Goal: Task Accomplishment & Management: Complete application form

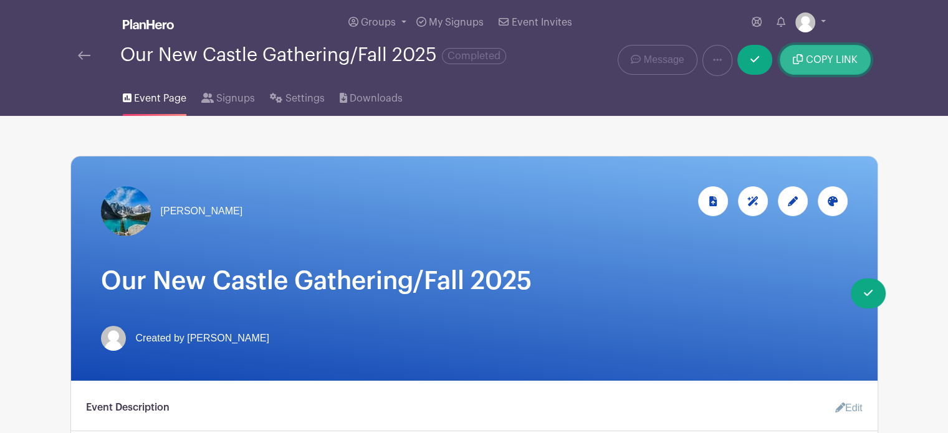
click at [818, 60] on span "COPY LINK" at bounding box center [832, 60] width 52 height 10
click at [817, 22] on link at bounding box center [810, 22] width 31 height 20
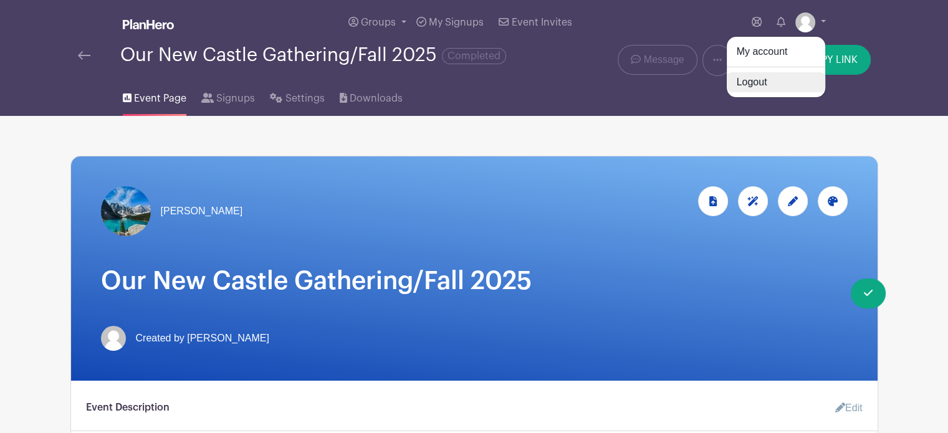
click at [751, 81] on link "Logout" at bounding box center [776, 82] width 98 height 20
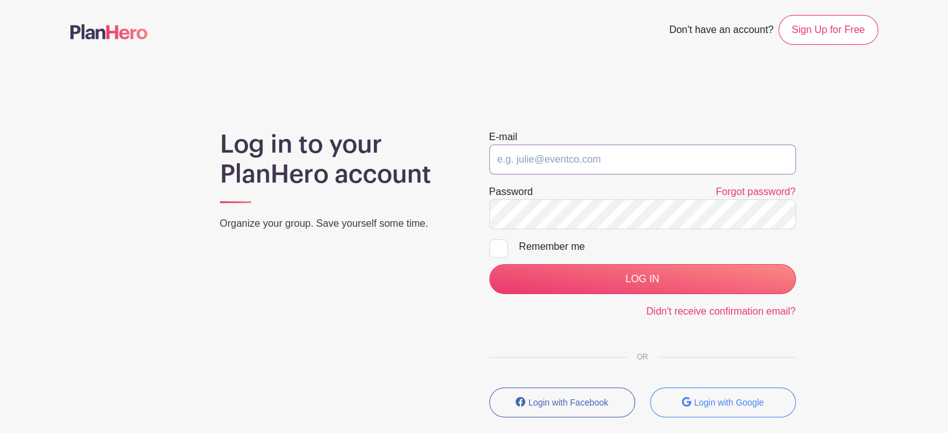
type input "michaelrcrabtree@gmail.com"
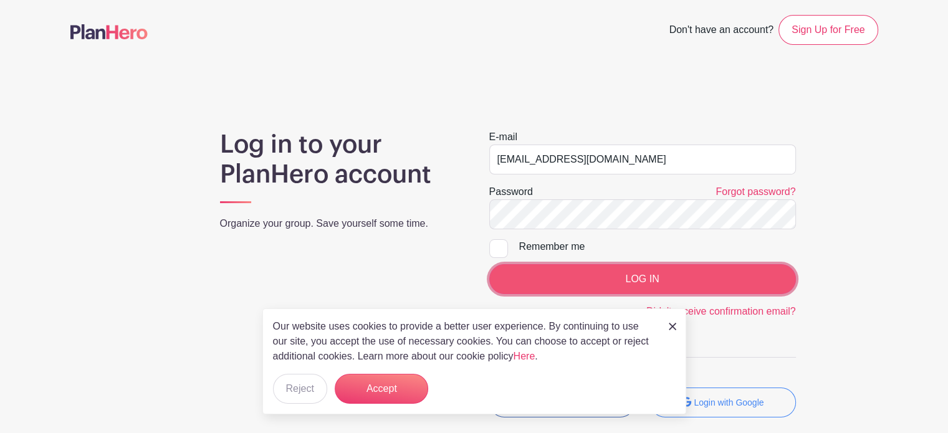
click at [692, 279] on input "LOG IN" at bounding box center [642, 279] width 307 height 30
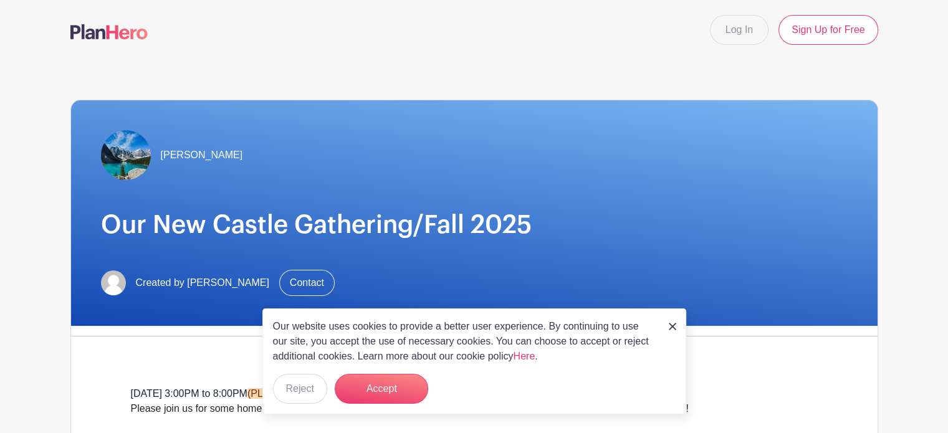
click at [670, 327] on img at bounding box center [672, 326] width 7 height 7
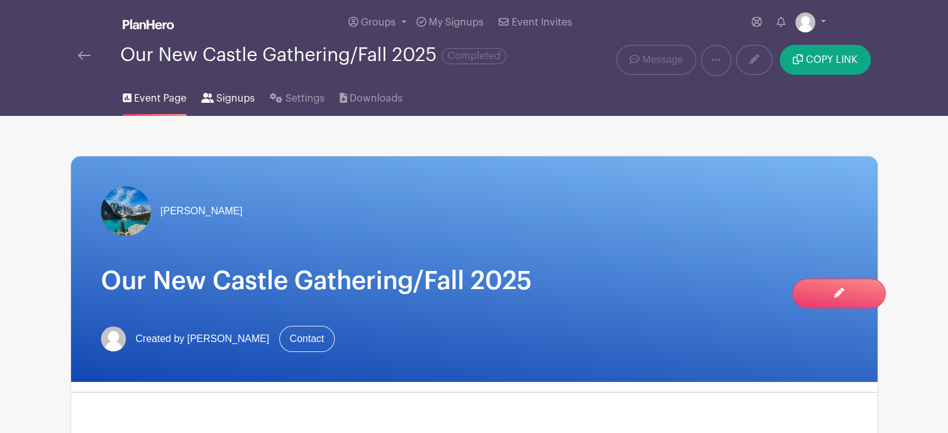
click at [227, 97] on span "Signups" at bounding box center [235, 98] width 39 height 15
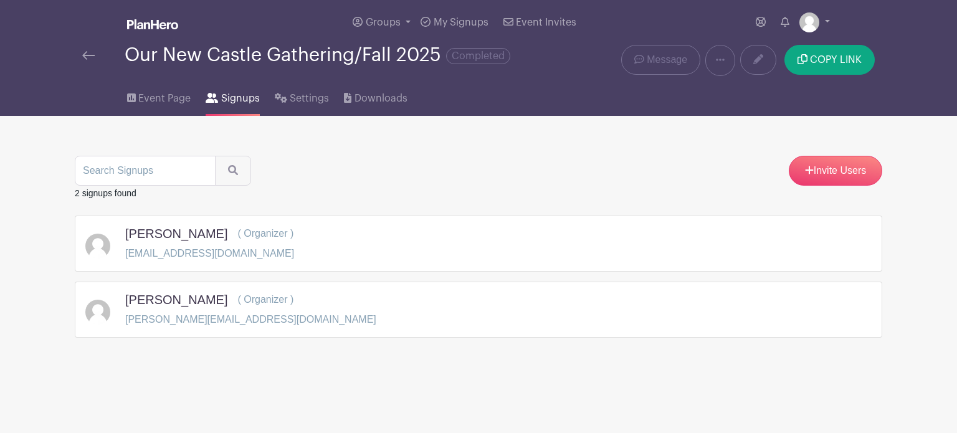
click at [86, 54] on img at bounding box center [88, 55] width 12 height 9
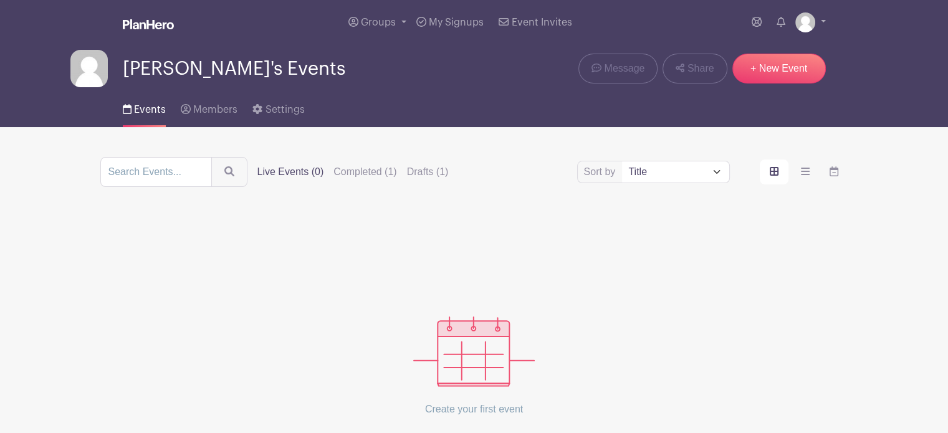
click at [143, 112] on span "Events" at bounding box center [150, 110] width 32 height 10
click at [149, 111] on span "Events" at bounding box center [150, 110] width 32 height 10
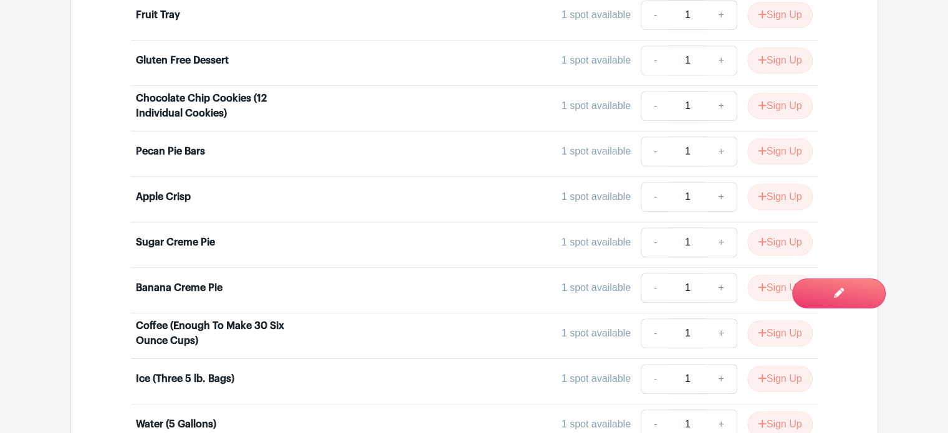
scroll to position [825, 0]
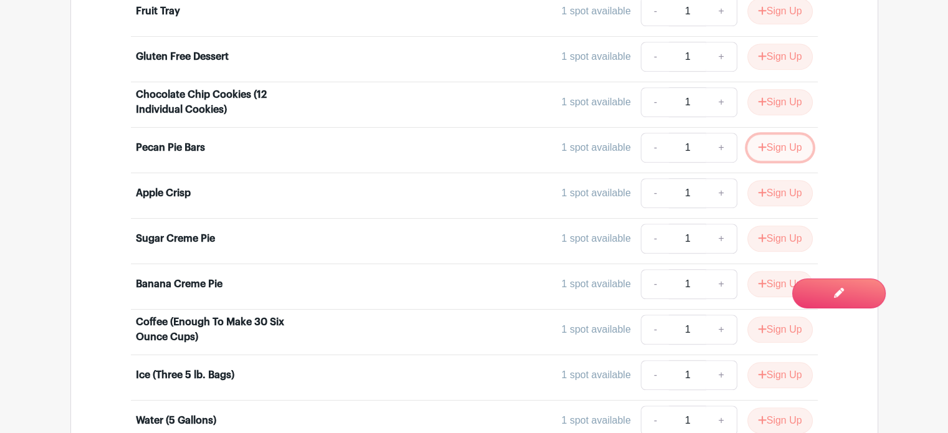
click at [783, 146] on button "Sign Up" at bounding box center [779, 148] width 65 height 26
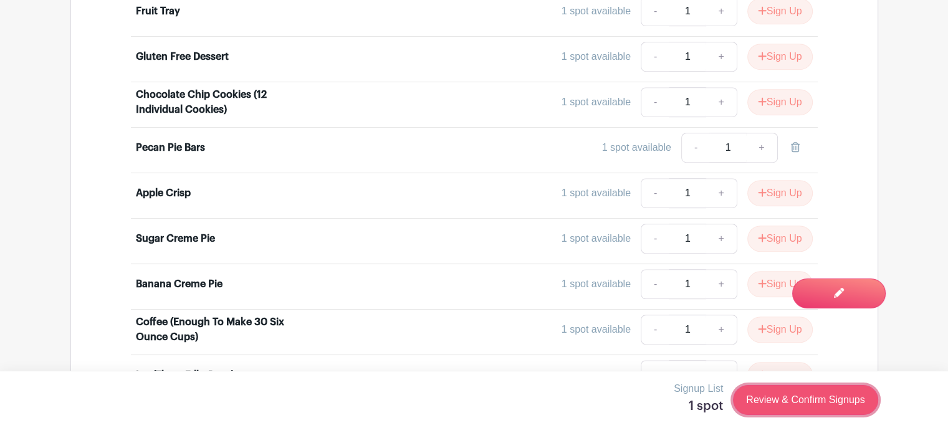
click at [810, 402] on link "Review & Confirm Signups" at bounding box center [805, 400] width 145 height 30
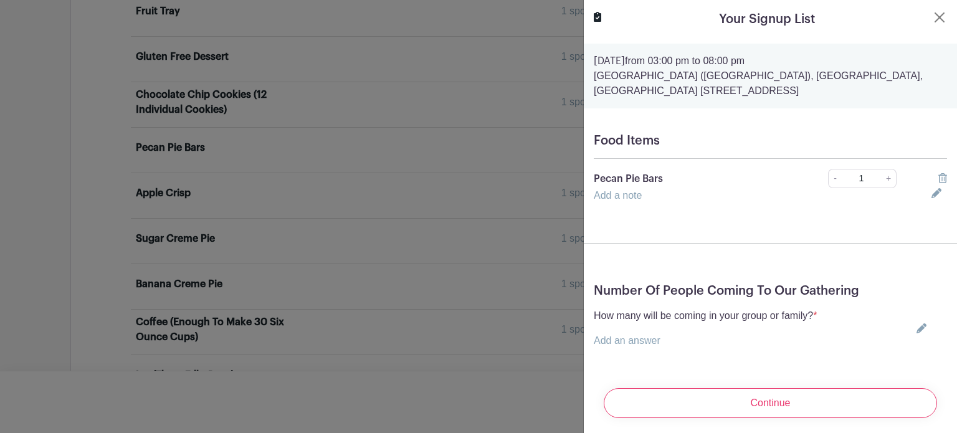
click at [744, 341] on p "Add an answer" at bounding box center [705, 340] width 223 height 15
click at [917, 323] on icon at bounding box center [922, 328] width 10 height 10
click at [769, 351] on input "text" at bounding box center [705, 348] width 223 height 30
type input "2"
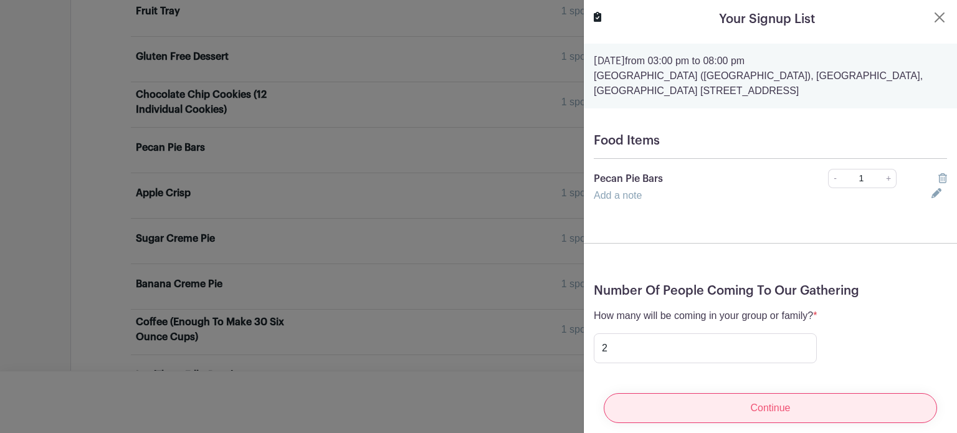
click at [737, 399] on input "Continue" at bounding box center [770, 408] width 333 height 30
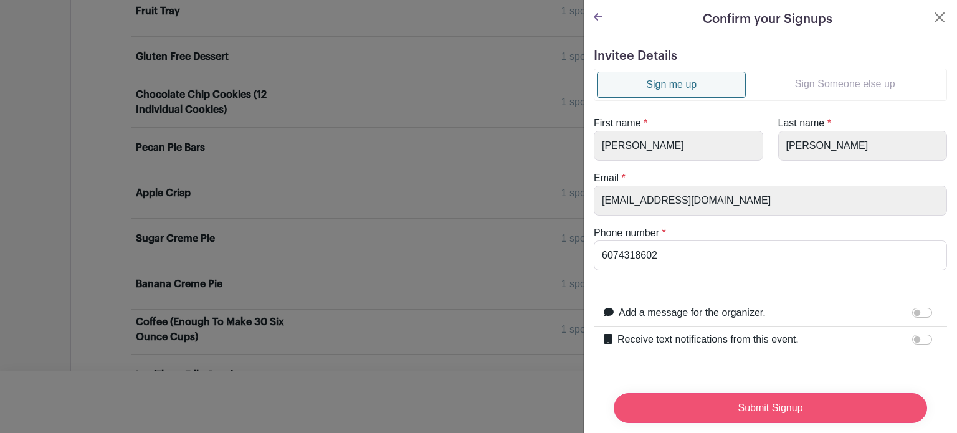
click at [770, 394] on input "Submit Signup" at bounding box center [771, 408] width 314 height 30
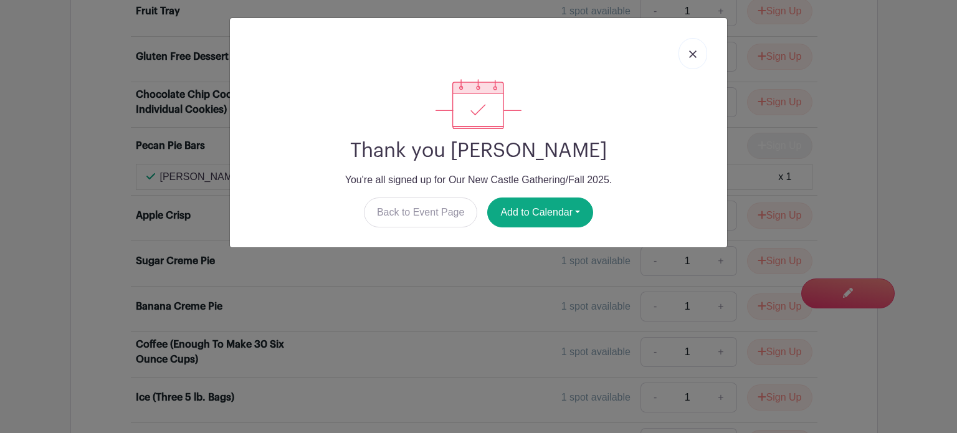
click at [693, 53] on img at bounding box center [692, 53] width 7 height 7
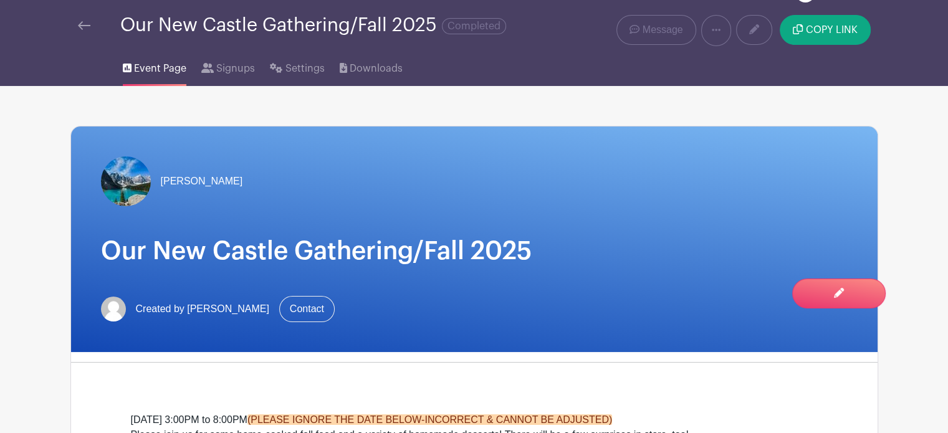
scroll to position [0, 0]
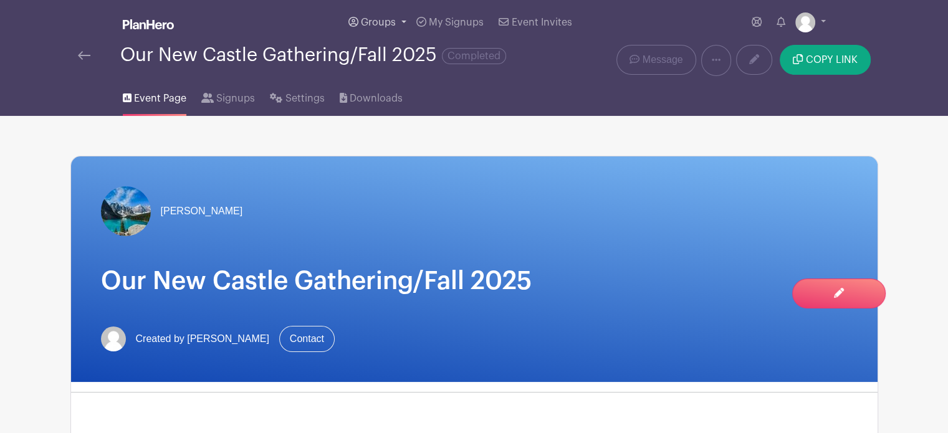
click at [406, 21] on link "Groups" at bounding box center [377, 22] width 68 height 45
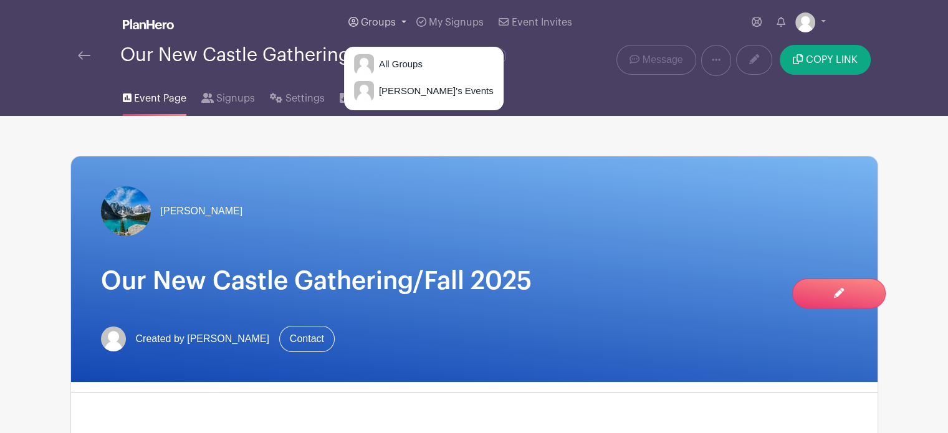
click at [406, 21] on link "Groups" at bounding box center [377, 22] width 68 height 45
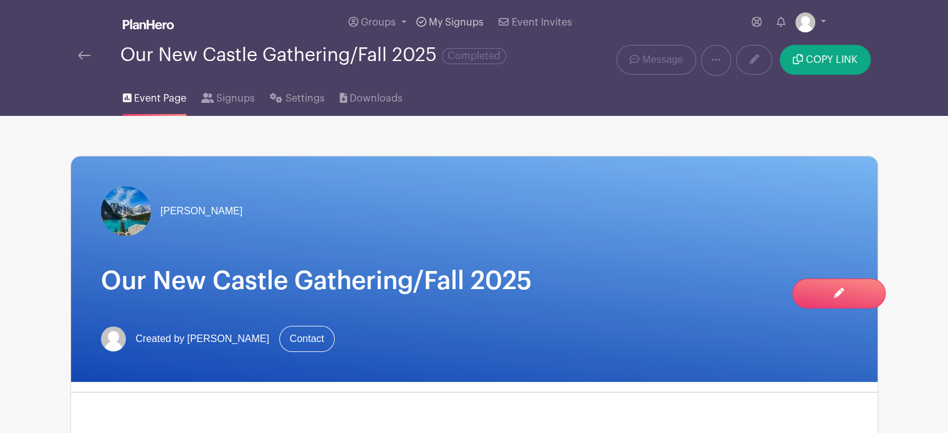
click at [449, 23] on span "My Signups" at bounding box center [456, 22] width 55 height 10
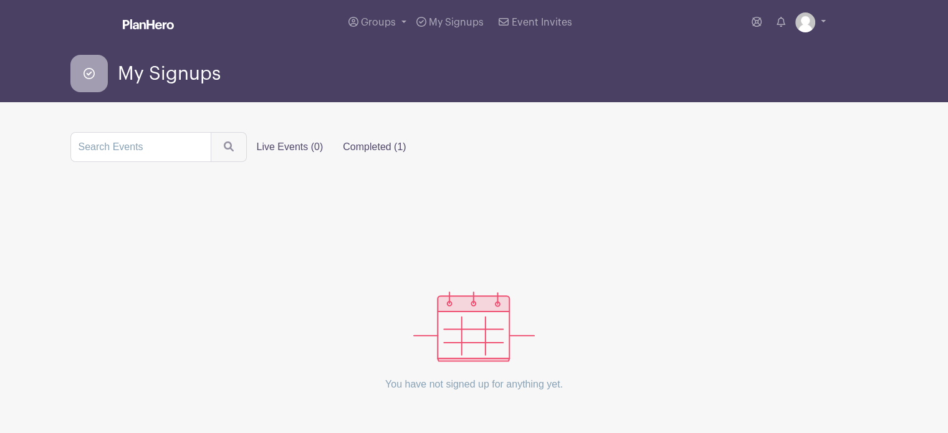
click at [369, 146] on label "Completed (1)" at bounding box center [374, 147] width 83 height 25
click at [0, 0] on input "Completed (1)" at bounding box center [0, 0] width 0 height 0
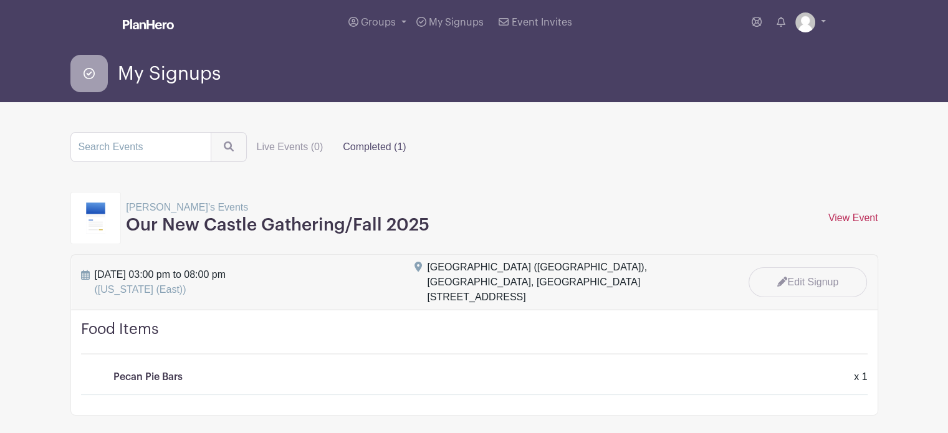
click at [858, 217] on link "View Event" at bounding box center [853, 218] width 50 height 11
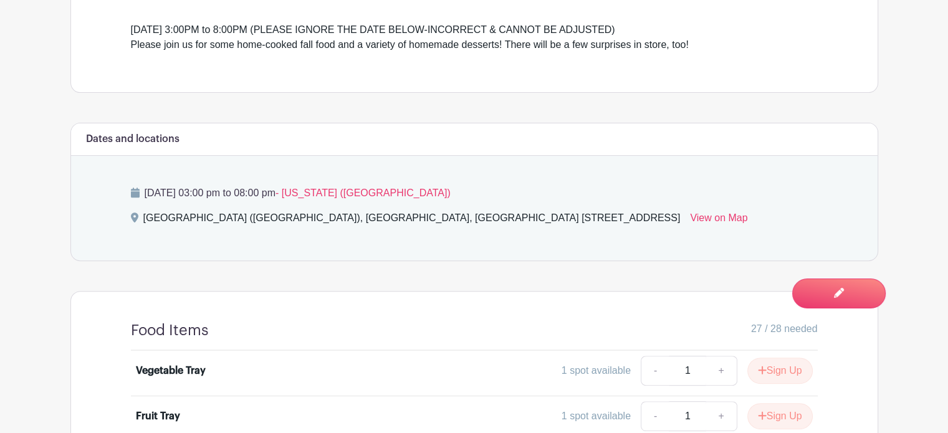
scroll to position [404, 0]
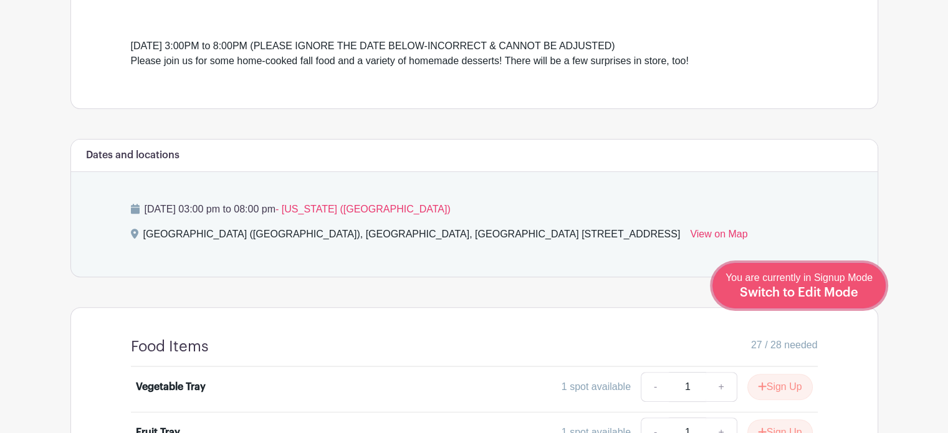
click at [859, 291] on div "You are currently in Signup Mode Switch to Edit Mode" at bounding box center [799, 286] width 147 height 31
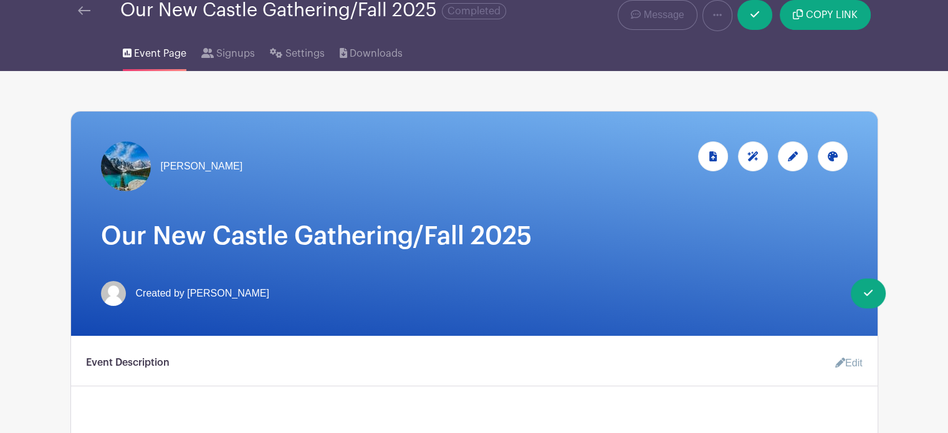
scroll to position [7, 0]
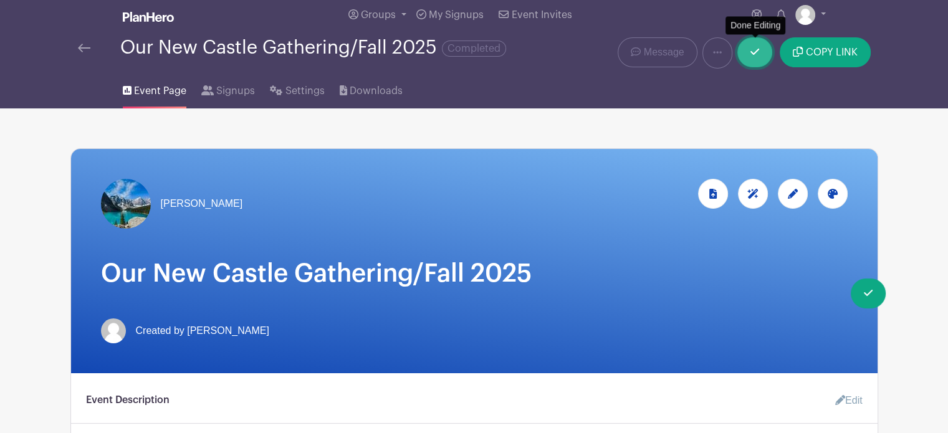
click at [752, 50] on icon at bounding box center [754, 52] width 9 height 10
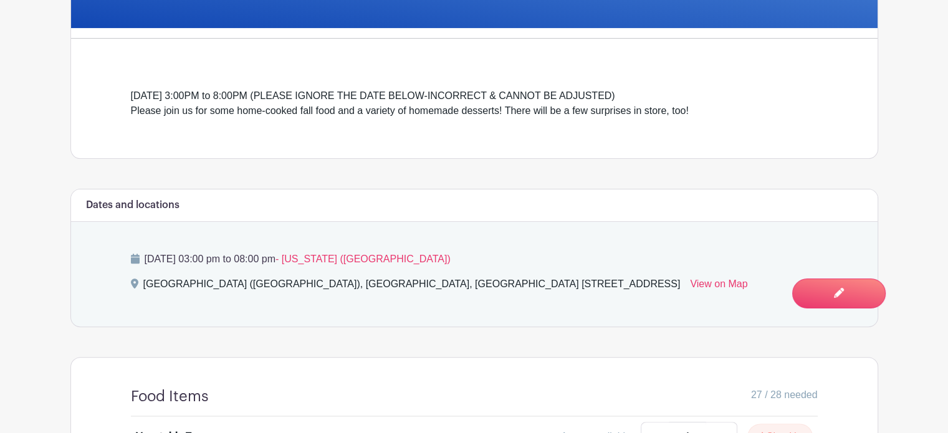
scroll to position [416, 0]
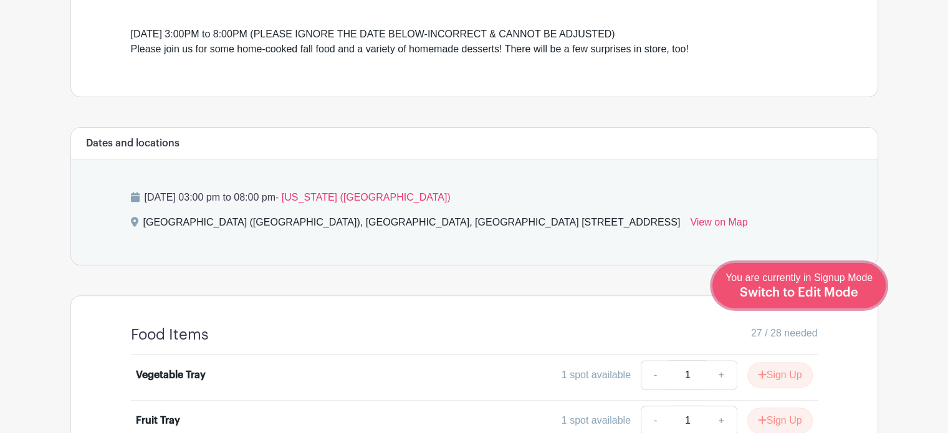
click at [843, 300] on div "You are currently in Signup Mode Switch to Edit Mode" at bounding box center [799, 286] width 147 height 31
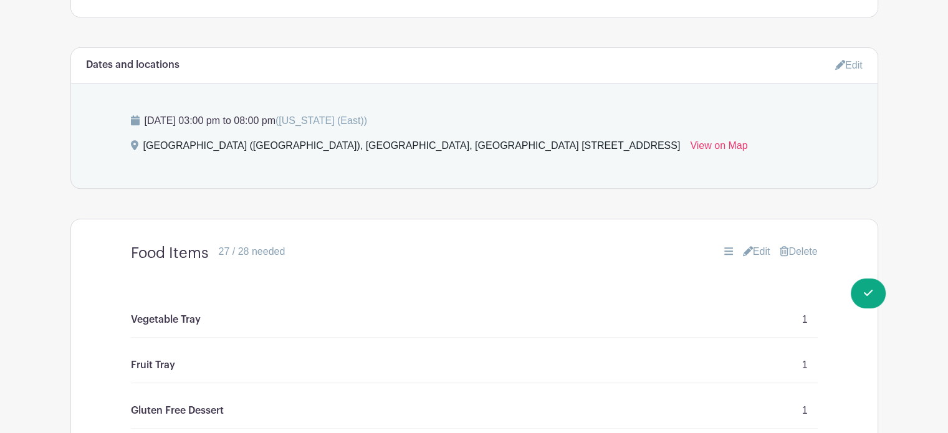
scroll to position [544, 0]
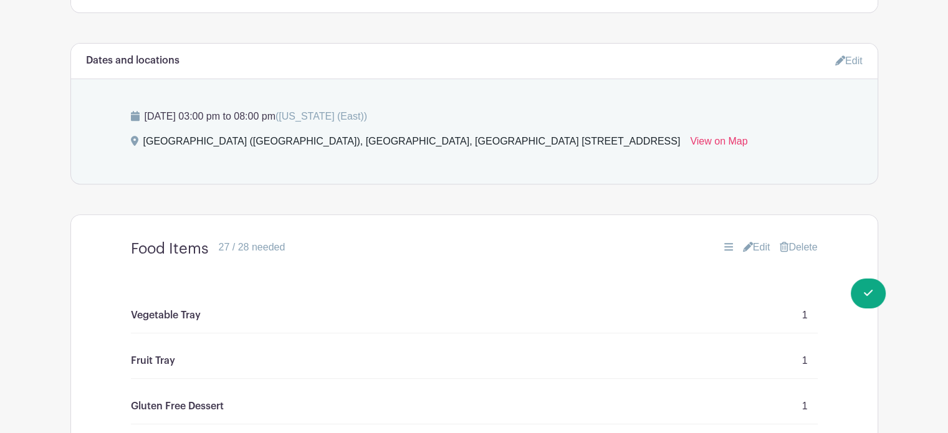
click at [848, 60] on link "Edit" at bounding box center [848, 60] width 27 height 21
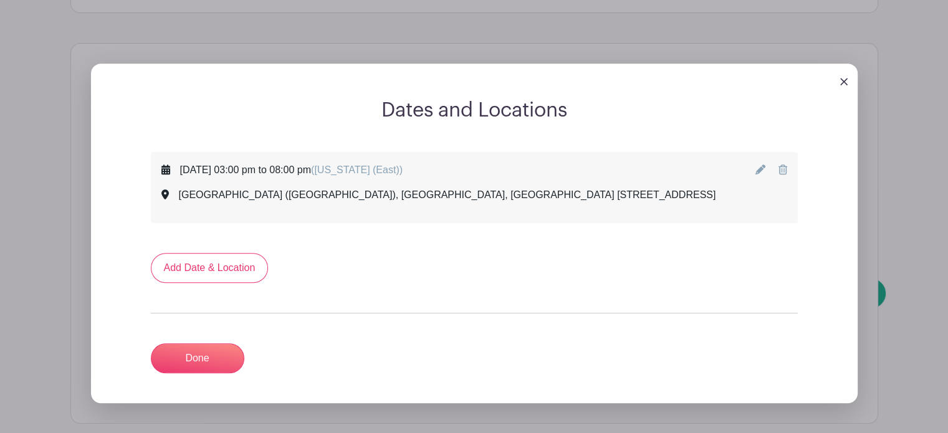
click at [760, 168] on icon at bounding box center [760, 170] width 10 height 10
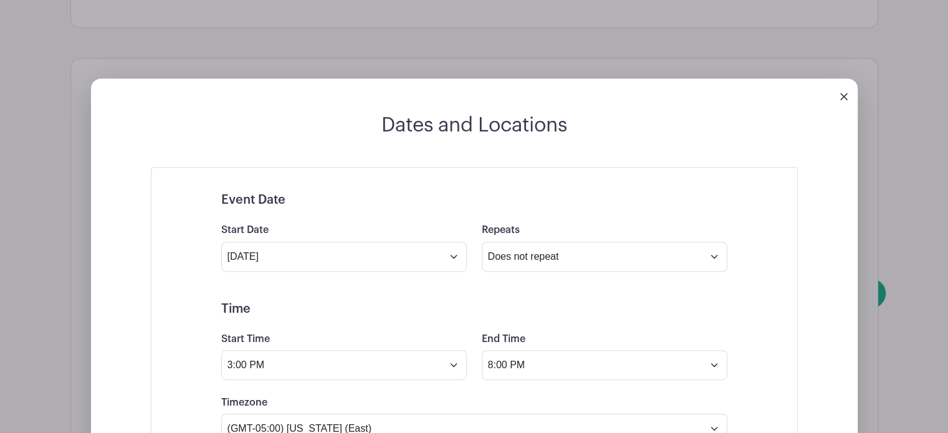
scroll to position [521, 0]
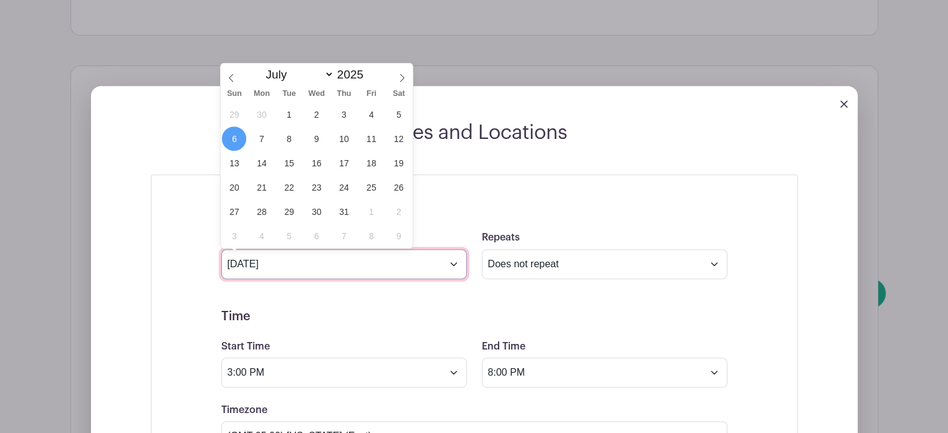
click at [454, 264] on input "Jul 6 2025" at bounding box center [344, 264] width 246 height 30
click at [400, 74] on icon at bounding box center [402, 78] width 4 height 8
select select "9"
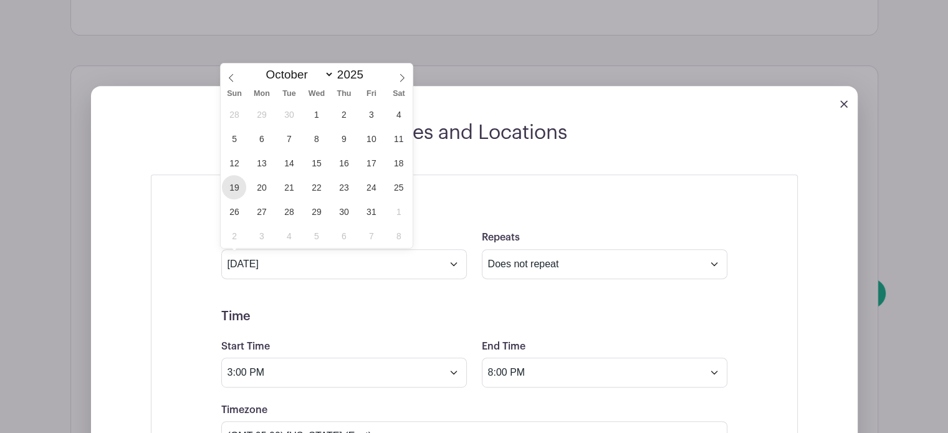
click at [235, 182] on span "19" at bounding box center [234, 187] width 24 height 24
type input "Oct 19 2025"
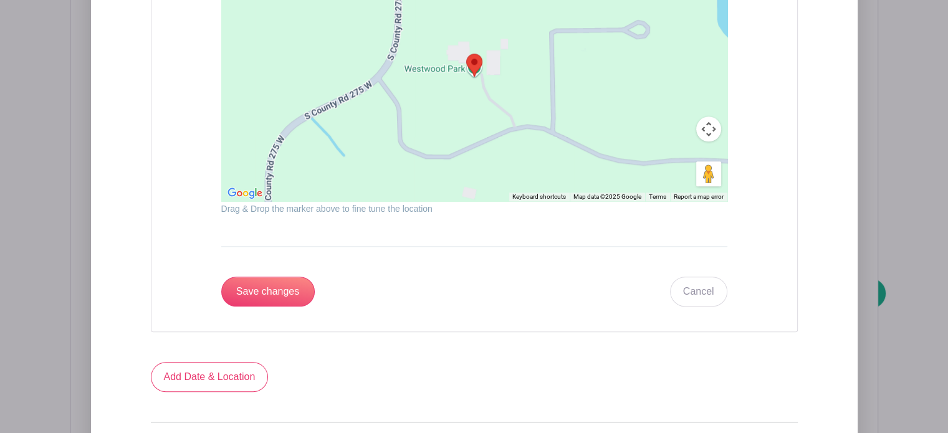
scroll to position [1391, 0]
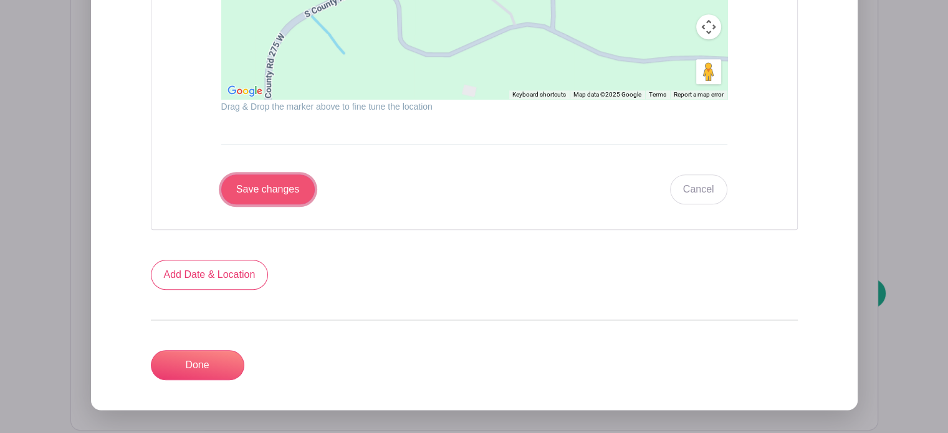
click at [273, 189] on input "Save changes" at bounding box center [267, 190] width 93 height 30
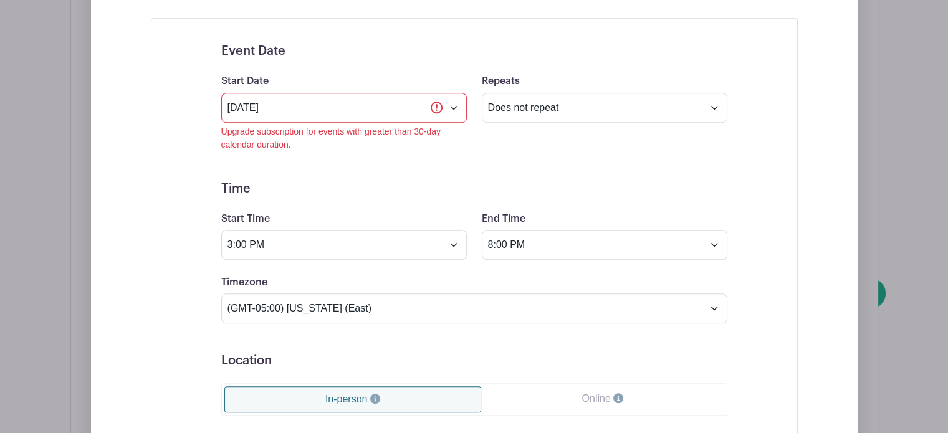
scroll to position [0, 0]
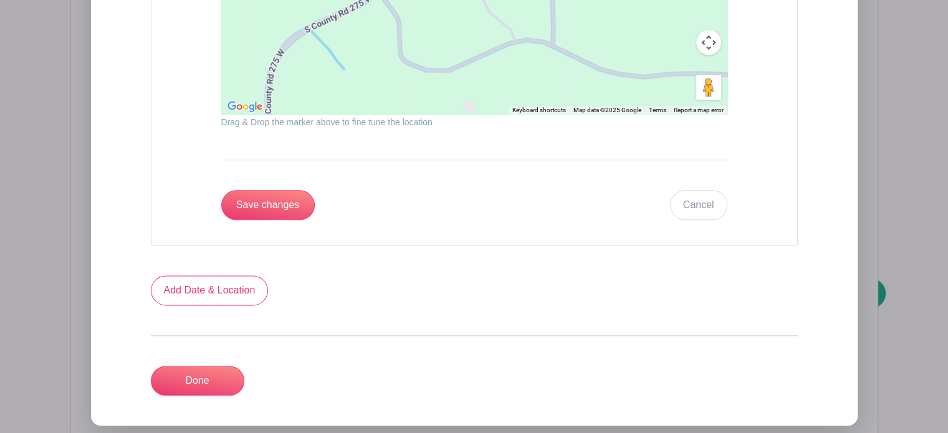
scroll to position [1535, 0]
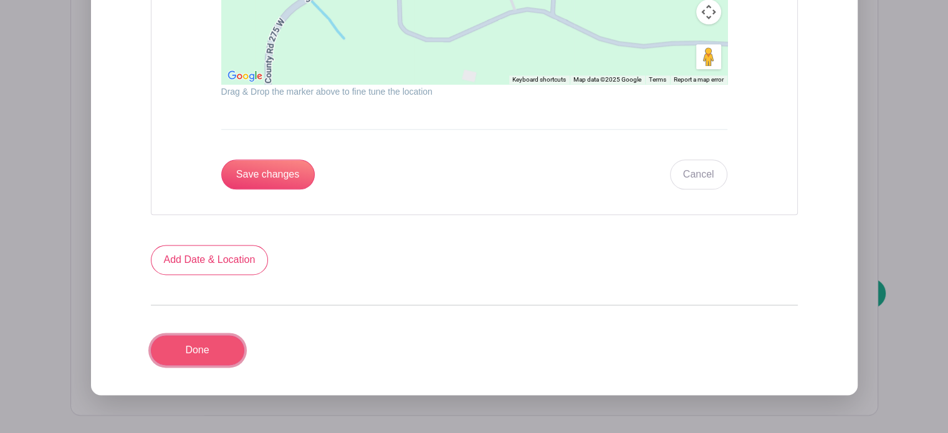
click at [199, 347] on link "Done" at bounding box center [197, 350] width 93 height 30
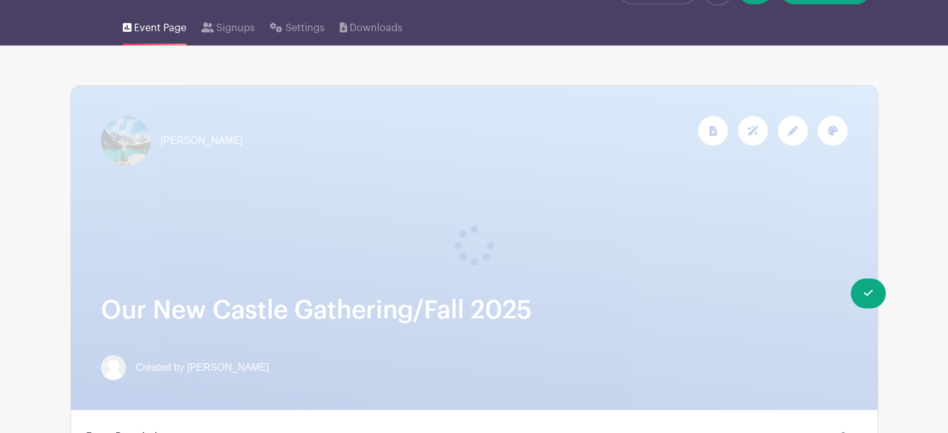
scroll to position [0, 0]
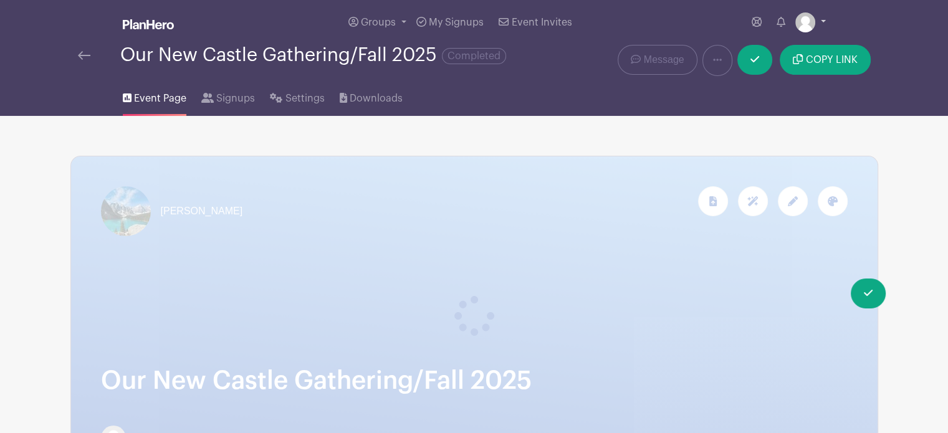
click at [818, 22] on link at bounding box center [810, 22] width 31 height 20
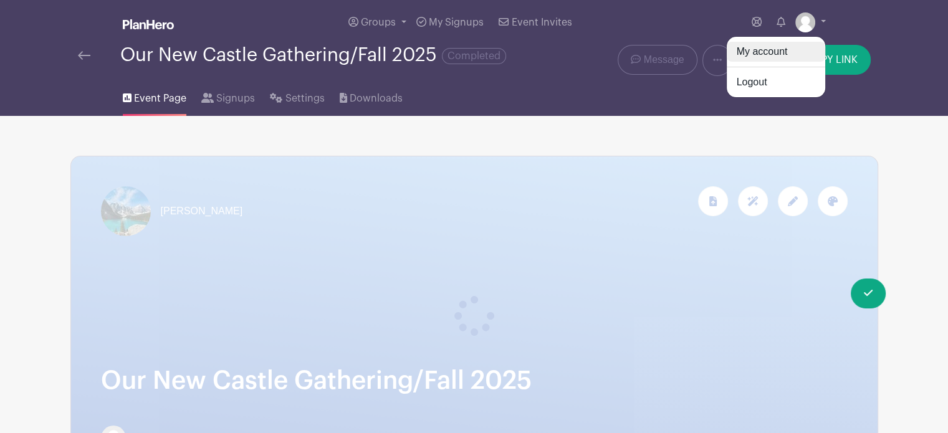
click at [770, 49] on link "My account" at bounding box center [776, 52] width 98 height 20
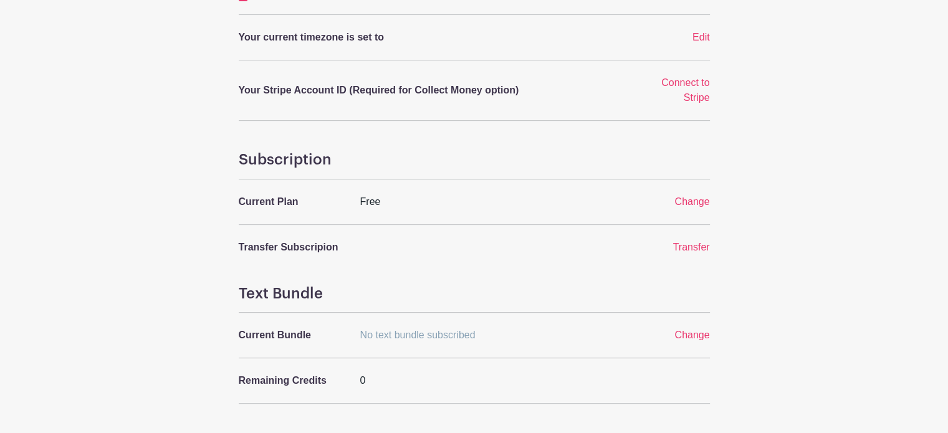
scroll to position [379, 0]
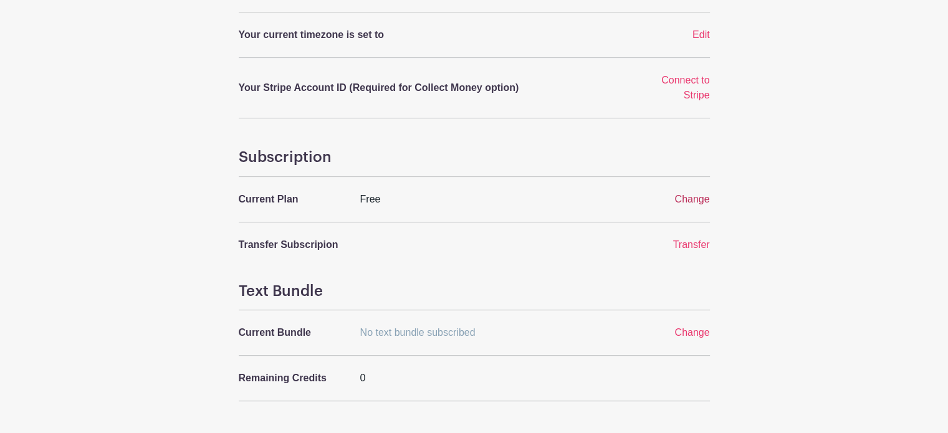
click at [689, 199] on span "Change" at bounding box center [691, 199] width 35 height 11
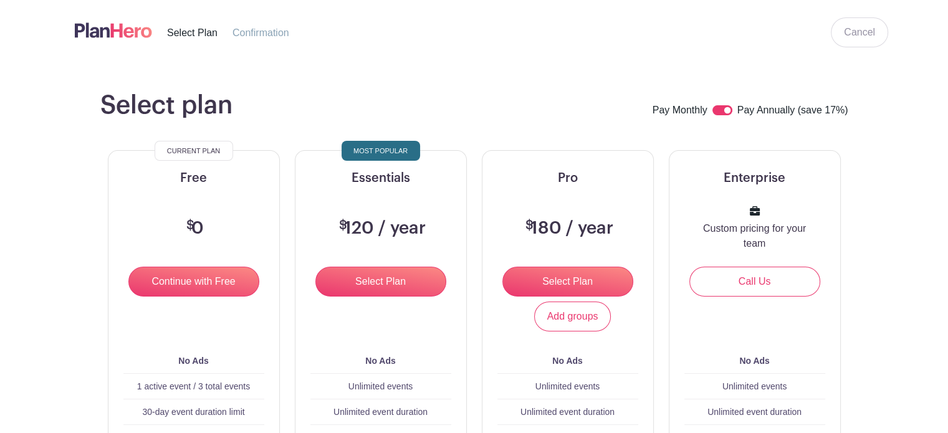
click at [716, 113] on input "checkbox" at bounding box center [722, 110] width 20 height 10
checkbox input "false"
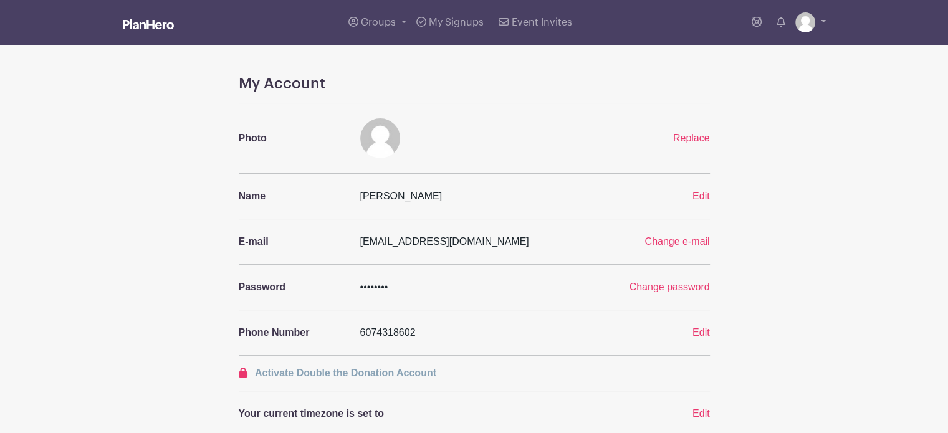
click at [145, 22] on img at bounding box center [148, 24] width 51 height 10
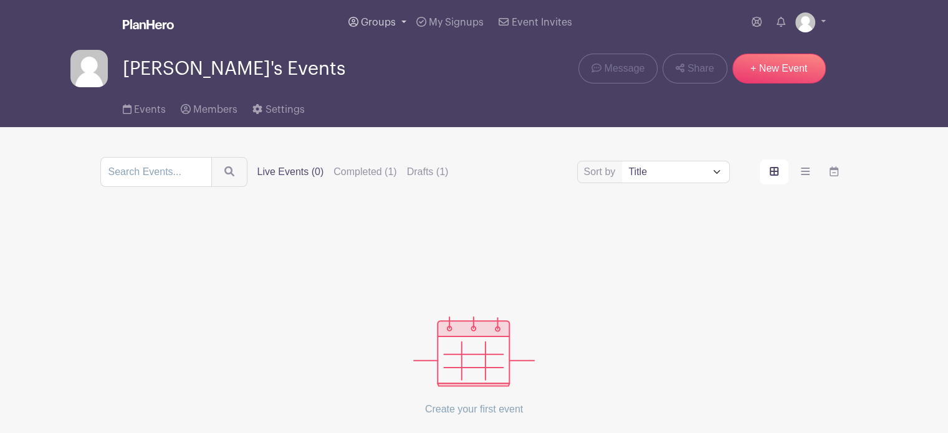
click at [373, 24] on span "Groups" at bounding box center [378, 22] width 35 height 10
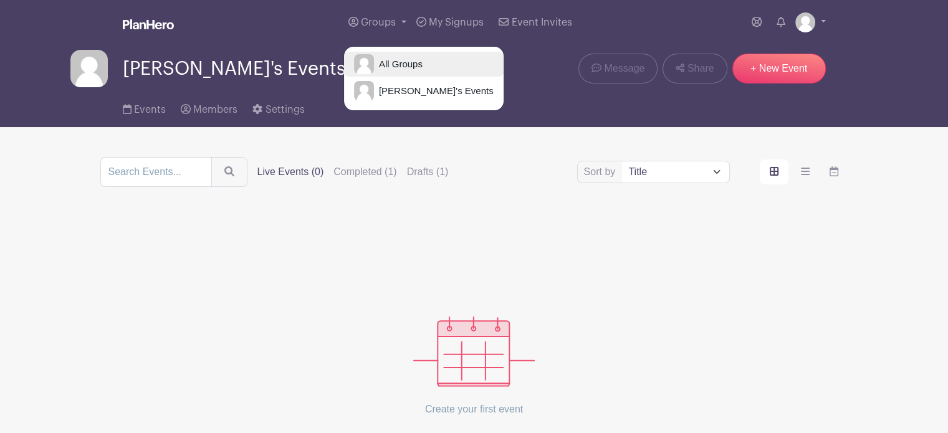
click at [393, 71] on span "All Groups" at bounding box center [398, 64] width 49 height 14
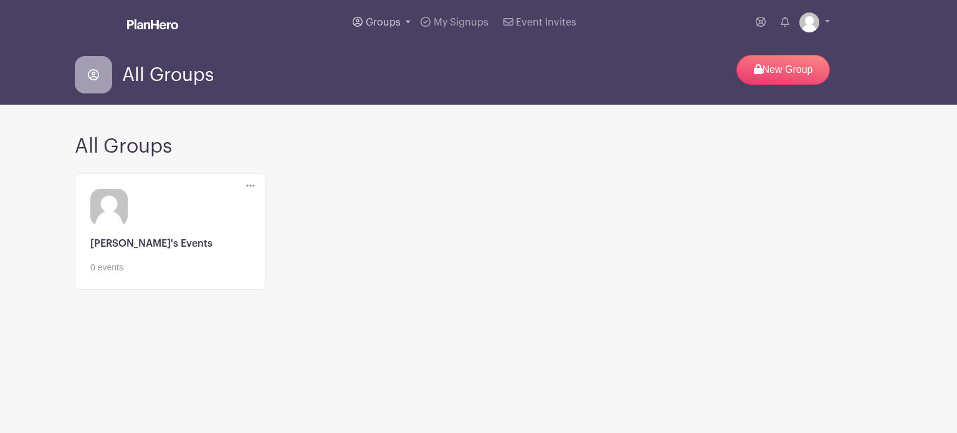
click at [376, 24] on span "Groups" at bounding box center [383, 22] width 35 height 10
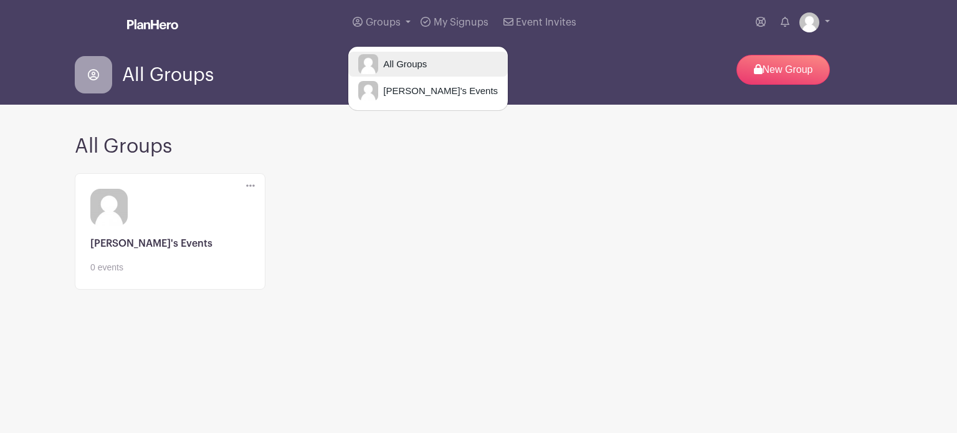
click at [402, 64] on span "All Groups" at bounding box center [402, 64] width 49 height 14
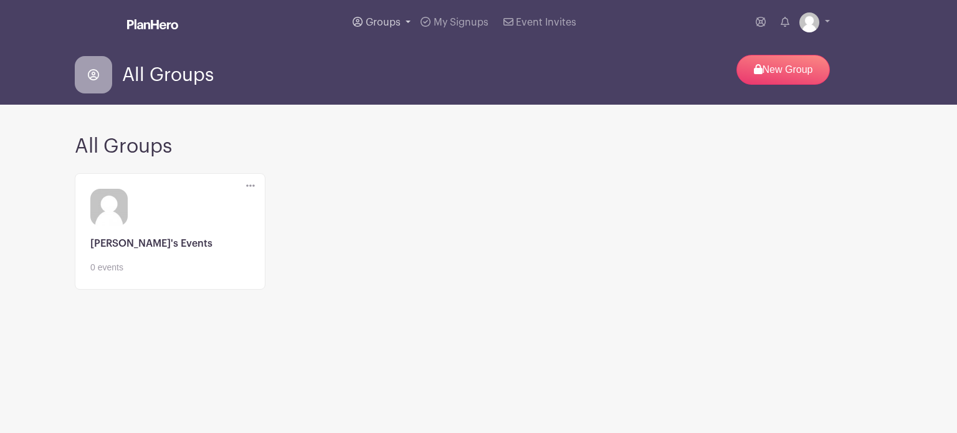
click at [392, 24] on span "Groups" at bounding box center [383, 22] width 35 height 10
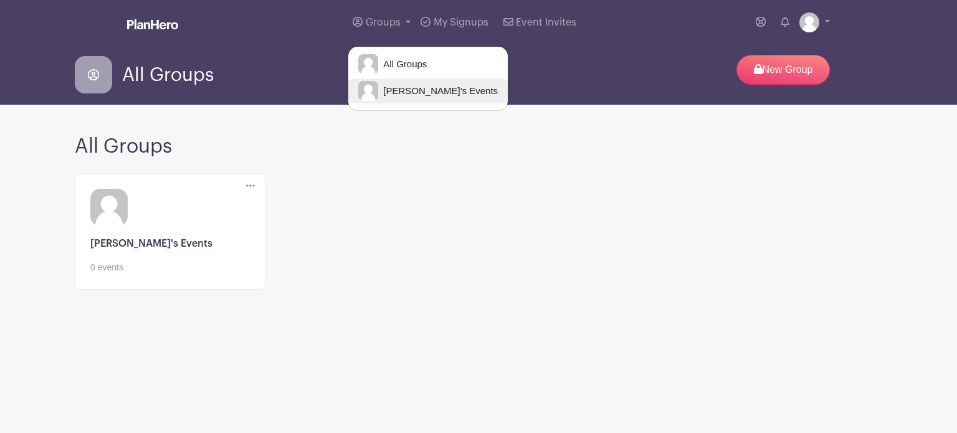
click at [411, 93] on span "[PERSON_NAME]'s Events" at bounding box center [438, 91] width 120 height 14
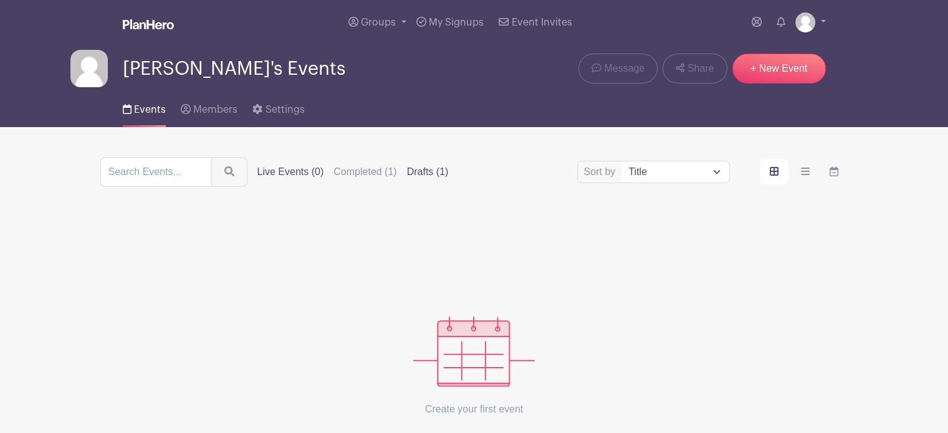
click at [418, 171] on label "Drafts (1)" at bounding box center [428, 172] width 42 height 15
click at [0, 0] on input "Drafts (1)" at bounding box center [0, 0] width 0 height 0
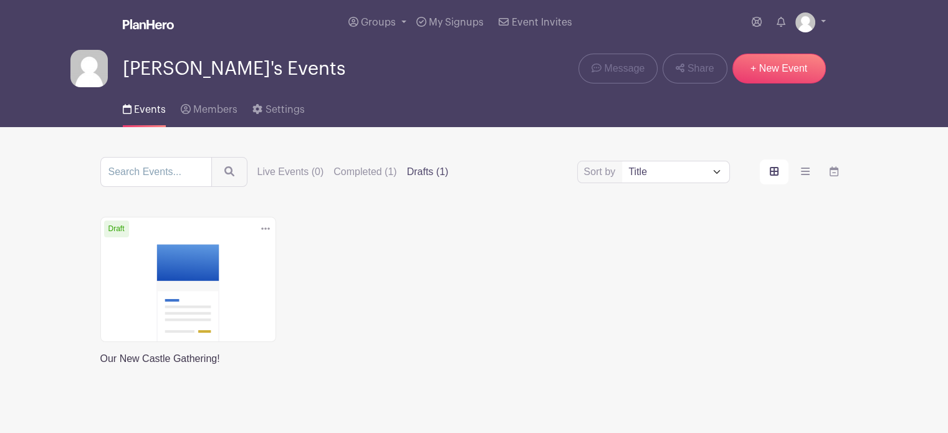
click at [100, 366] on link at bounding box center [100, 366] width 0 height 0
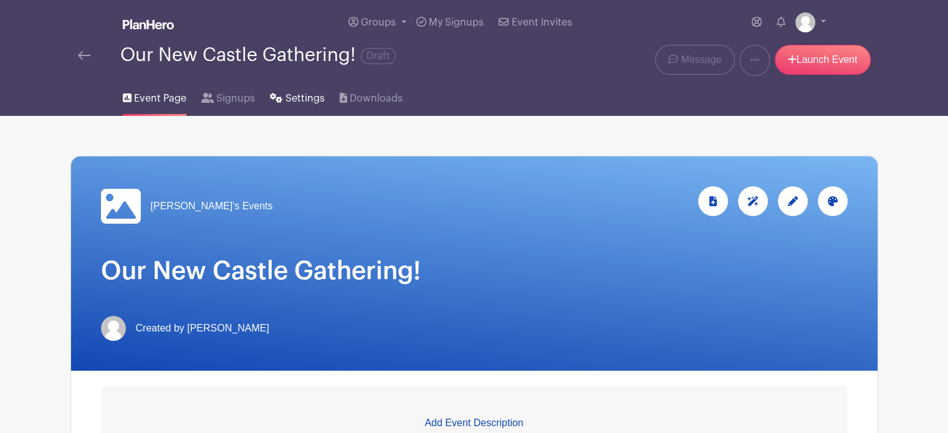
click at [305, 101] on span "Settings" at bounding box center [304, 98] width 39 height 15
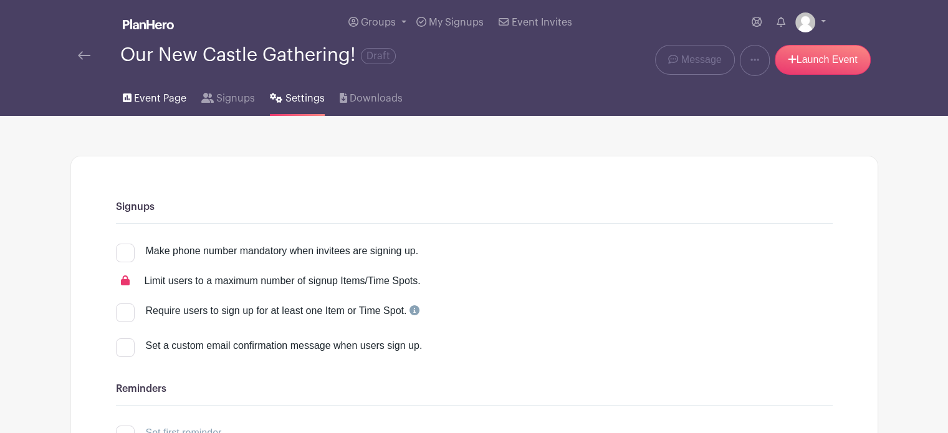
click at [163, 97] on span "Event Page" at bounding box center [160, 98] width 52 height 15
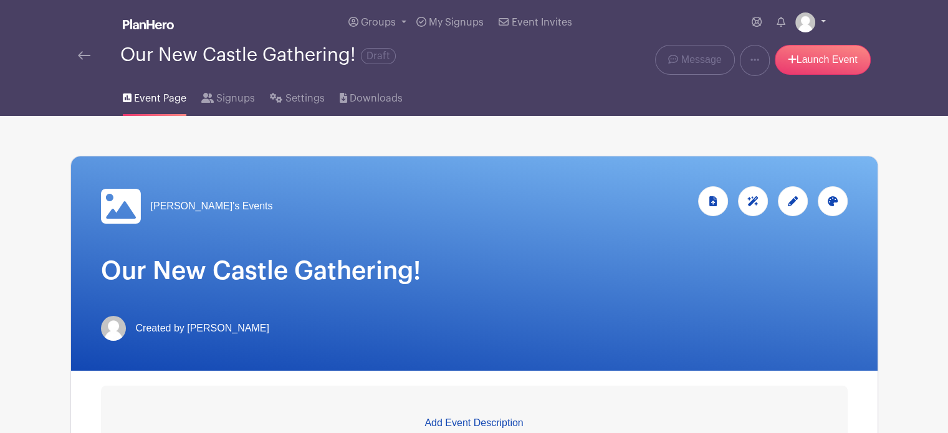
click at [808, 26] on img at bounding box center [805, 22] width 20 height 20
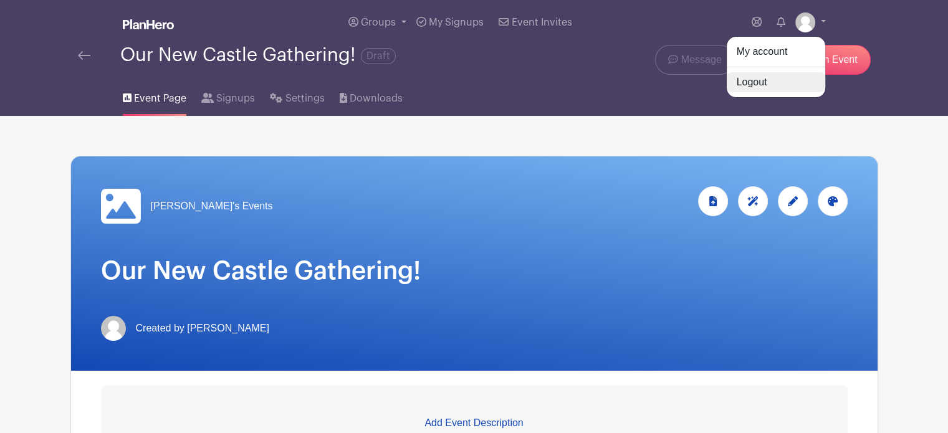
click at [750, 83] on link "Logout" at bounding box center [776, 82] width 98 height 20
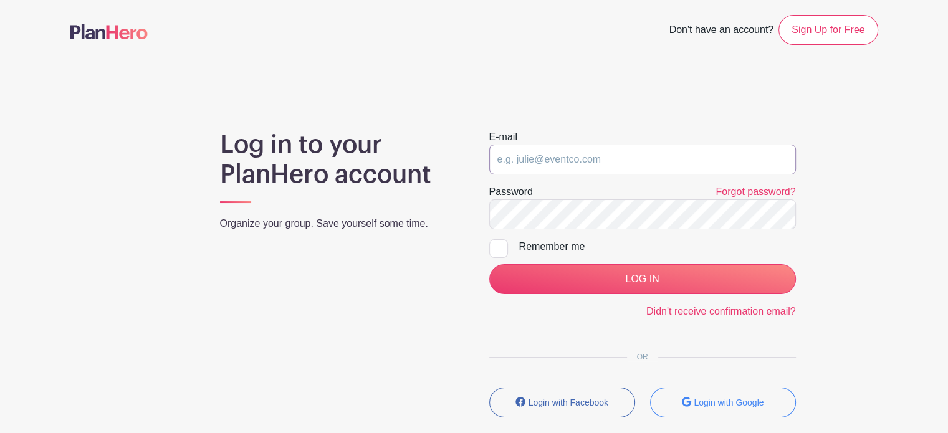
type input "[EMAIL_ADDRESS][DOMAIN_NAME]"
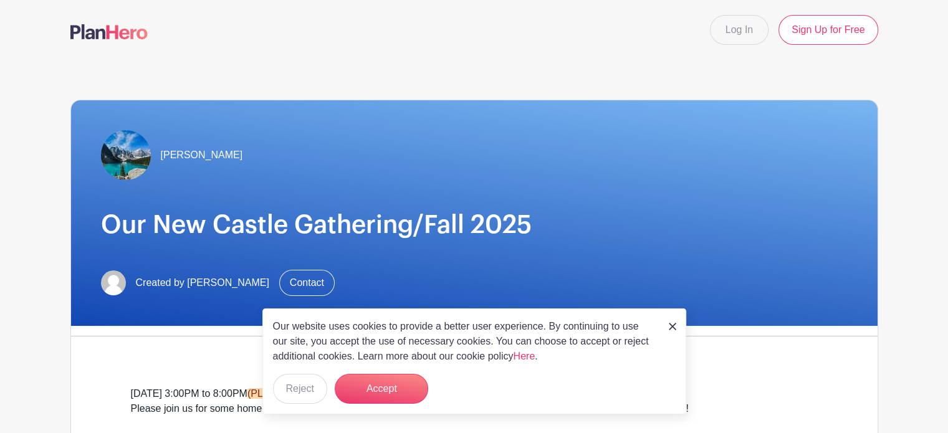
scroll to position [111, 0]
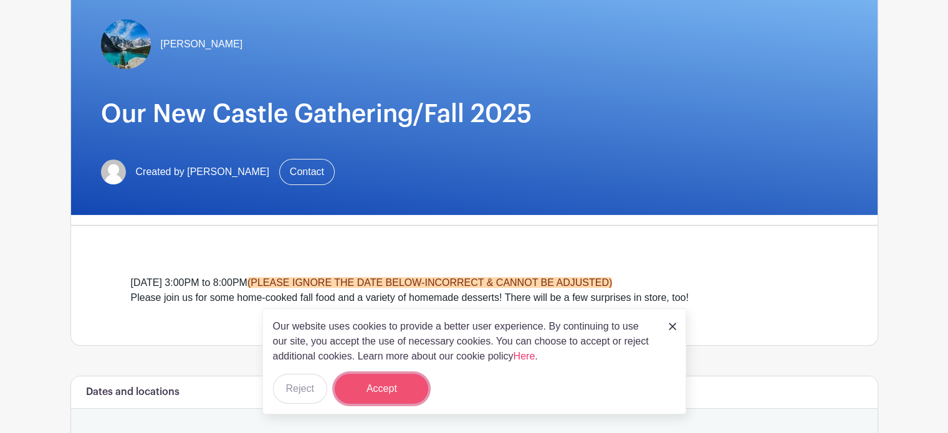
click at [376, 384] on button "Accept" at bounding box center [381, 389] width 93 height 30
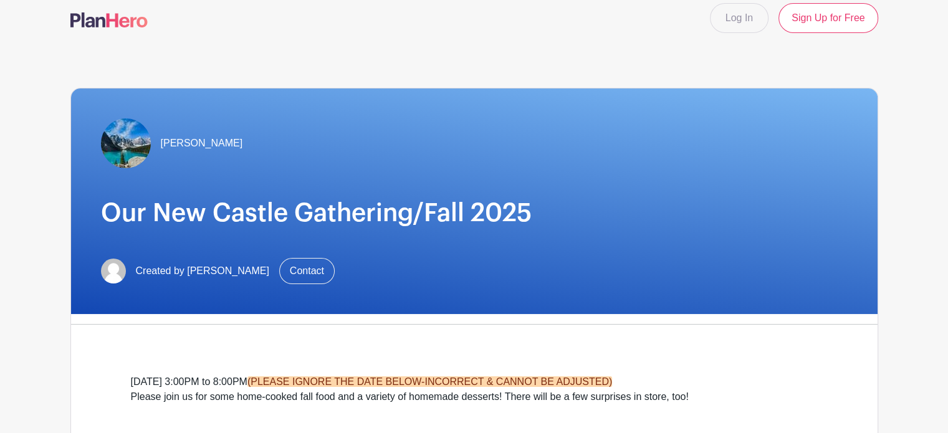
scroll to position [0, 0]
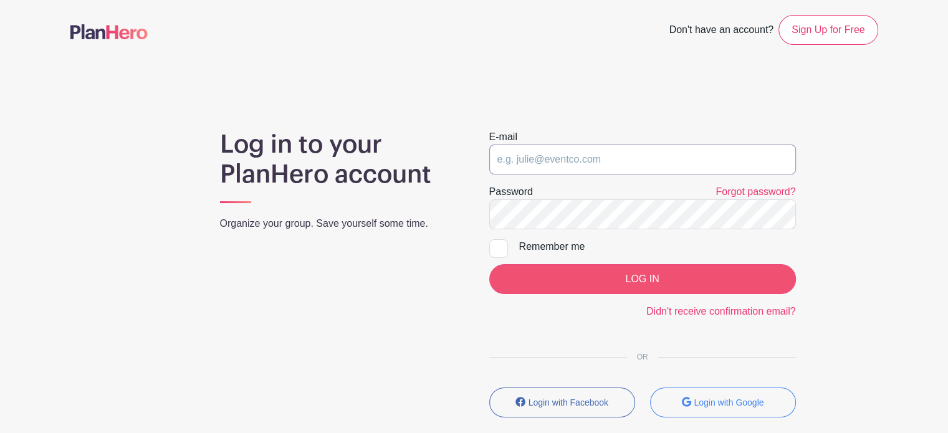
type input "[EMAIL_ADDRESS][DOMAIN_NAME]"
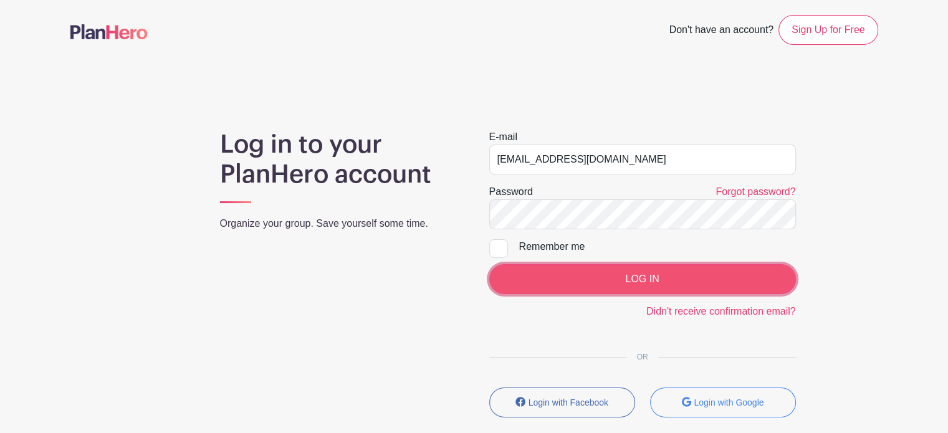
click at [628, 274] on input "LOG IN" at bounding box center [642, 279] width 307 height 30
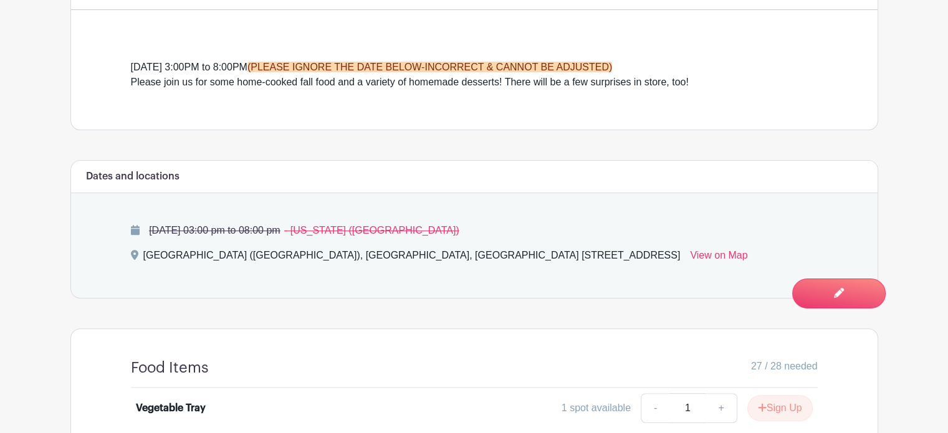
scroll to position [386, 0]
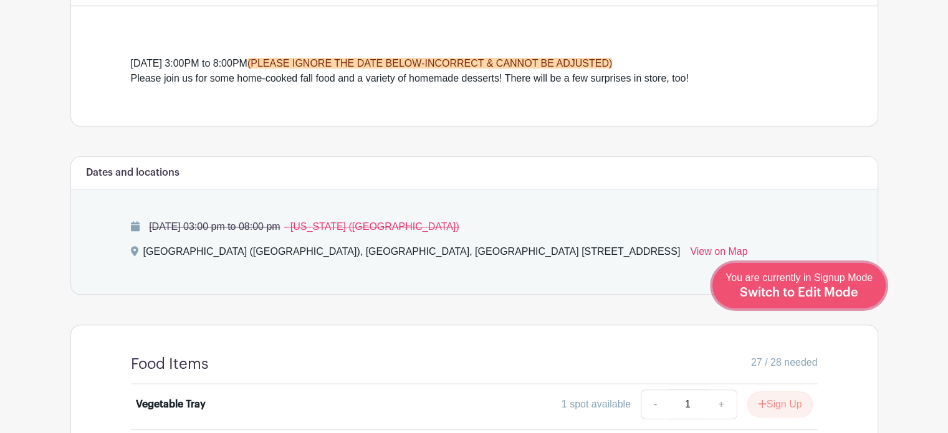
click at [835, 290] on span "Switch to Edit Mode" at bounding box center [799, 293] width 118 height 12
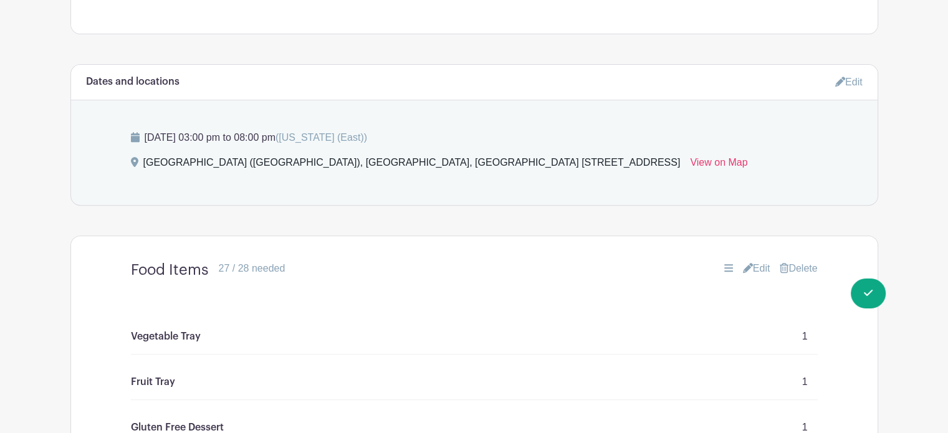
scroll to position [565, 0]
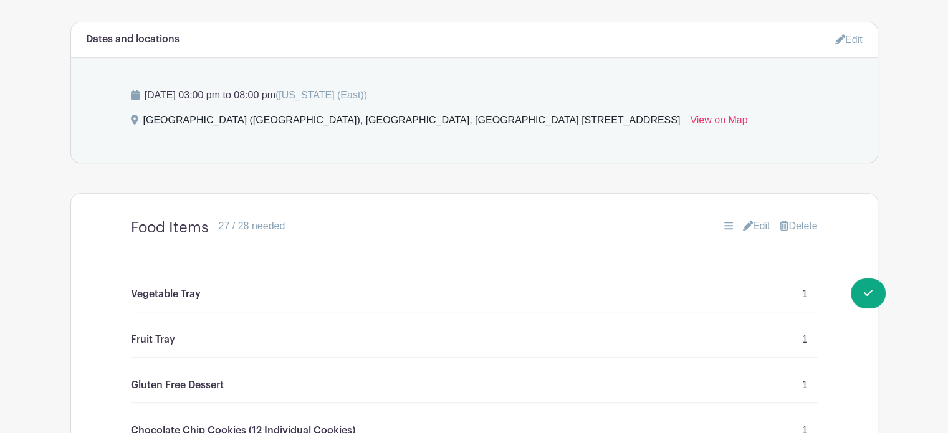
click at [857, 37] on link "Edit" at bounding box center [848, 39] width 27 height 21
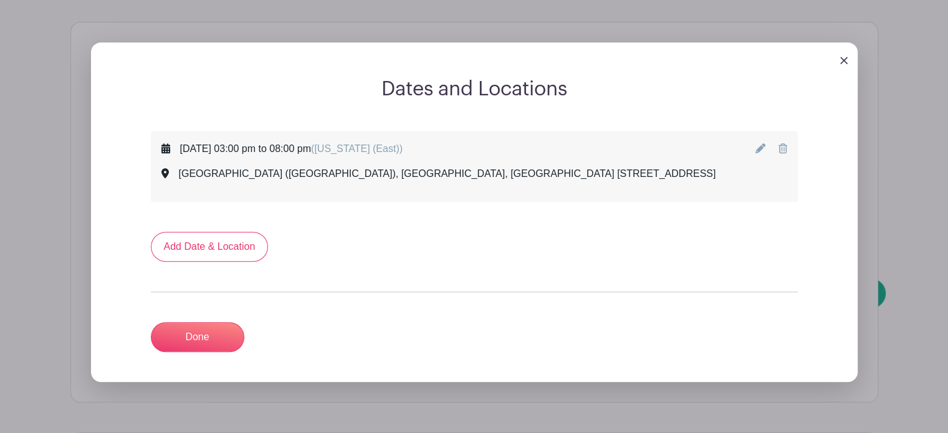
click at [760, 149] on icon at bounding box center [760, 148] width 10 height 10
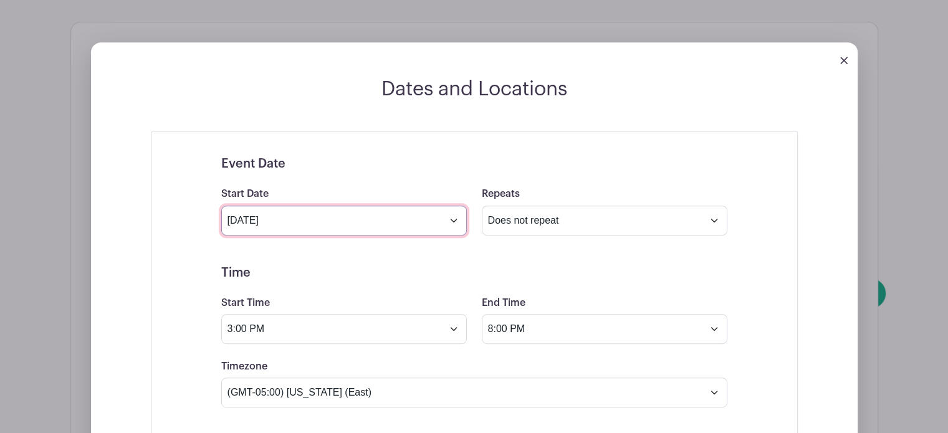
click at [456, 221] on input "Jul 6 2025" at bounding box center [344, 221] width 246 height 30
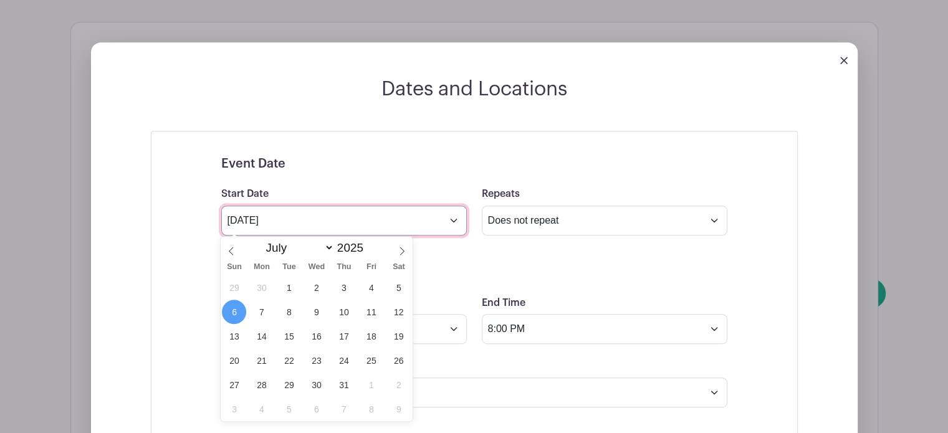
click at [454, 219] on input "Jul 6 2025" at bounding box center [344, 221] width 246 height 30
click at [402, 254] on icon at bounding box center [402, 251] width 9 height 9
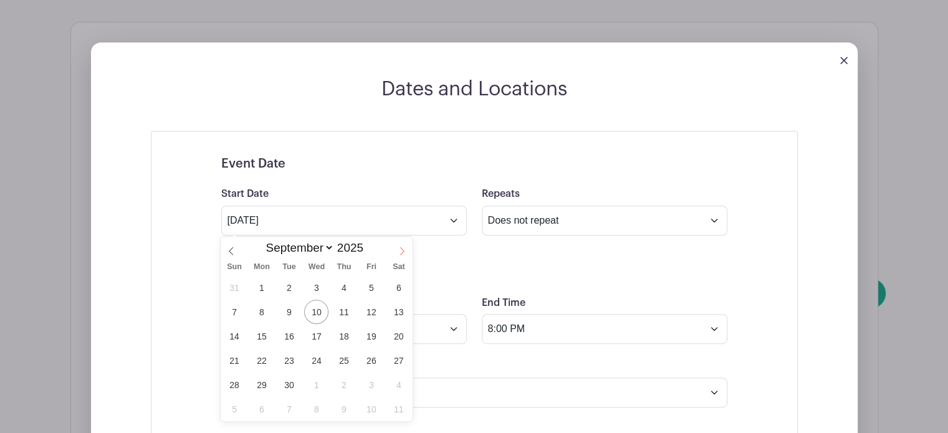
select select "9"
click at [318, 284] on span "1" at bounding box center [316, 287] width 24 height 24
type input "Oct 1 2025"
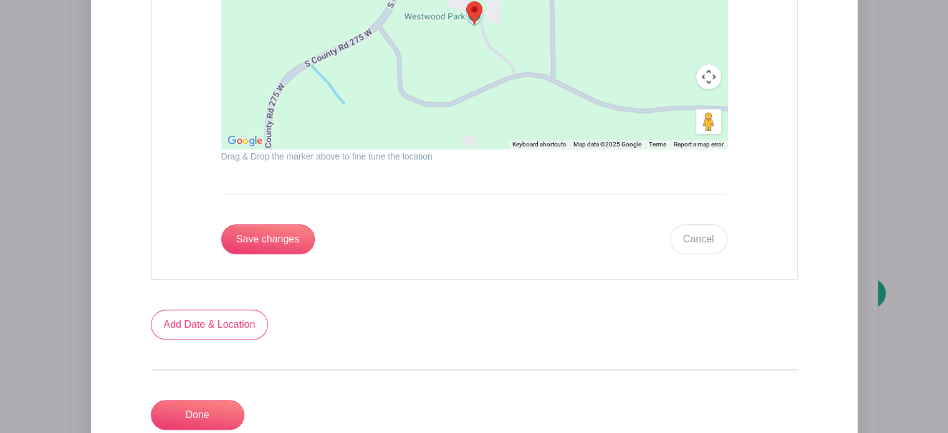
scroll to position [1362, 0]
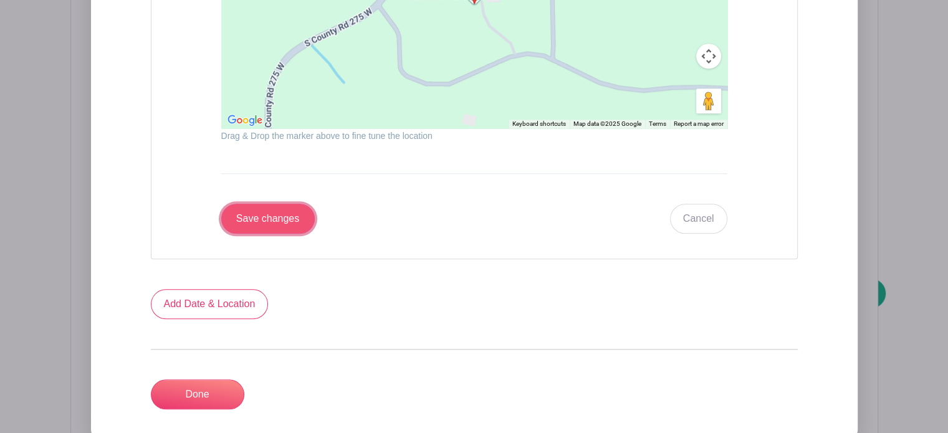
click at [266, 216] on input "Save changes" at bounding box center [267, 219] width 93 height 30
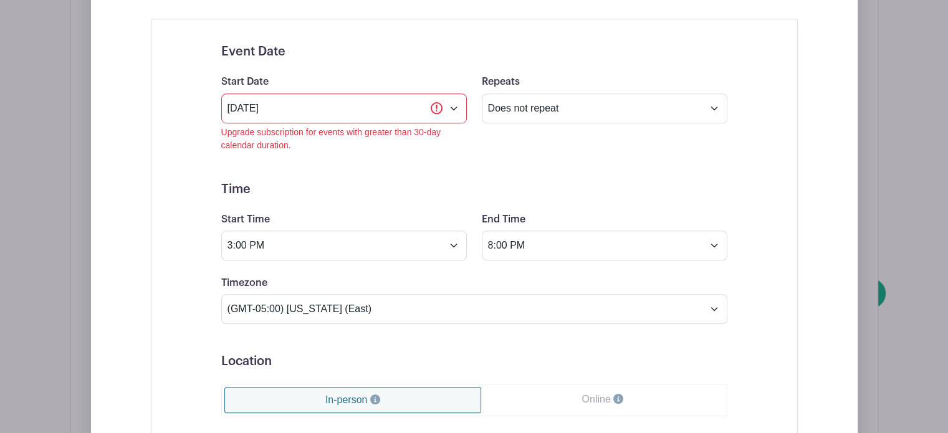
scroll to position [807, 0]
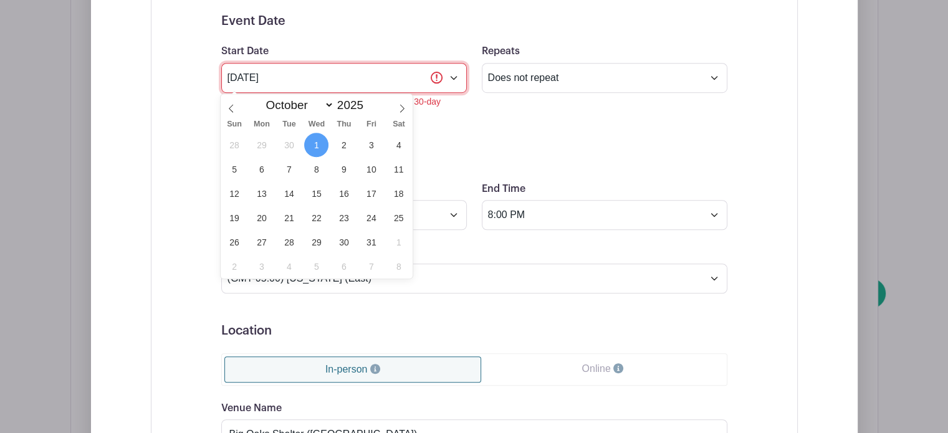
click at [456, 79] on input "Oct 1 2025" at bounding box center [344, 78] width 246 height 30
click at [234, 108] on icon at bounding box center [231, 108] width 9 height 9
select select "8"
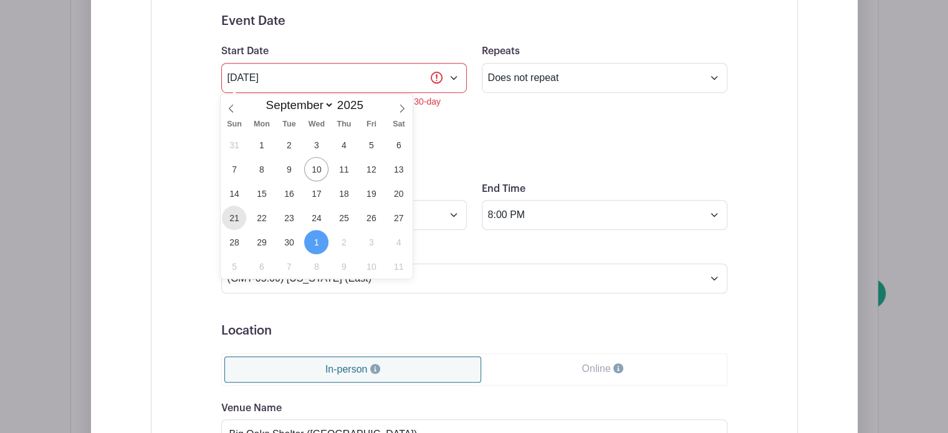
click at [232, 216] on span "21" at bounding box center [234, 218] width 24 height 24
type input "Sep 21 2025"
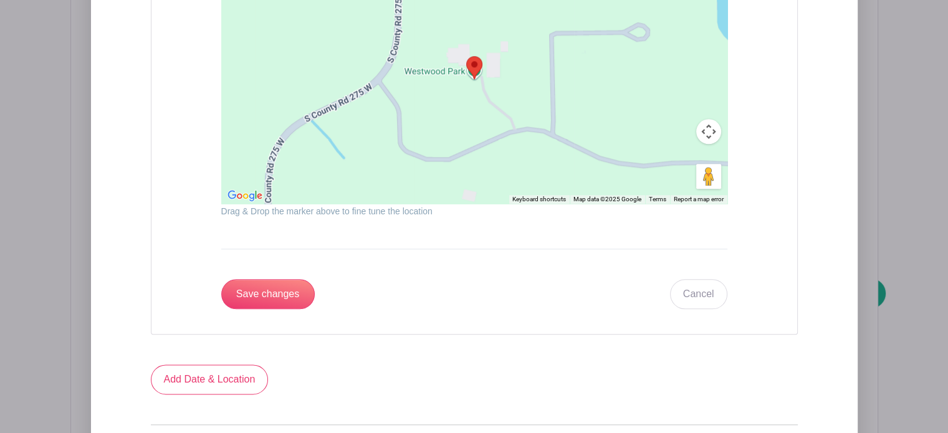
scroll to position [1443, 0]
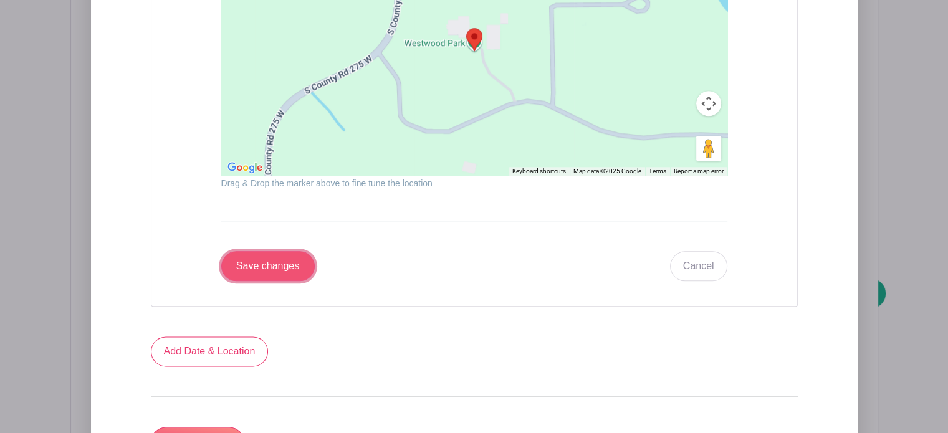
click at [282, 267] on input "Save changes" at bounding box center [267, 266] width 93 height 30
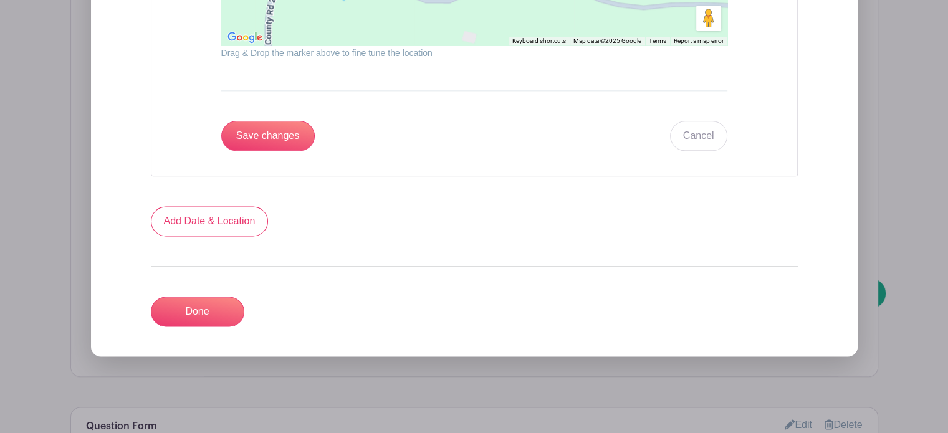
scroll to position [1582, 0]
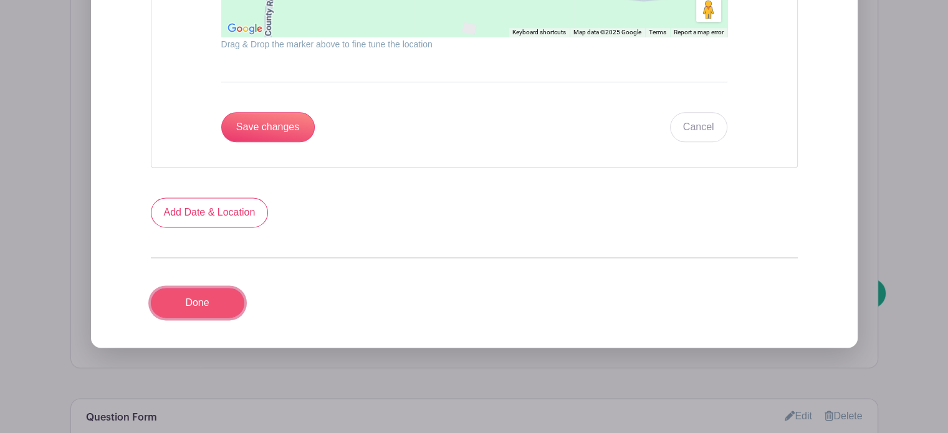
click at [194, 302] on link "Done" at bounding box center [197, 303] width 93 height 30
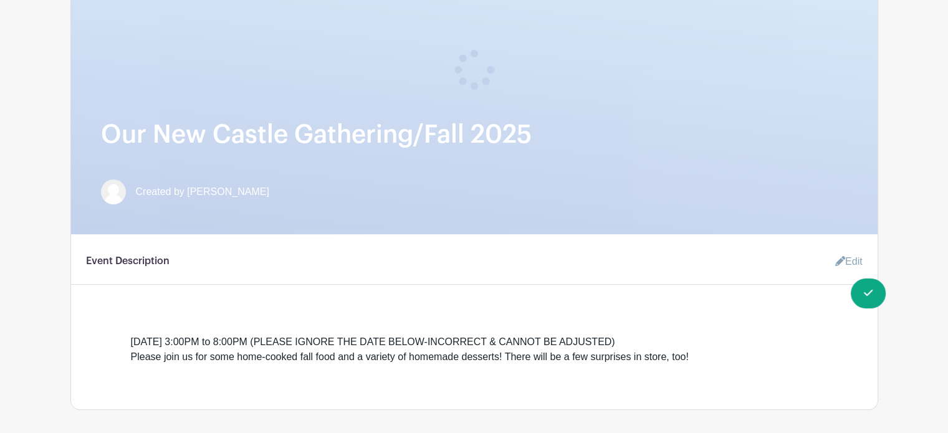
scroll to position [159, 0]
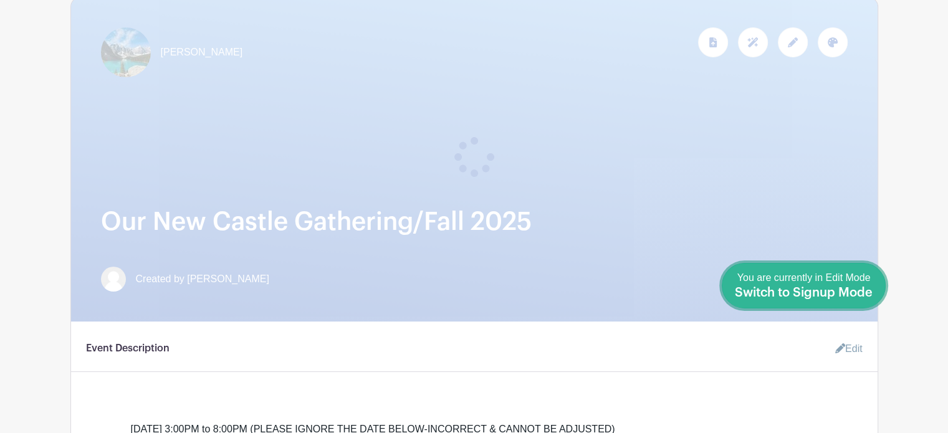
click at [865, 289] on span "Switch to Signup Mode" at bounding box center [804, 293] width 138 height 12
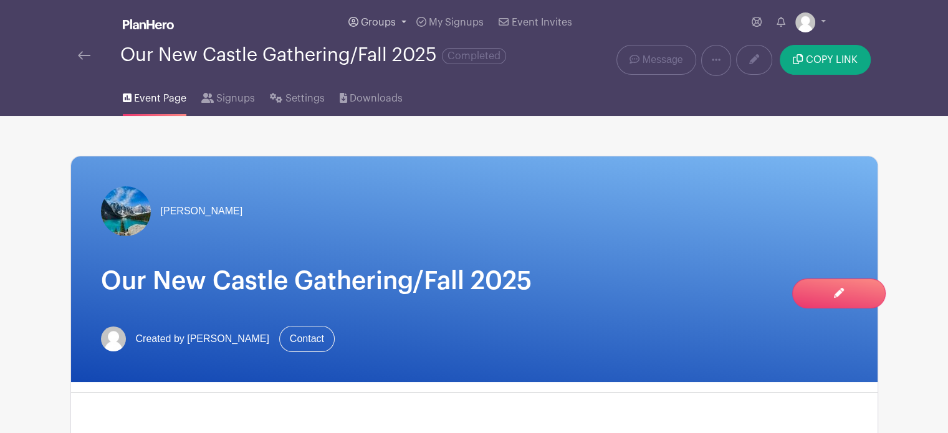
click at [406, 16] on link "Groups" at bounding box center [377, 22] width 68 height 45
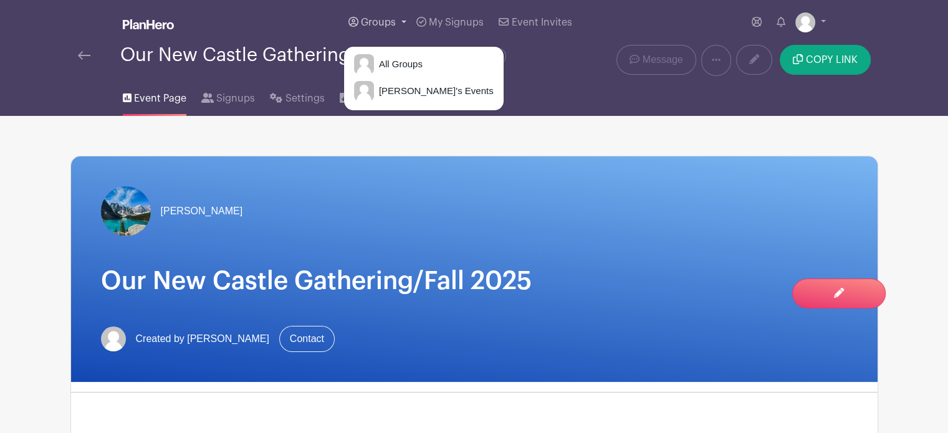
click at [406, 16] on link "Groups" at bounding box center [377, 22] width 68 height 45
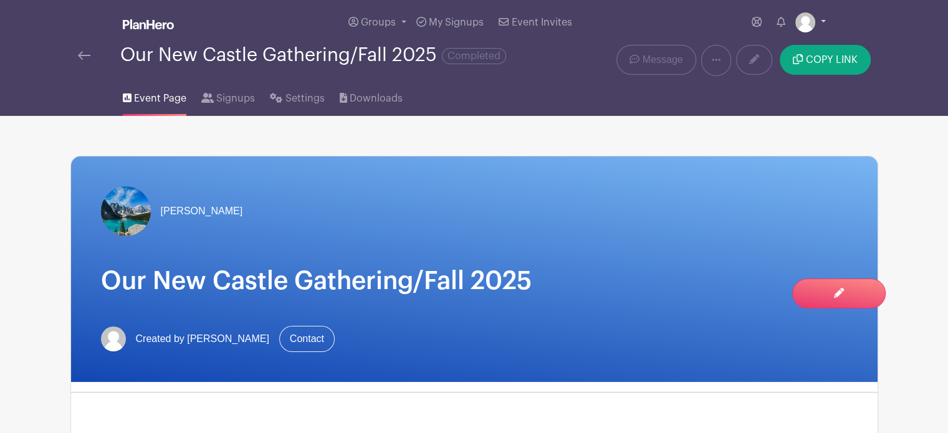
click at [818, 18] on link at bounding box center [810, 22] width 31 height 20
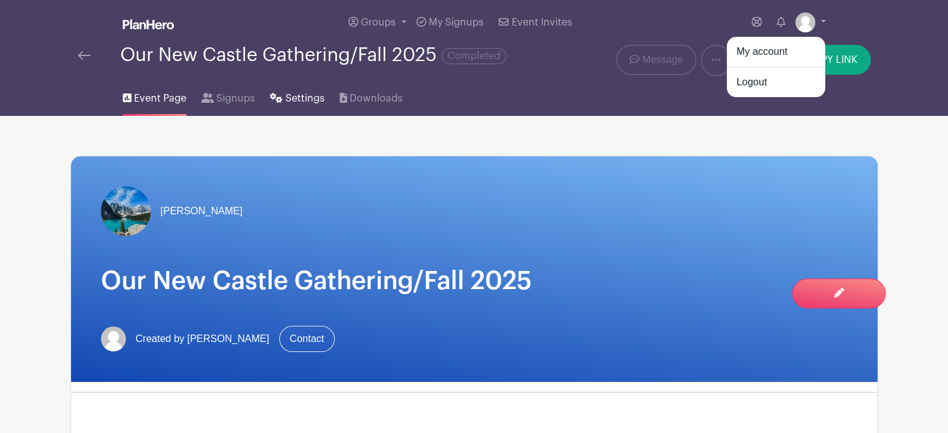
click at [303, 97] on span "Settings" at bounding box center [304, 98] width 39 height 15
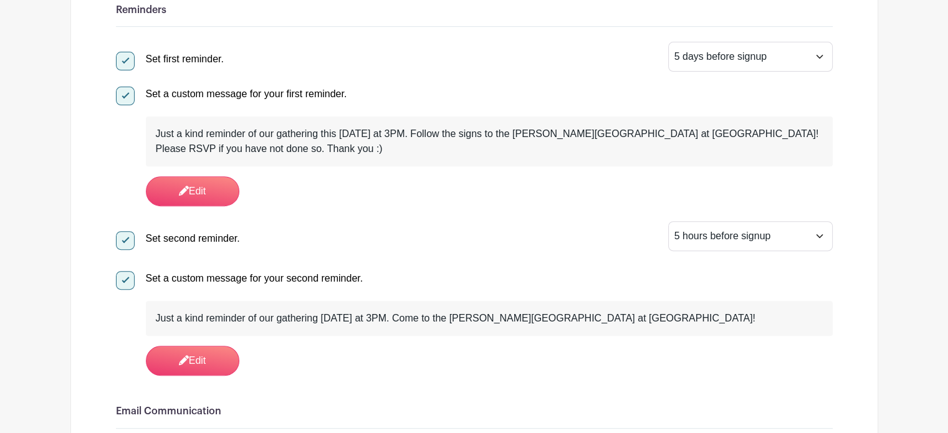
scroll to position [472, 0]
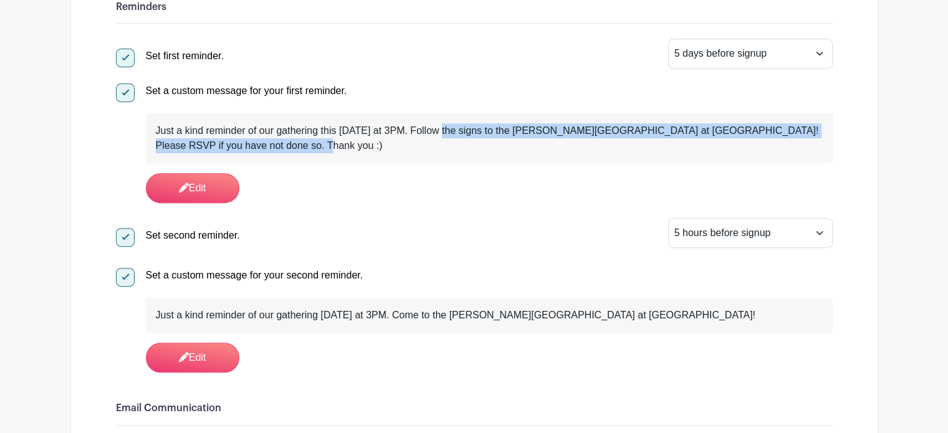
drag, startPoint x: 290, startPoint y: 149, endPoint x: 449, endPoint y: 127, distance: 161.1
click at [449, 127] on div "Just a kind reminder of our gathering this coming Sunday at 3PM. Follow the sig…" at bounding box center [489, 138] width 667 height 30
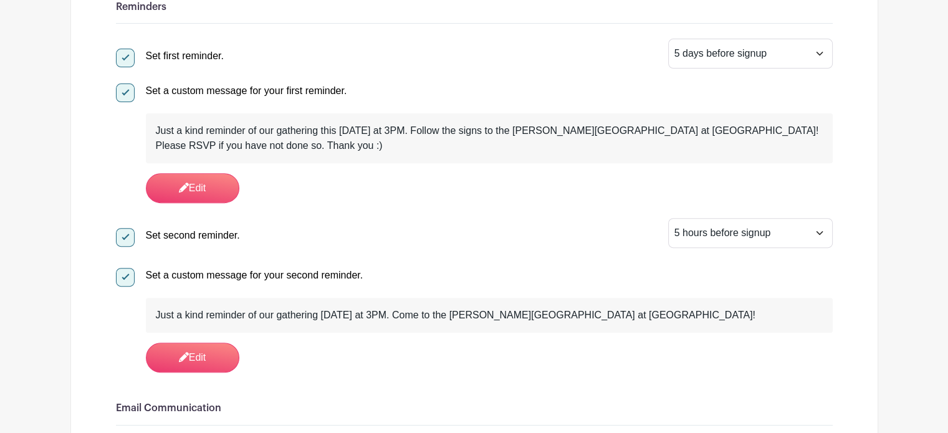
click at [424, 154] on div "Just a kind reminder of our gathering this coming Sunday at 3PM. Follow the sig…" at bounding box center [489, 138] width 687 height 50
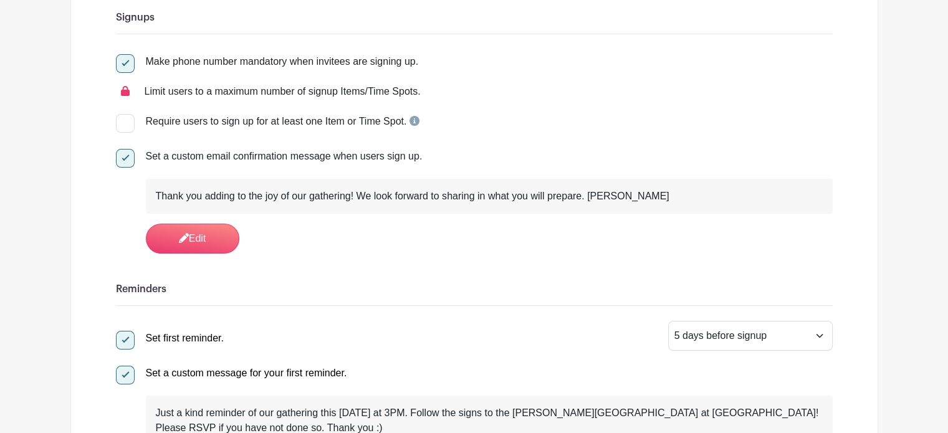
scroll to position [0, 0]
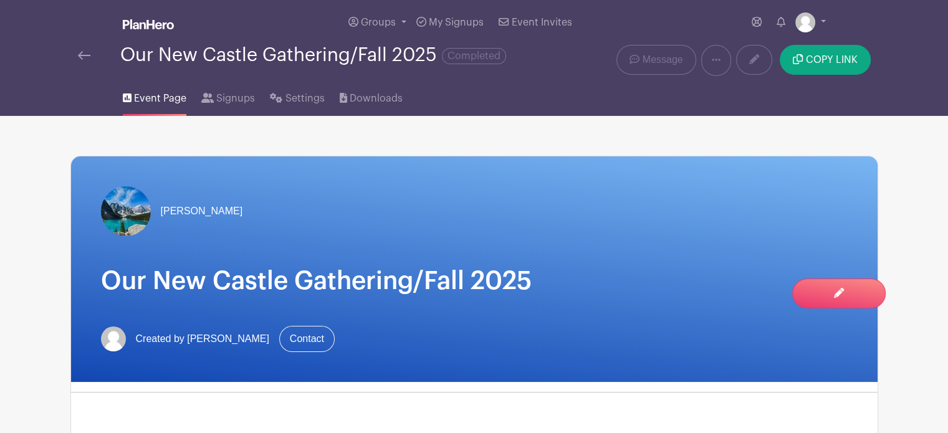
click at [166, 95] on span "Event Page" at bounding box center [160, 98] width 52 height 15
click at [391, 22] on span "Groups" at bounding box center [378, 22] width 35 height 10
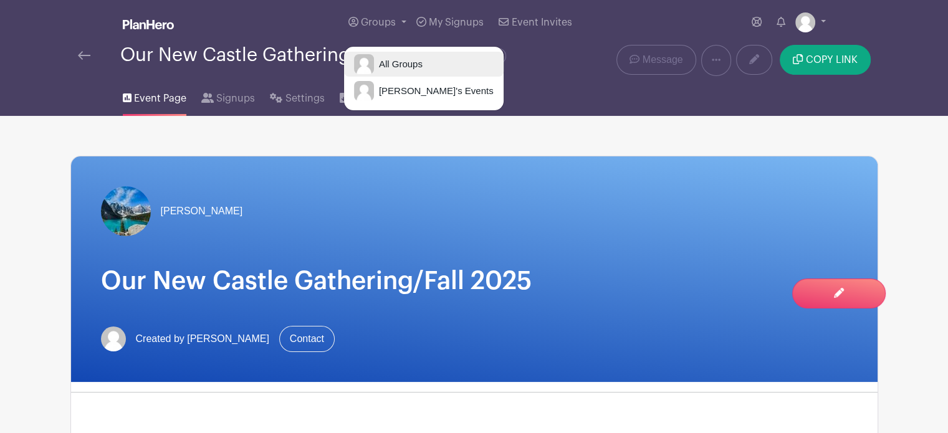
click at [391, 60] on span "All Groups" at bounding box center [398, 64] width 49 height 14
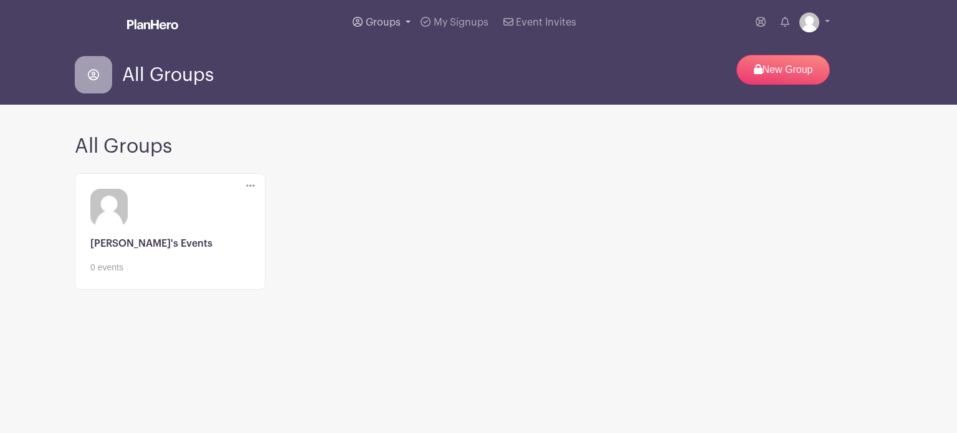
click at [395, 26] on span "Groups" at bounding box center [383, 22] width 35 height 10
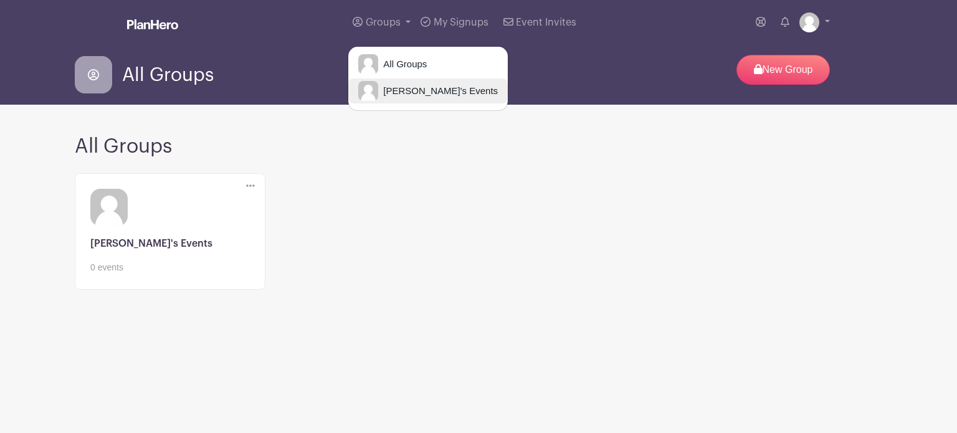
click at [405, 89] on span "[PERSON_NAME]'s Events" at bounding box center [438, 91] width 120 height 14
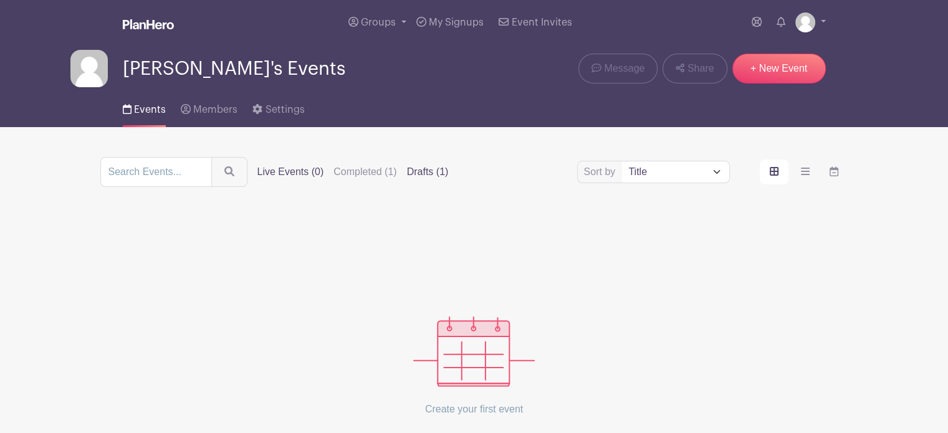
click at [424, 174] on label "Drafts (1)" at bounding box center [428, 172] width 42 height 15
click at [0, 0] on input "Drafts (1)" at bounding box center [0, 0] width 0 height 0
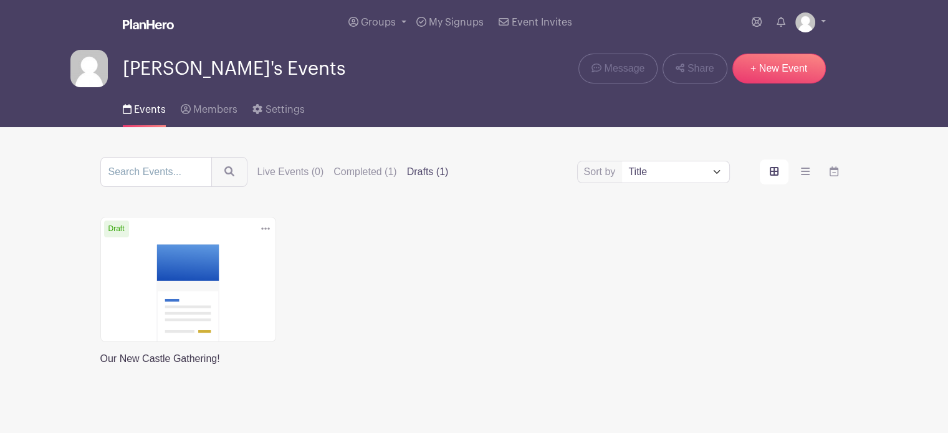
click at [100, 366] on link at bounding box center [100, 366] width 0 height 0
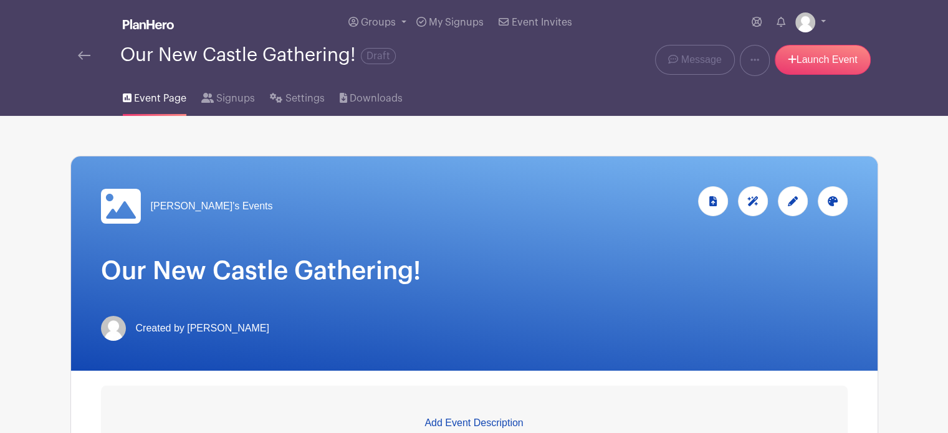
click at [453, 274] on h1 "Our New Castle Gathering!" at bounding box center [474, 271] width 747 height 30
click at [795, 198] on icon at bounding box center [793, 201] width 10 height 10
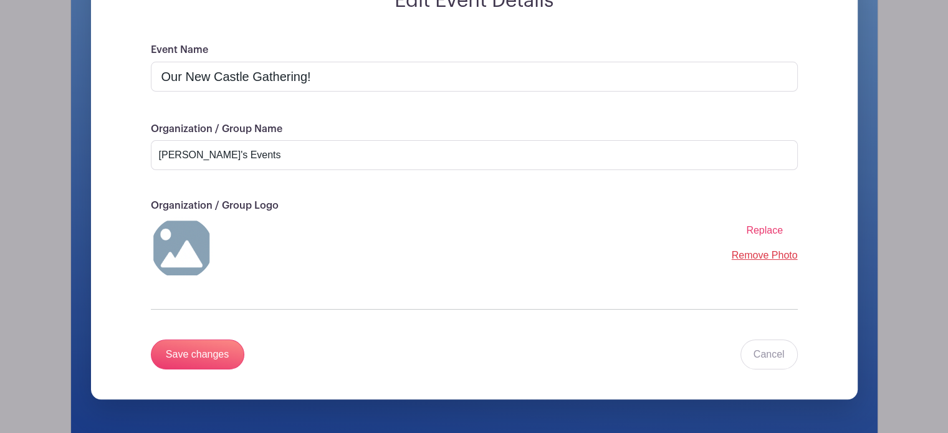
scroll to position [232, 0]
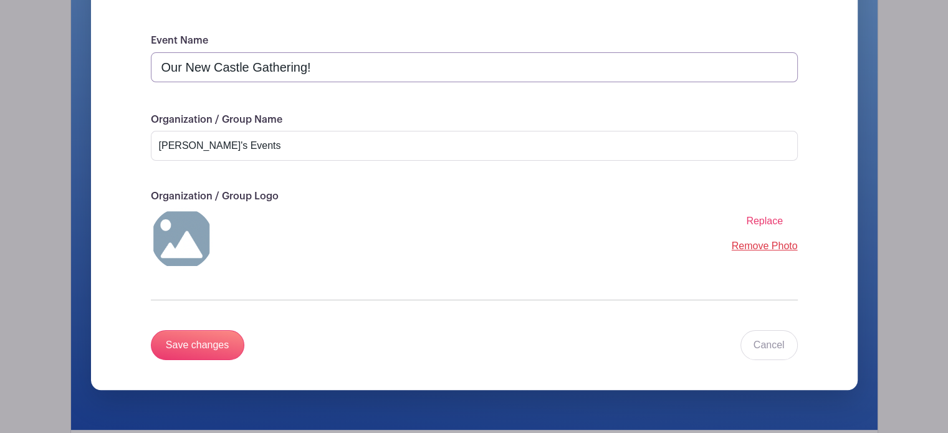
click at [317, 67] on input "Our New Castle Gathering!" at bounding box center [474, 67] width 647 height 30
type input "Our New Castle Gathering/Fall 2025"
click at [768, 220] on span "Replace" at bounding box center [764, 221] width 37 height 11
click at [0, 0] on input "Replace" at bounding box center [0, 0] width 0 height 0
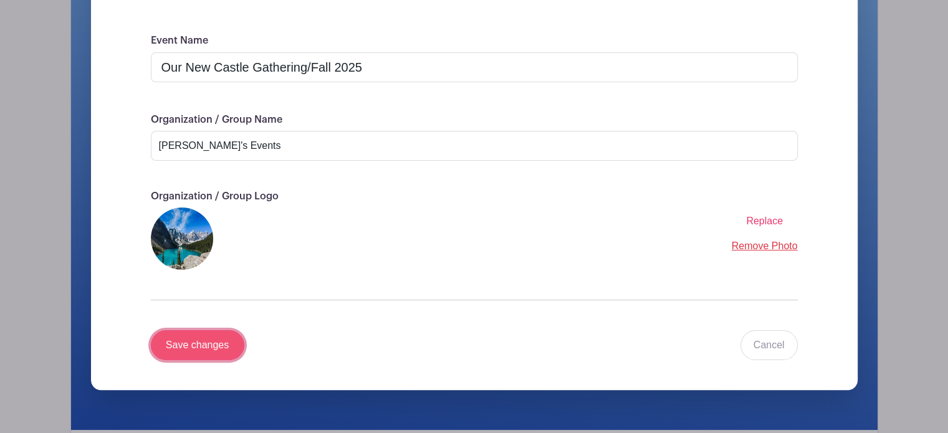
click at [197, 341] on input "Save changes" at bounding box center [197, 345] width 93 height 30
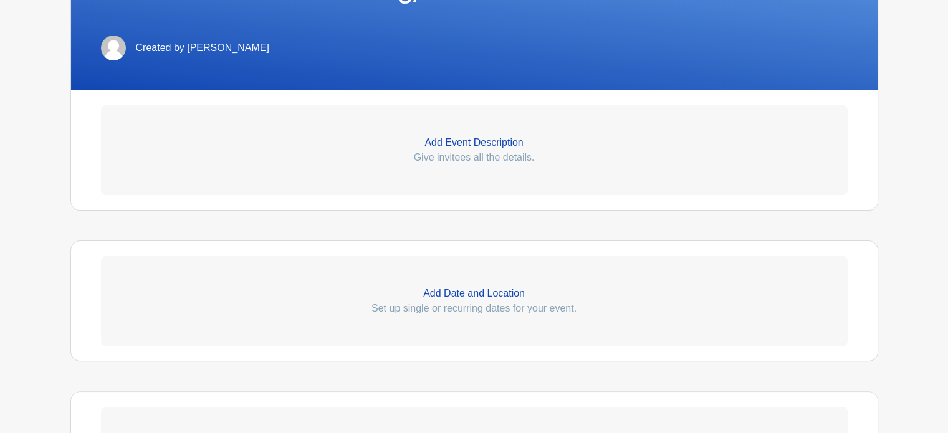
scroll to position [294, 0]
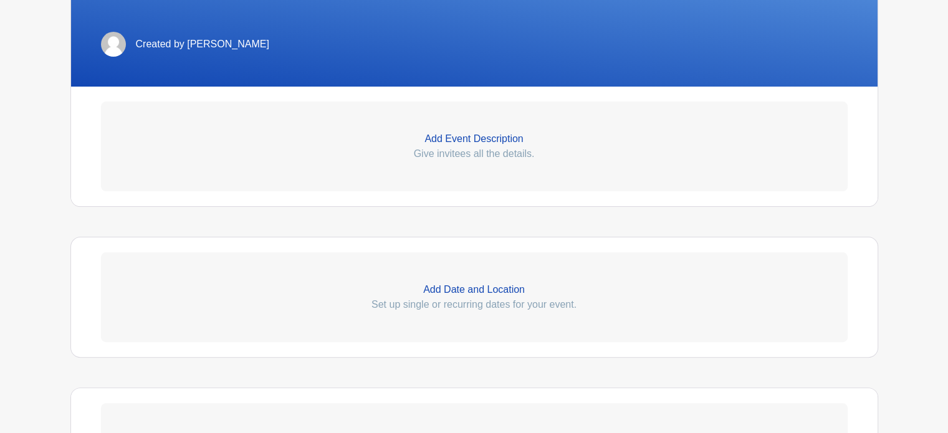
click at [477, 143] on p "Add Event Description" at bounding box center [474, 139] width 747 height 15
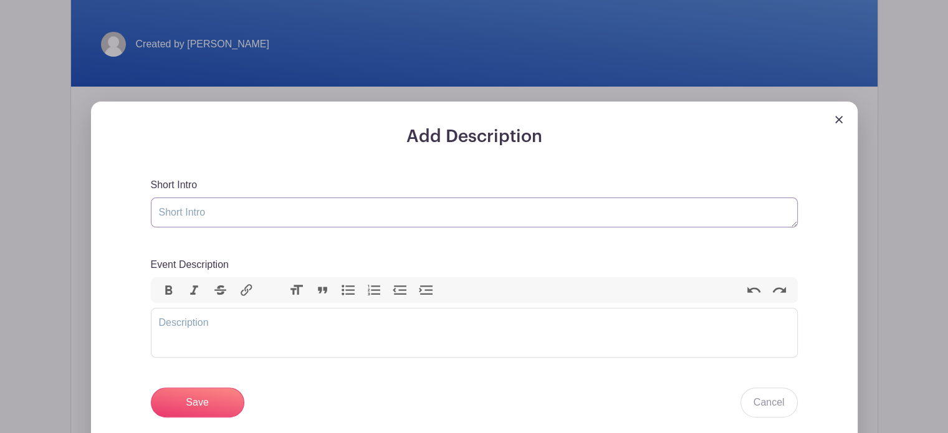
click at [262, 211] on textarea "Short Intro" at bounding box center [474, 213] width 647 height 30
type textarea "Fall 2025 Gathering"
click at [229, 321] on trix-editor "Event Description" at bounding box center [474, 333] width 647 height 50
type trix-editor "<div>E</div>"
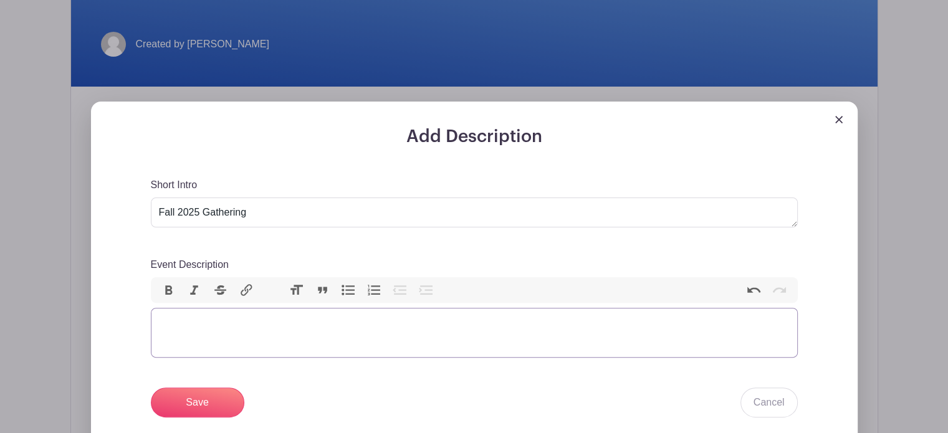
paste trix-editor "<div>Sunday, October 19, 2025, 3:00PM to 8:00PM (PLEASE IGNORE THE DATE BELOW-I…"
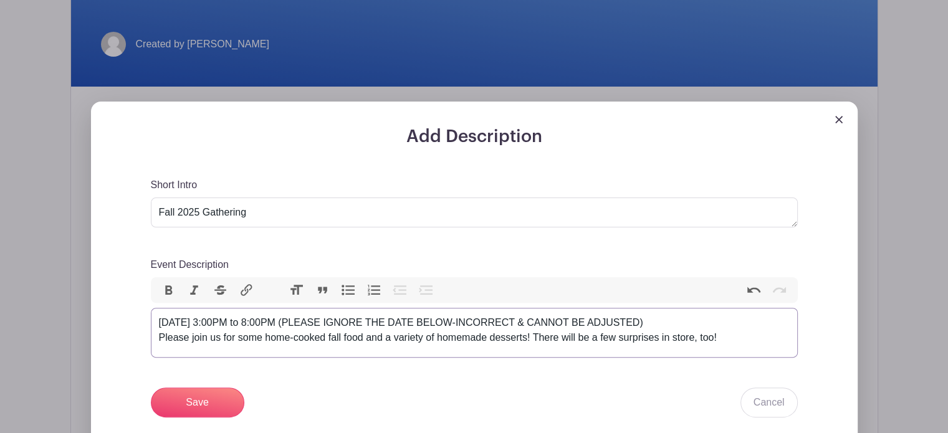
click at [731, 325] on div "Sunday, October 19, 2025, 3:00PM to 8:00PM (PLEASE IGNORE THE DATE BELOW-INCORR…" at bounding box center [474, 330] width 631 height 30
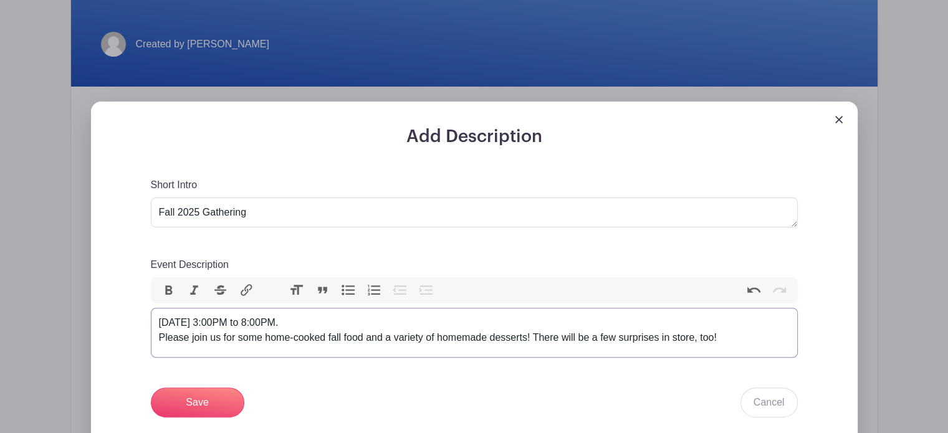
type trix-editor "<div>Sunday, October 19, 2025, 3:00PM to 8:00PM.<br>Please join us for some hom…"
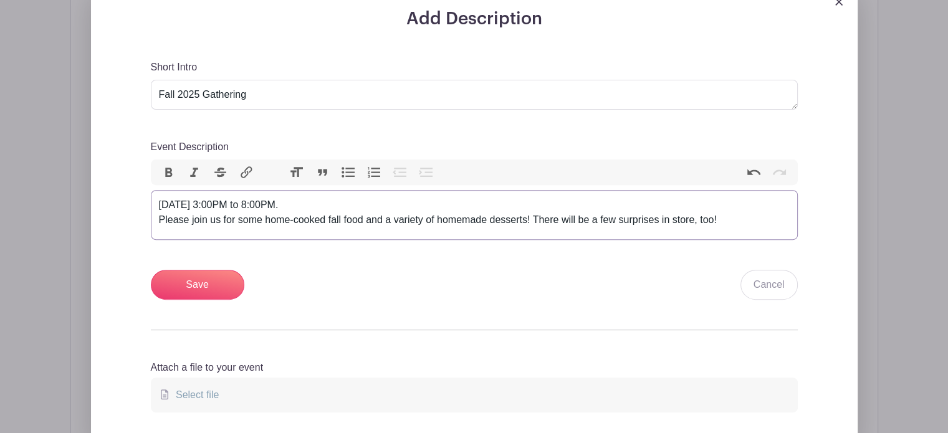
scroll to position [416, 0]
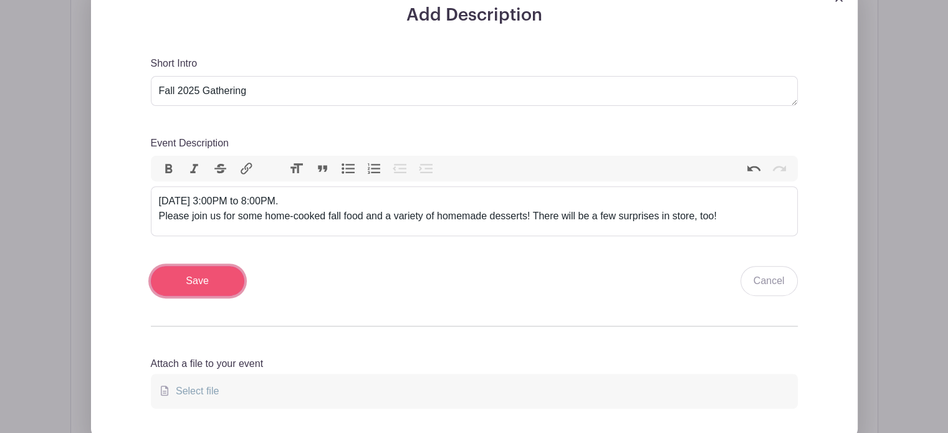
click at [188, 280] on input "Save" at bounding box center [197, 281] width 93 height 30
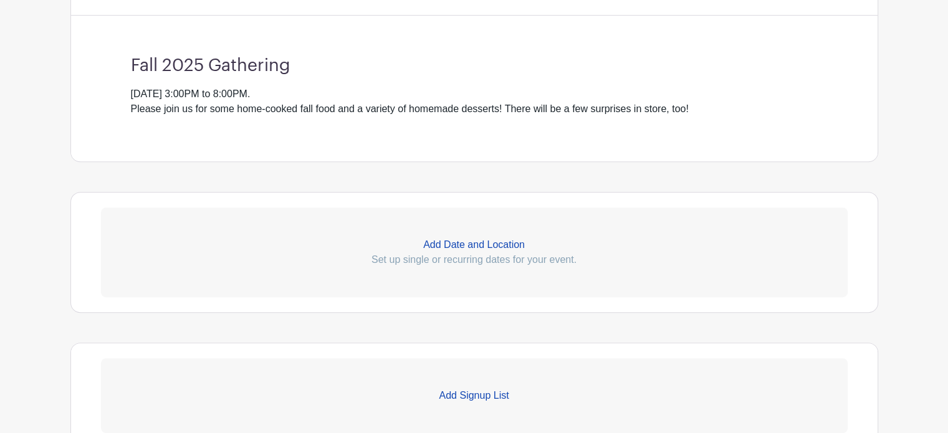
click at [471, 241] on p "Add Date and Location" at bounding box center [474, 244] width 747 height 15
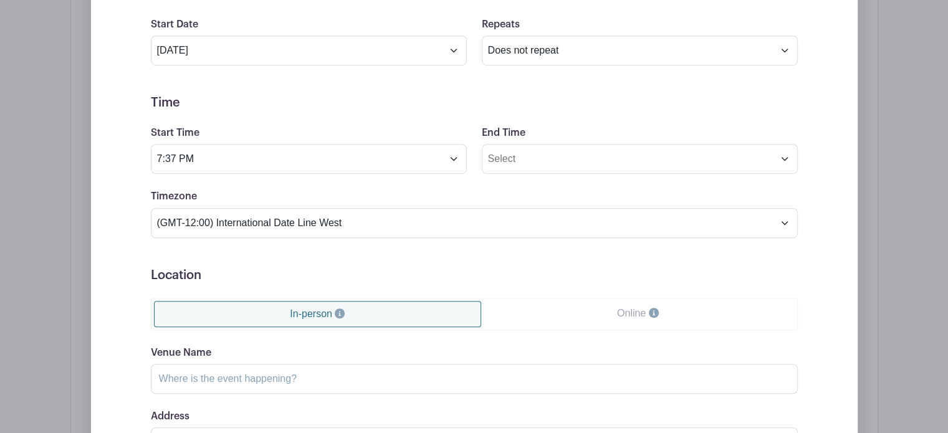
scroll to position [840, 0]
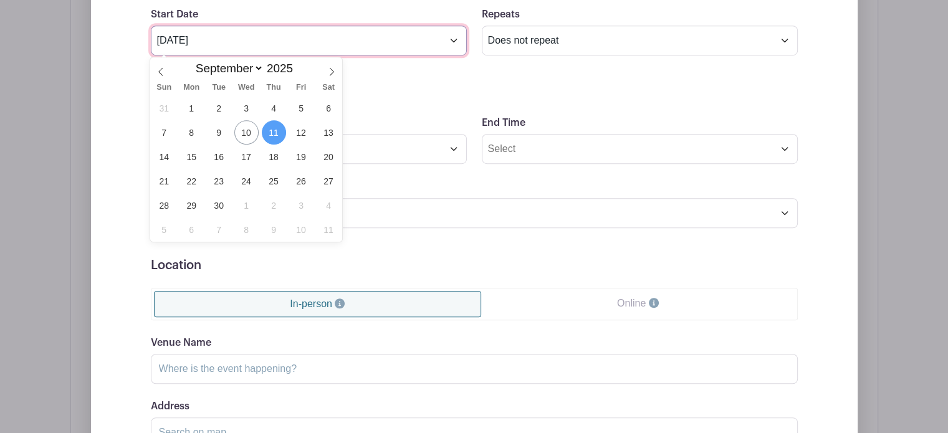
click at [453, 39] on input "Sep 11 2025" at bounding box center [309, 41] width 316 height 30
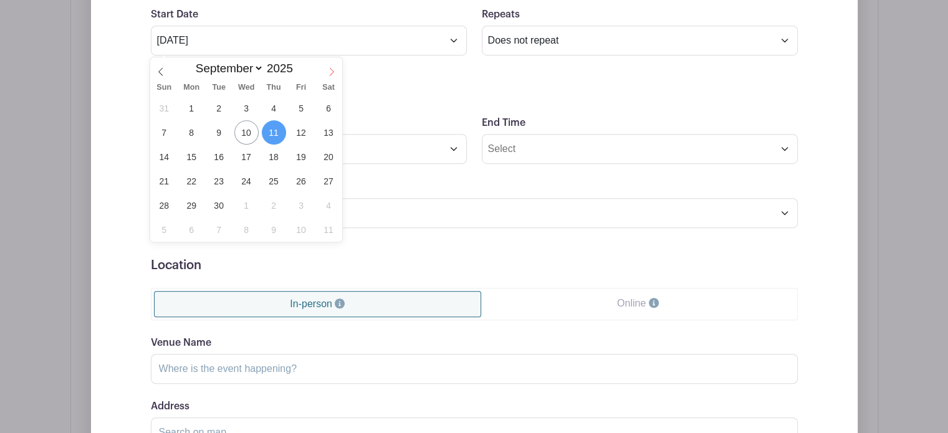
click at [330, 73] on icon at bounding box center [331, 71] width 9 height 9
select select "9"
click at [165, 181] on span "19" at bounding box center [164, 181] width 24 height 24
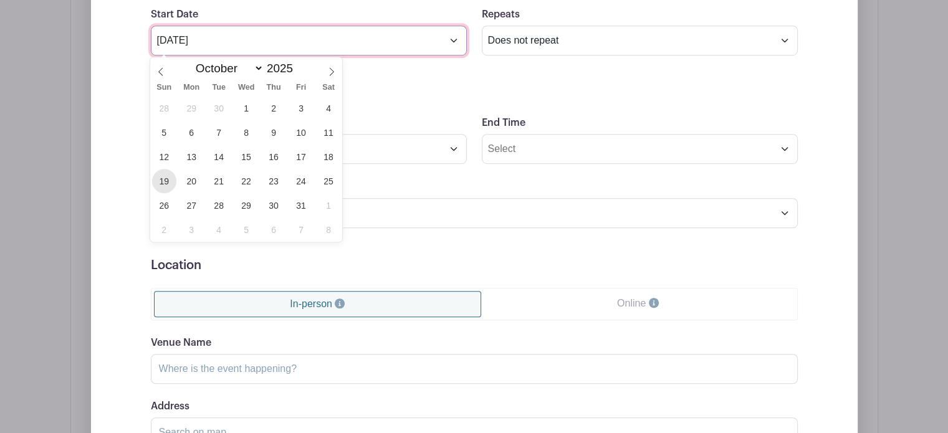
type input "Oct 19 2025"
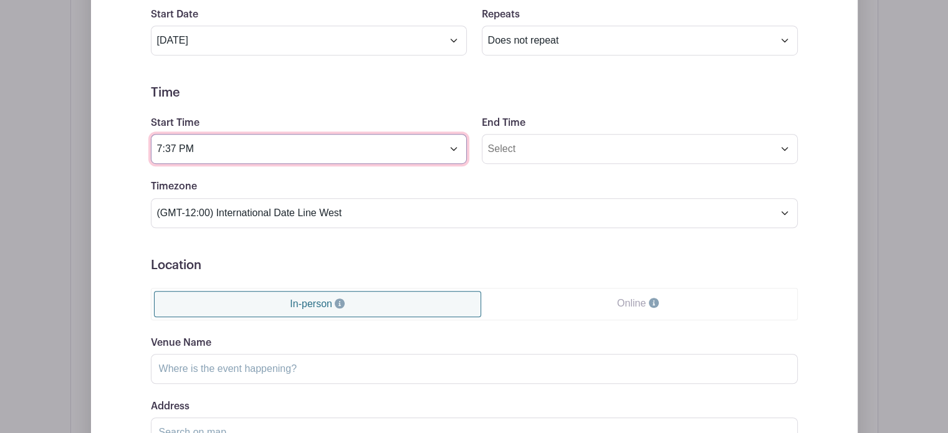
click at [453, 146] on input "7:37 PM" at bounding box center [309, 149] width 316 height 30
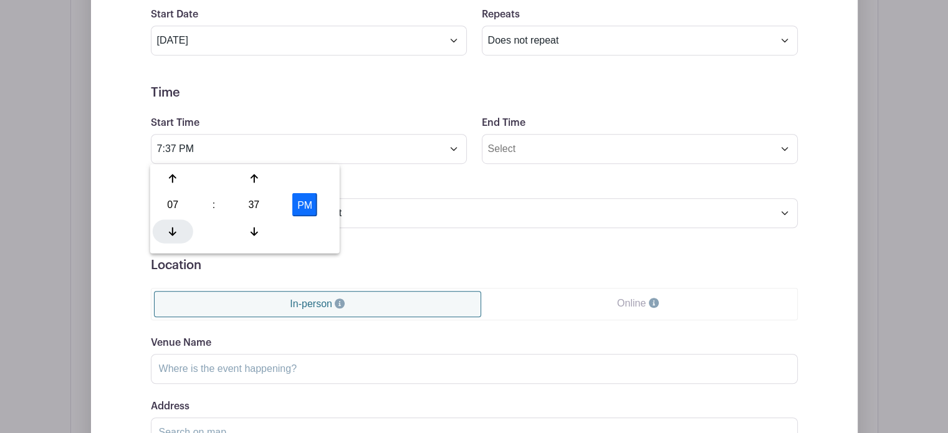
click at [173, 231] on icon at bounding box center [172, 231] width 7 height 9
click at [256, 231] on icon at bounding box center [253, 231] width 7 height 10
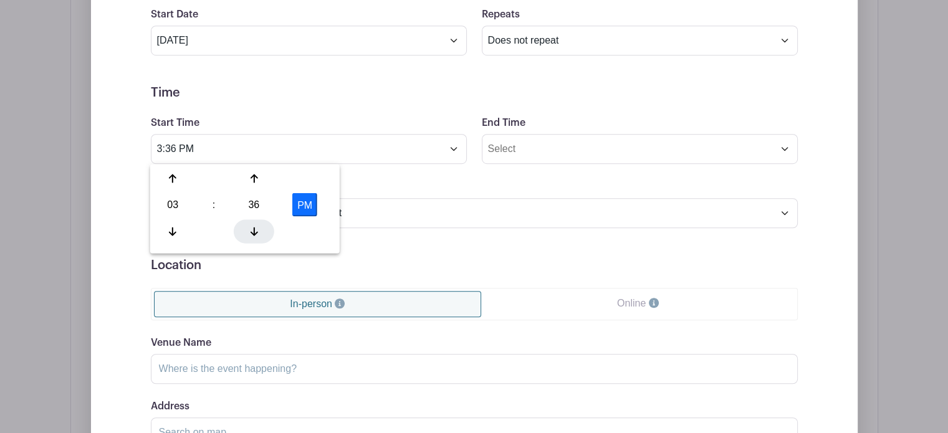
click at [256, 231] on icon at bounding box center [253, 231] width 7 height 10
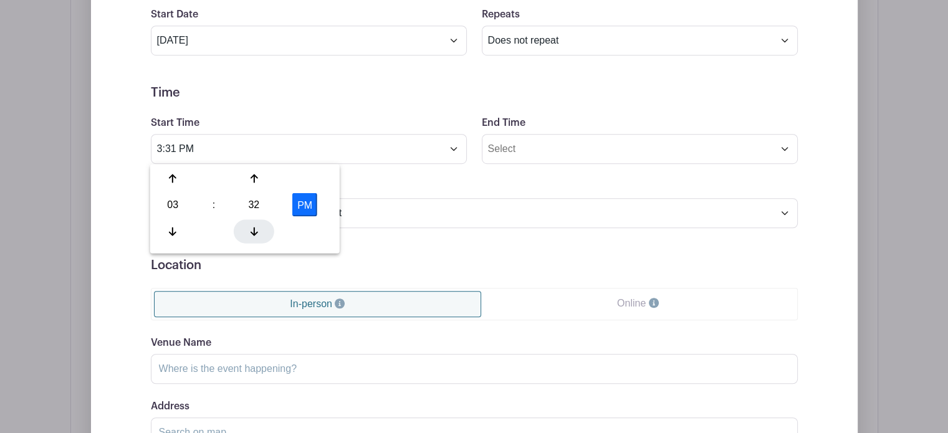
click at [256, 231] on icon at bounding box center [253, 231] width 7 height 10
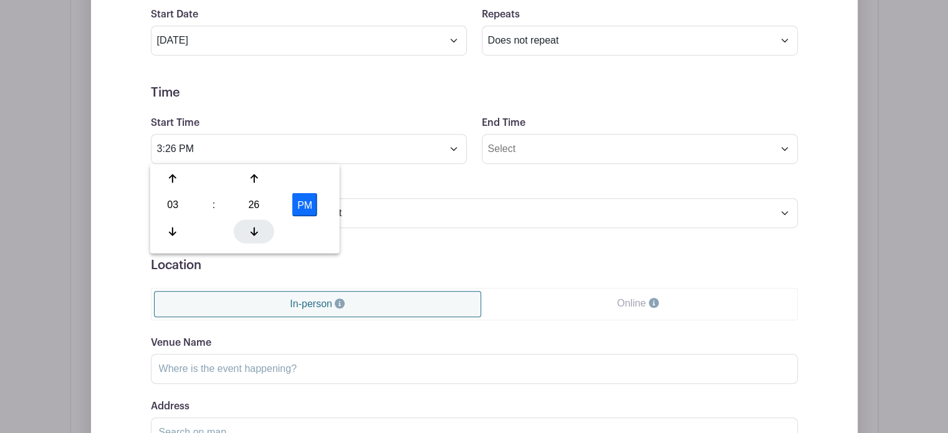
click at [256, 231] on icon at bounding box center [253, 231] width 7 height 10
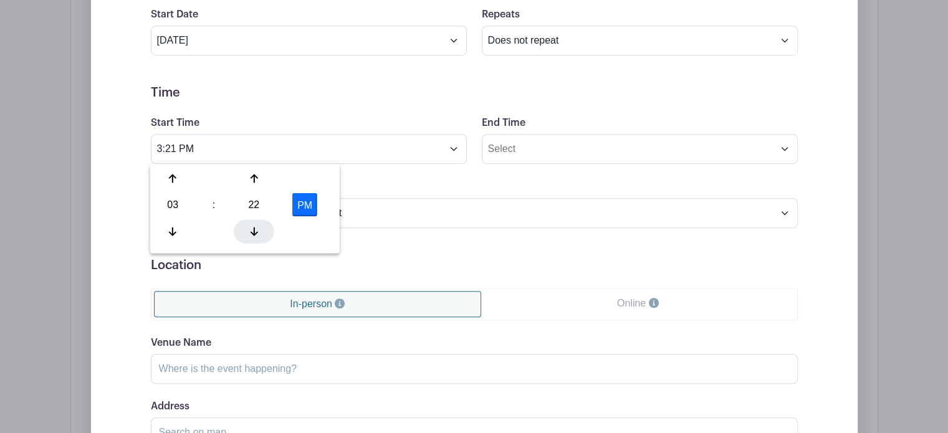
click at [256, 231] on icon at bounding box center [253, 231] width 7 height 10
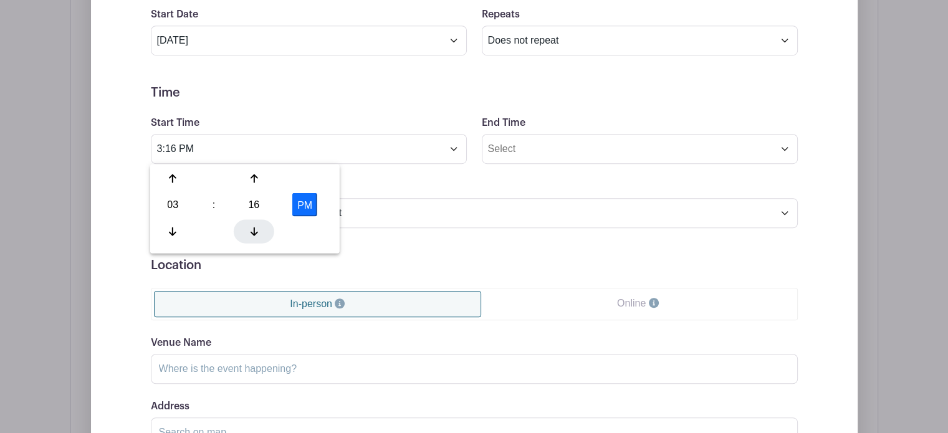
click at [256, 231] on icon at bounding box center [253, 231] width 7 height 10
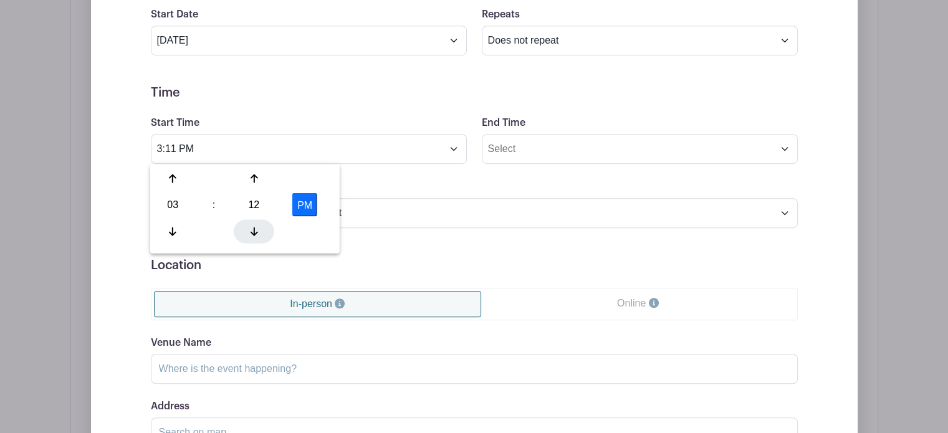
click at [256, 231] on icon at bounding box center [253, 231] width 7 height 10
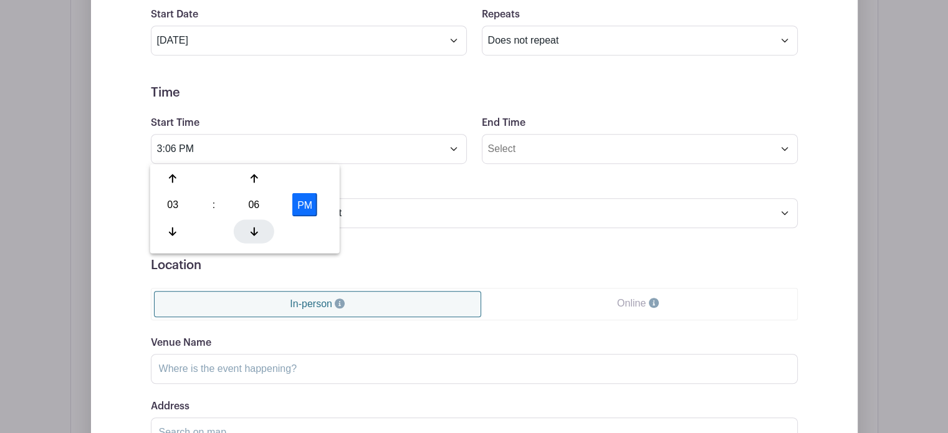
click at [256, 231] on icon at bounding box center [253, 231] width 7 height 10
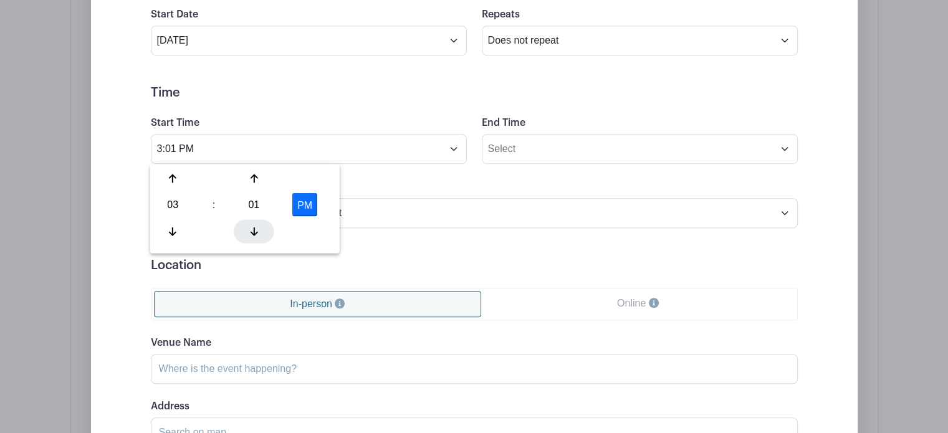
click at [256, 231] on icon at bounding box center [253, 231] width 7 height 10
type input "3:00 PM"
click at [449, 244] on form "Event Date Start Date Oct 19 2025 Repeats Does not repeat Daily Weekly Monthly …" at bounding box center [474, 257] width 647 height 561
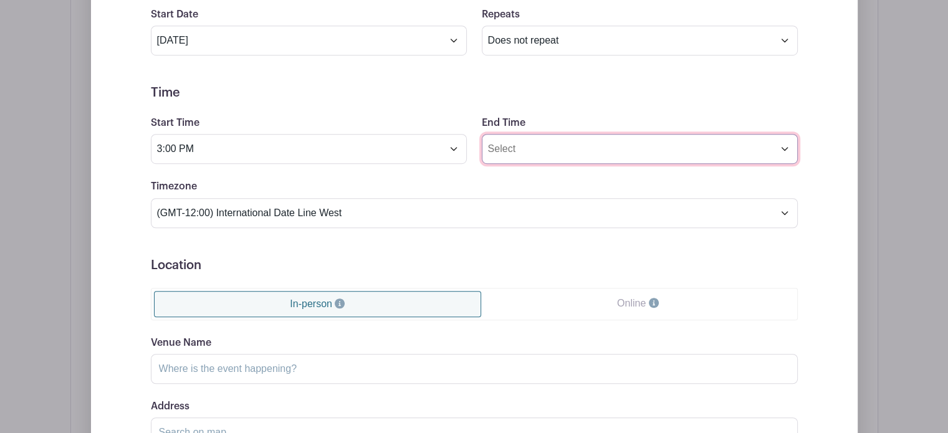
click at [785, 148] on input "End Time" at bounding box center [640, 149] width 316 height 30
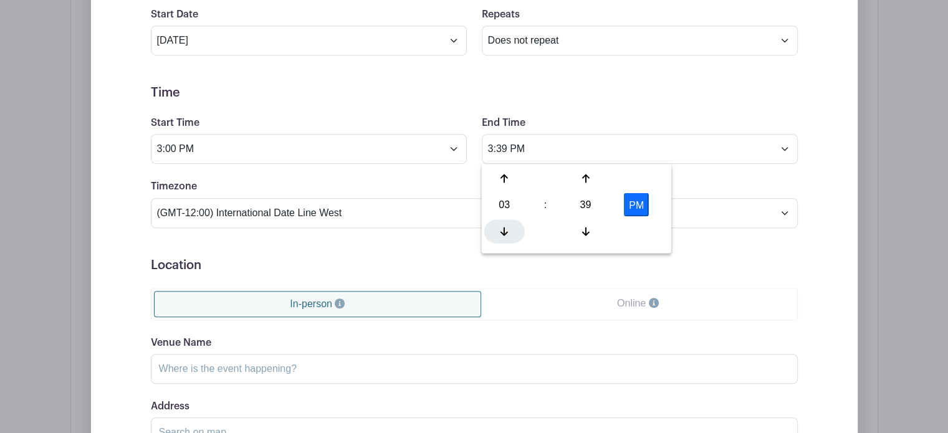
click at [506, 232] on icon at bounding box center [504, 231] width 7 height 9
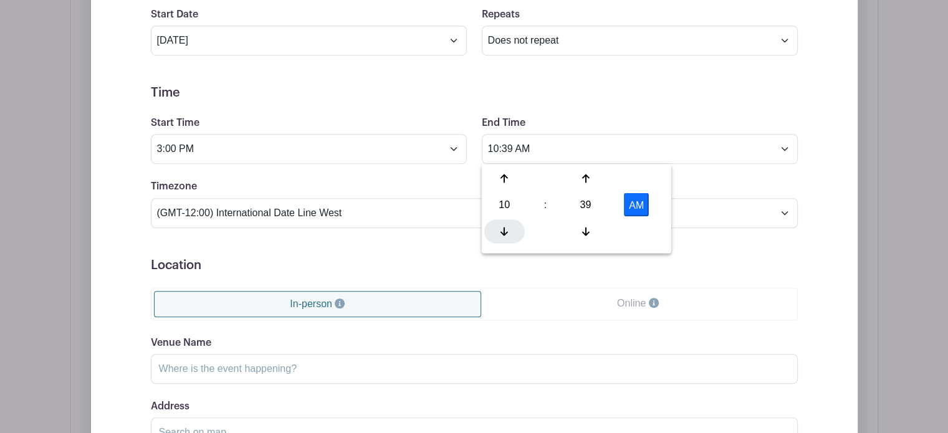
click at [506, 232] on icon at bounding box center [504, 231] width 7 height 9
click at [588, 179] on icon at bounding box center [585, 178] width 7 height 10
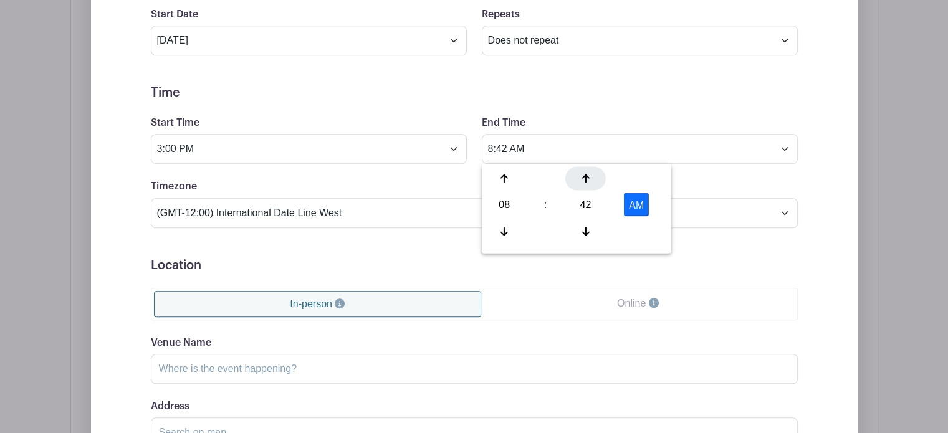
click at [588, 179] on icon at bounding box center [585, 178] width 7 height 10
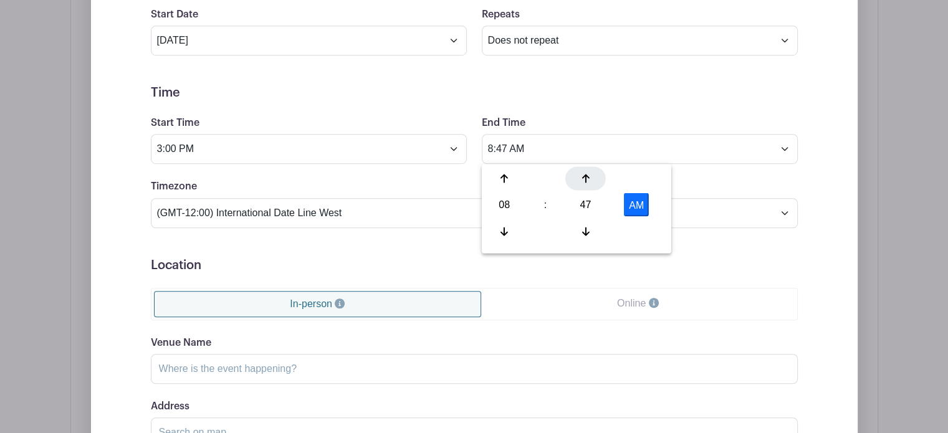
click at [588, 179] on icon at bounding box center [585, 178] width 7 height 10
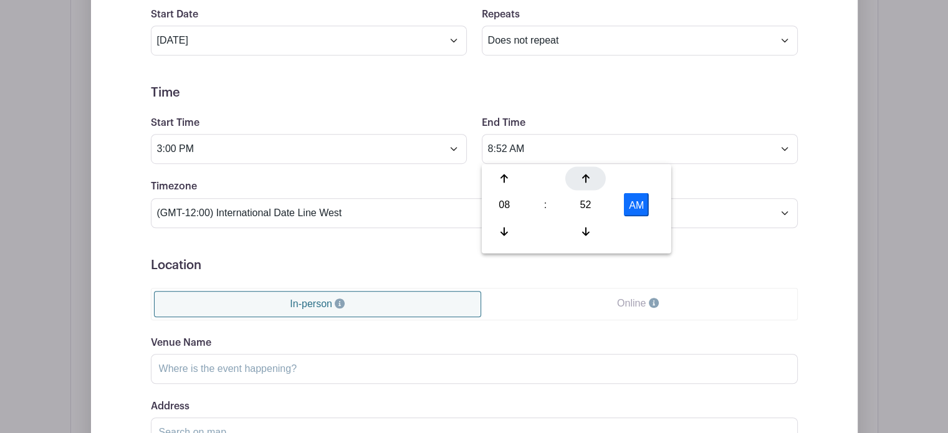
click at [588, 179] on icon at bounding box center [585, 178] width 7 height 10
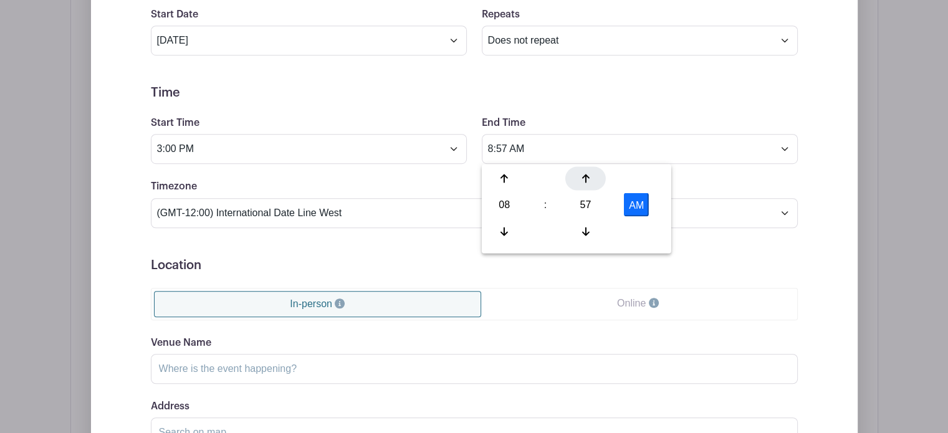
click at [588, 179] on icon at bounding box center [585, 178] width 7 height 10
click at [504, 237] on div at bounding box center [504, 231] width 41 height 24
click at [638, 206] on button "AM" at bounding box center [636, 205] width 25 height 24
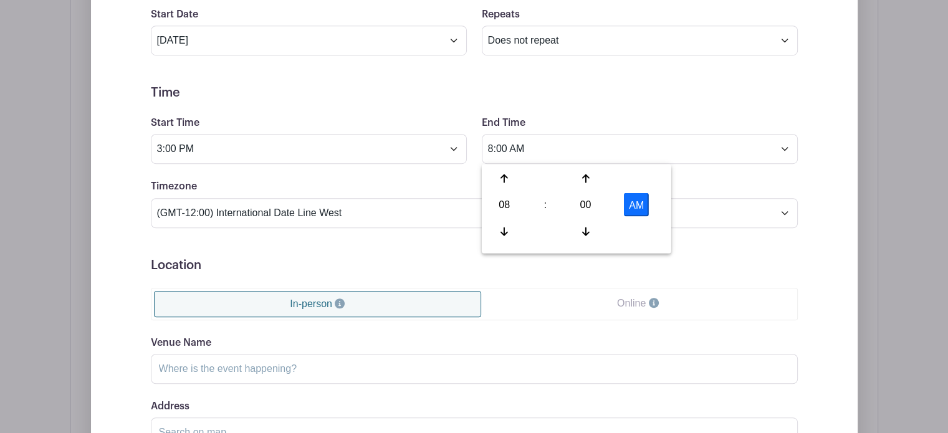
type input "8:00 PM"
click at [735, 260] on h5 "Location" at bounding box center [474, 265] width 647 height 15
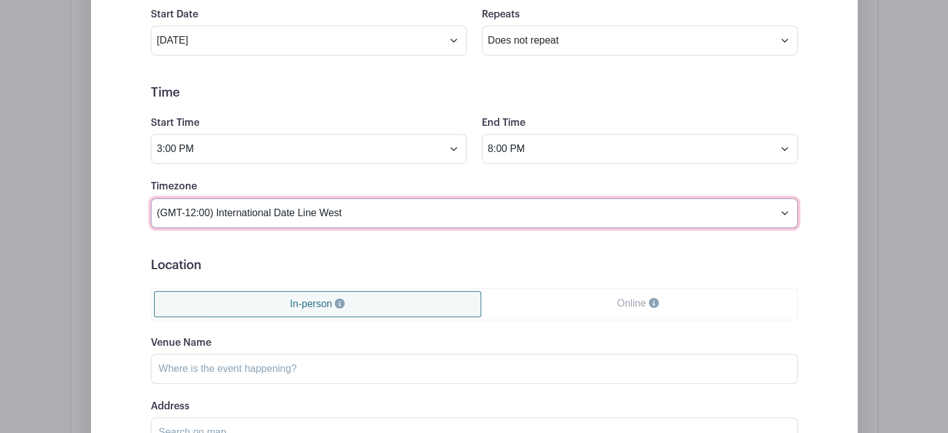
click at [783, 211] on select "(GMT-12:00) International Date Line West (GMT-11:00) American Samoa (GMT-11:00)…" at bounding box center [474, 213] width 647 height 30
select select "Indiana (East)"
click at [151, 198] on select "(GMT-12:00) International Date Line West (GMT-11:00) American Samoa (GMT-11:00)…" at bounding box center [474, 213] width 647 height 30
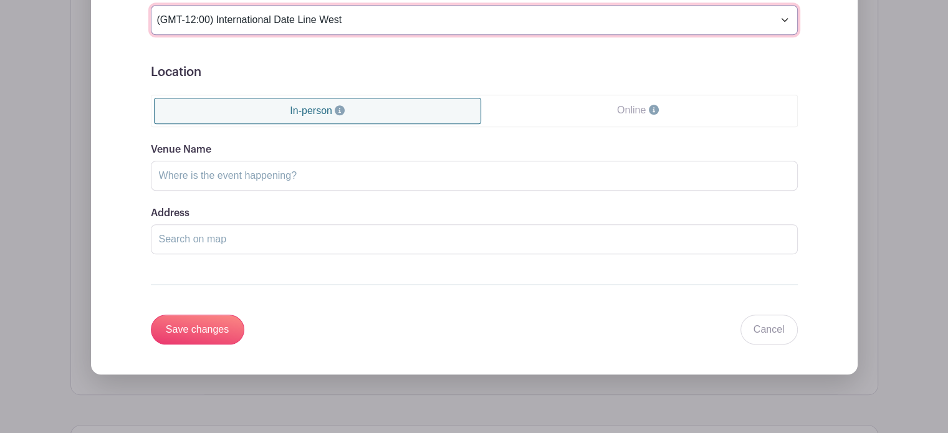
scroll to position [1039, 0]
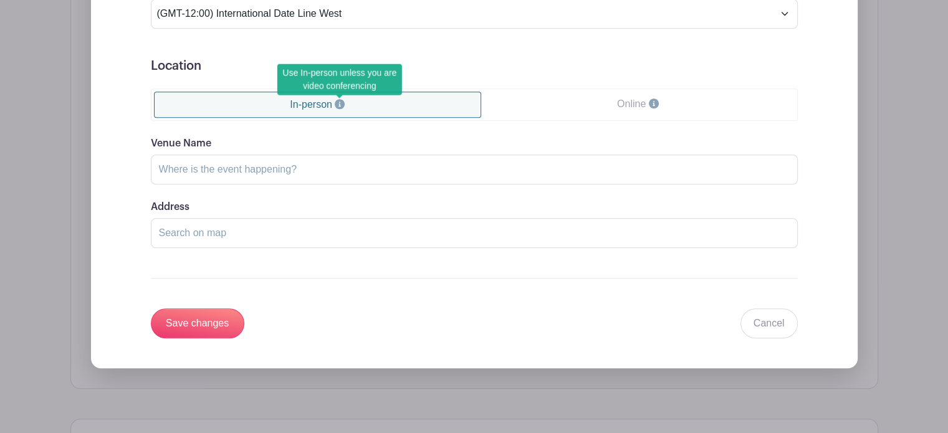
click at [337, 105] on icon at bounding box center [340, 104] width 10 height 10
click at [337, 166] on input "Venue Name" at bounding box center [474, 170] width 647 height 30
type input "Big Oaks Shelter (Pavilion)"
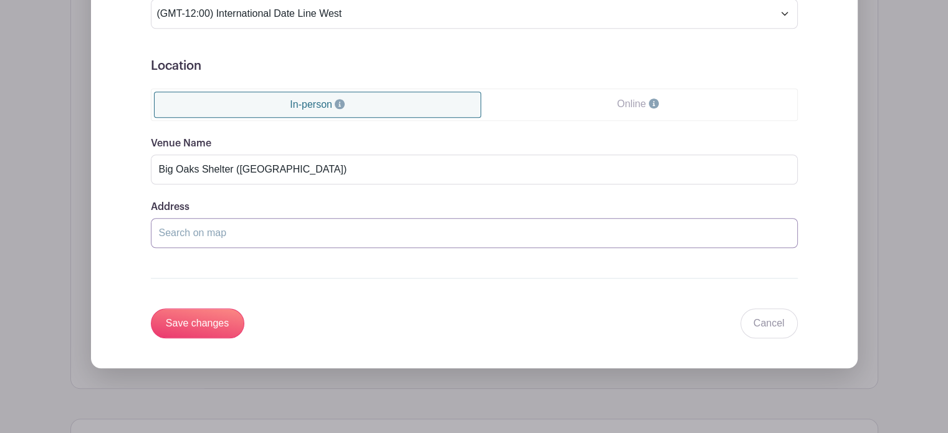
click at [260, 231] on input "Address" at bounding box center [474, 233] width 647 height 30
paste input "[GEOGRAPHIC_DATA] ([GEOGRAPHIC_DATA]), [GEOGRAPHIC_DATA], [GEOGRAPHIC_DATA] [ST…"
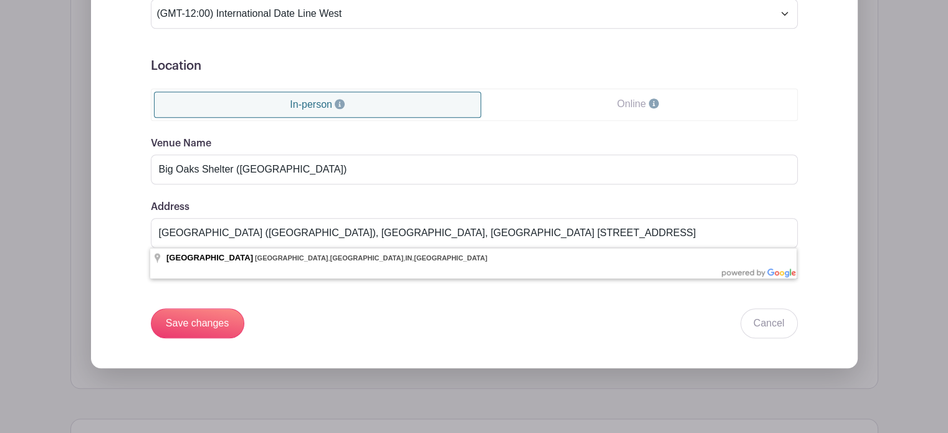
type input "Westwood Park, South County Road 275 West, New Castle, IN, USA"
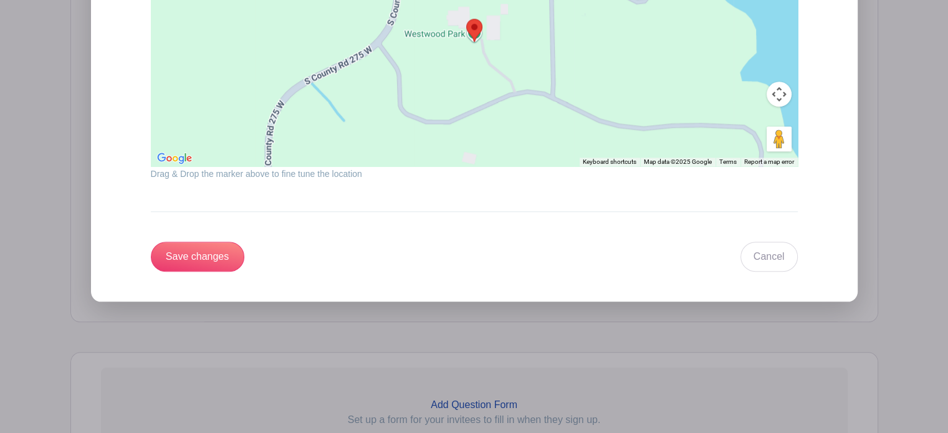
scroll to position [1387, 0]
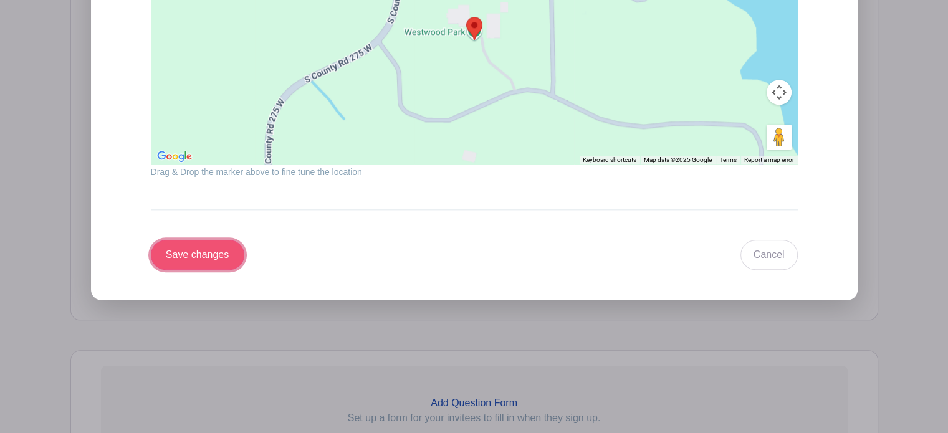
click at [207, 252] on input "Save changes" at bounding box center [197, 255] width 93 height 30
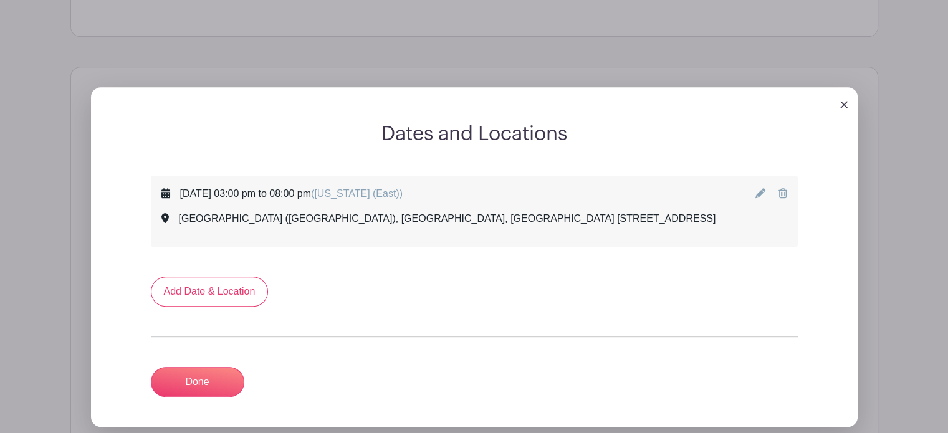
scroll to position [551, 0]
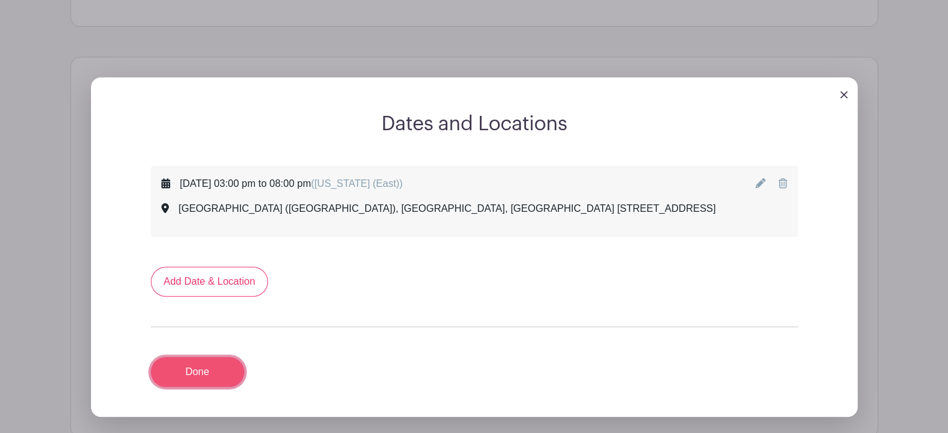
click at [197, 376] on link "Done" at bounding box center [197, 372] width 93 height 30
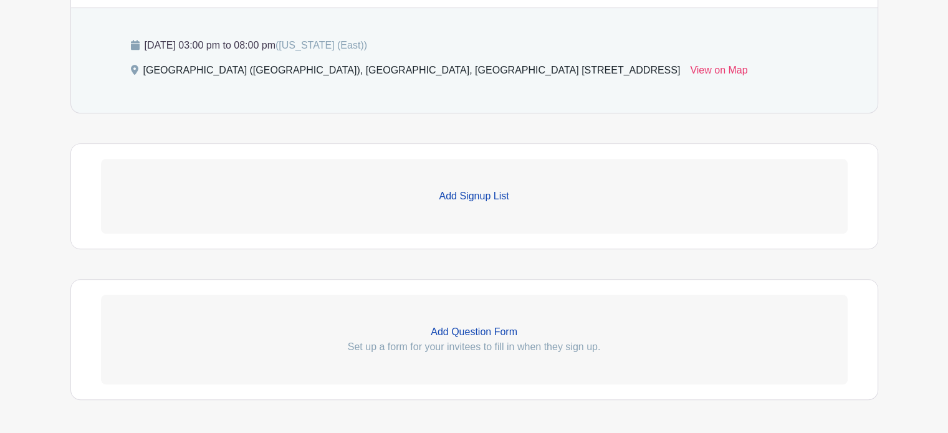
scroll to position [640, 0]
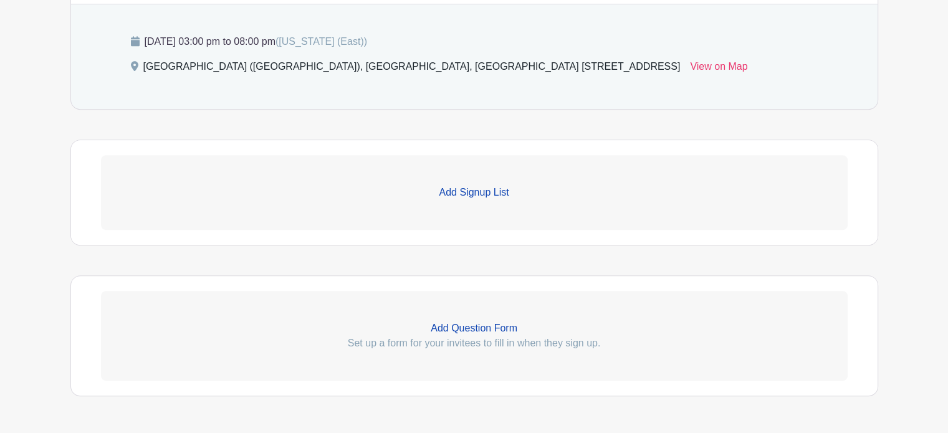
click at [480, 191] on p "Add Signup List" at bounding box center [474, 192] width 747 height 15
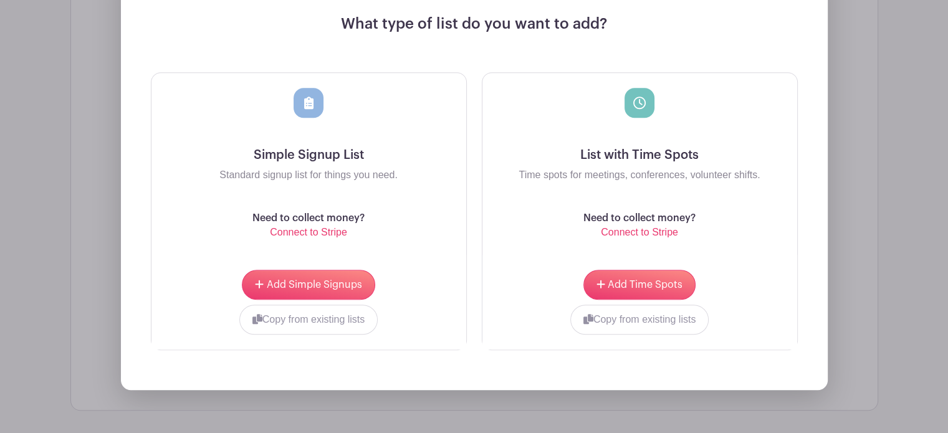
scroll to position [873, 0]
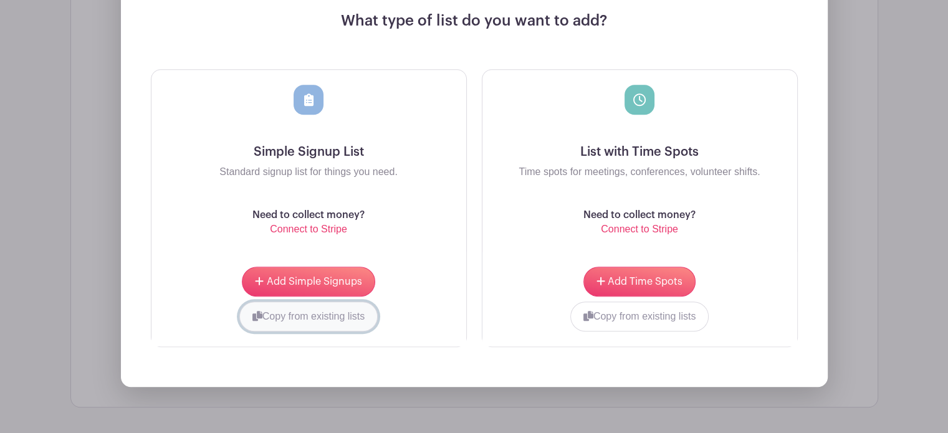
click at [302, 314] on button "Copy from existing lists" at bounding box center [308, 317] width 139 height 30
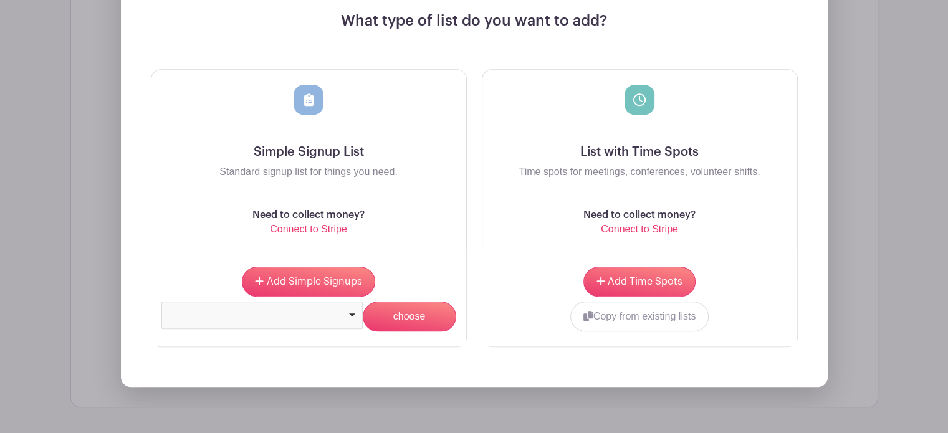
click at [351, 315] on div at bounding box center [261, 313] width 191 height 5
click at [413, 322] on input "choose" at bounding box center [409, 317] width 93 height 30
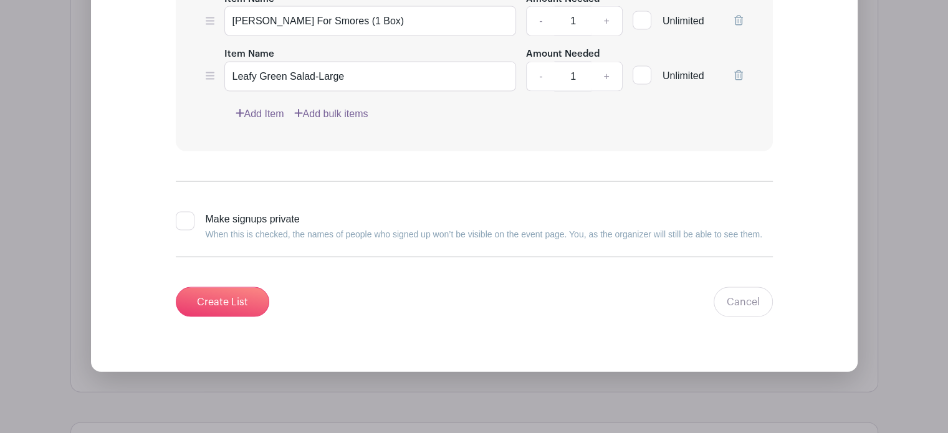
scroll to position [2627, 0]
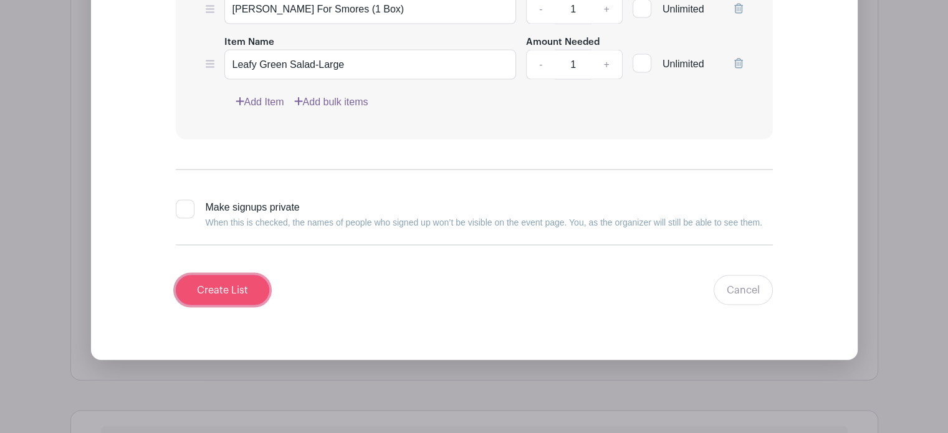
click at [214, 275] on input "Create List" at bounding box center [222, 290] width 93 height 30
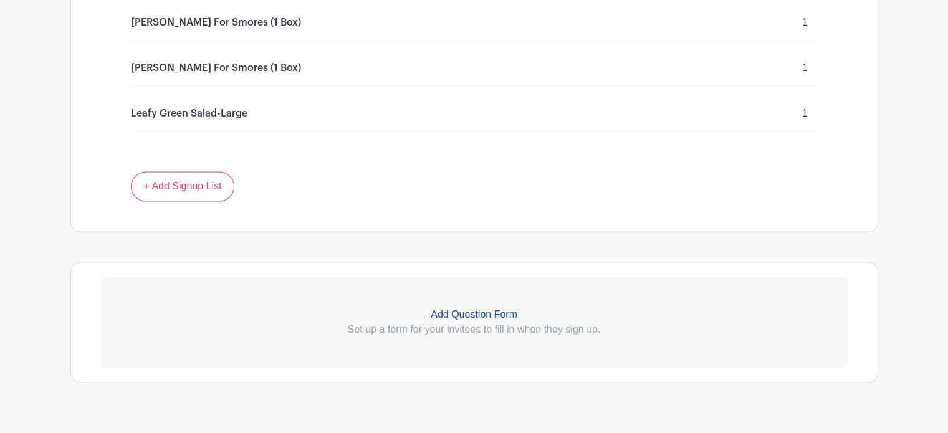
scroll to position [2018, 0]
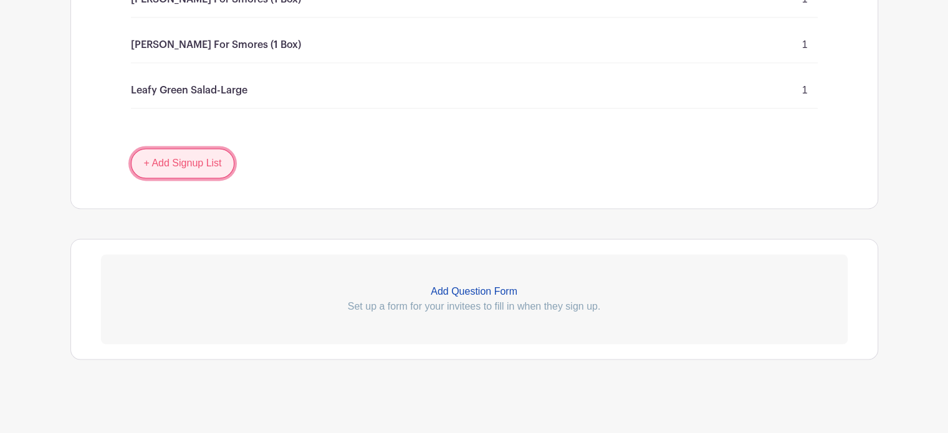
click at [187, 159] on link "+ Add Signup List" at bounding box center [183, 163] width 104 height 30
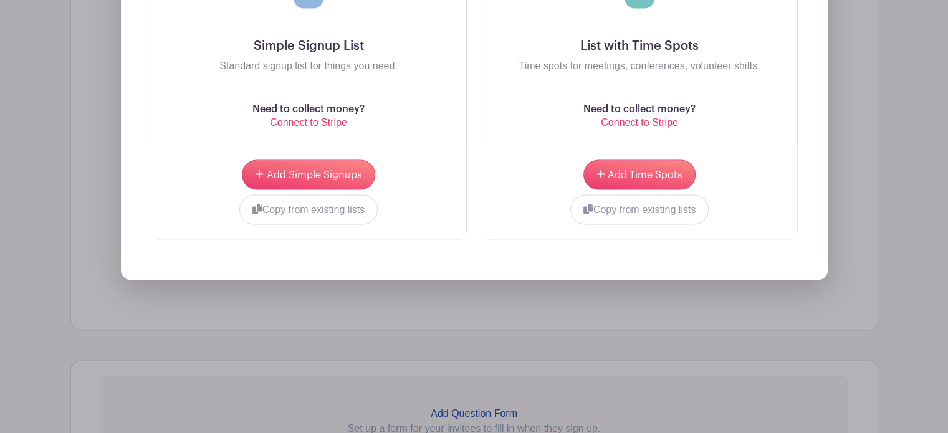
scroll to position [2374, 0]
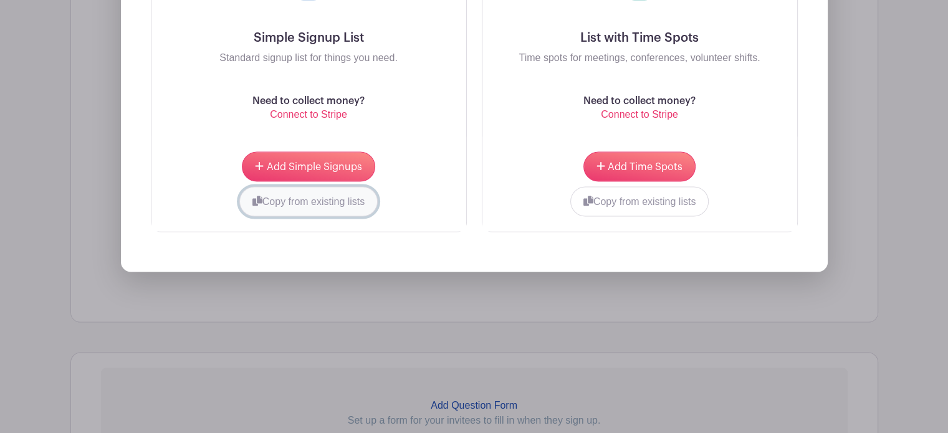
click at [322, 197] on button "Copy from existing lists" at bounding box center [308, 202] width 139 height 30
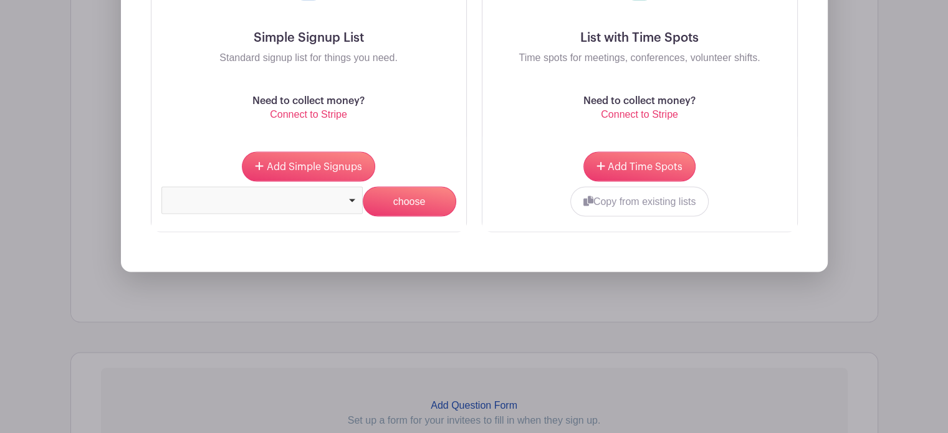
click at [349, 199] on div at bounding box center [261, 200] width 201 height 27
click at [411, 199] on input "choose" at bounding box center [409, 202] width 93 height 30
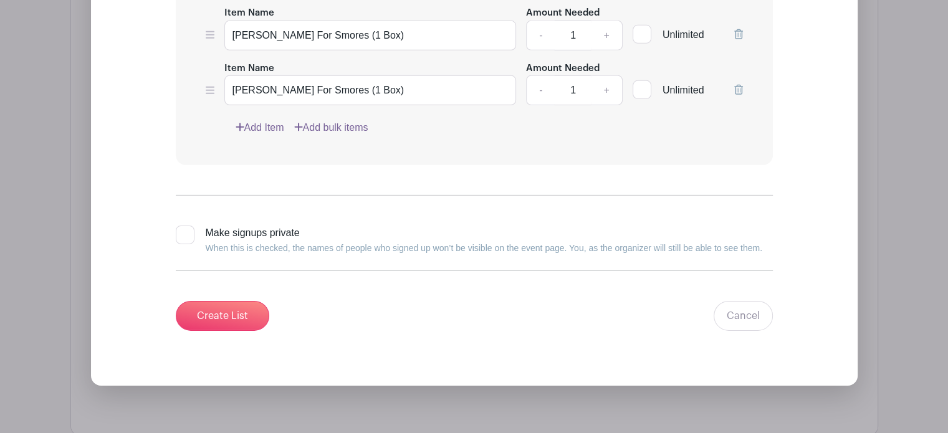
scroll to position [3955, 0]
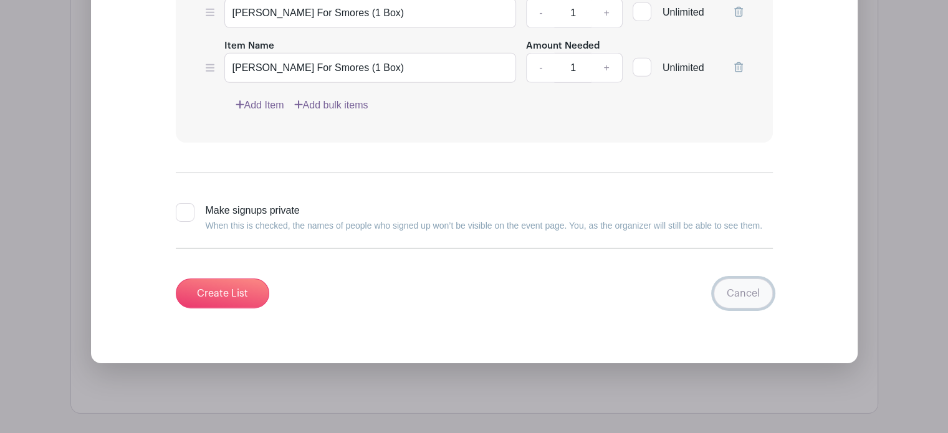
click at [748, 279] on link "Cancel" at bounding box center [743, 294] width 59 height 30
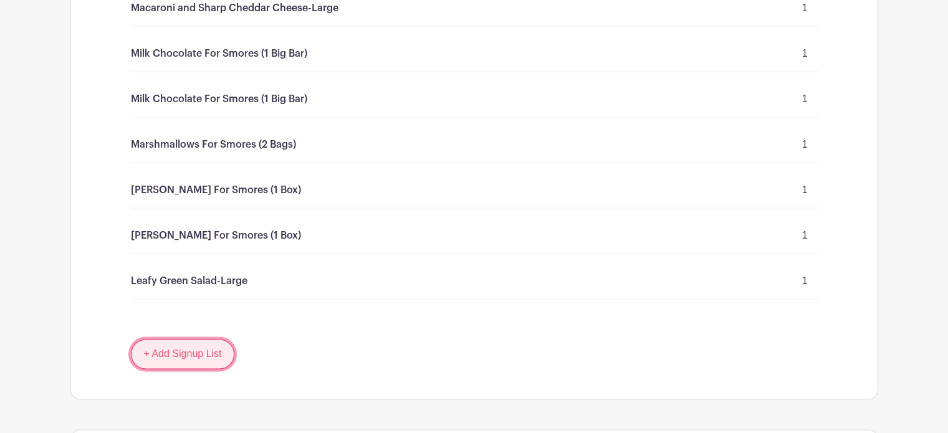
click at [189, 344] on link "+ Add Signup List" at bounding box center [183, 354] width 104 height 30
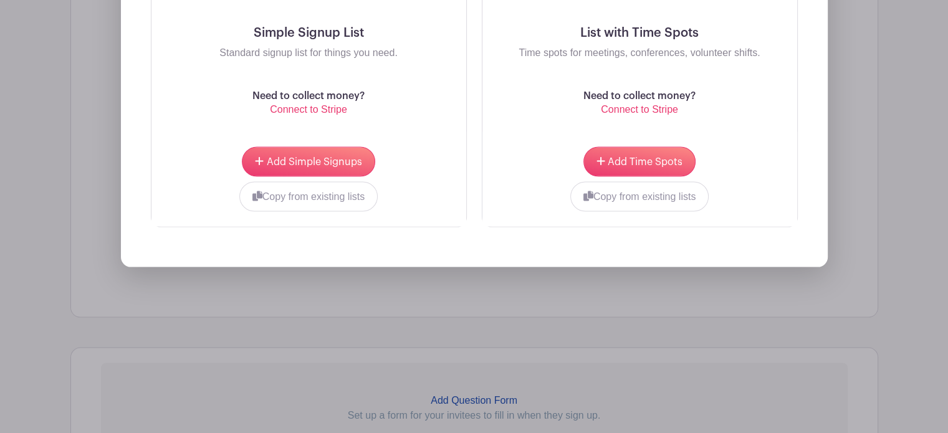
scroll to position [2481, 0]
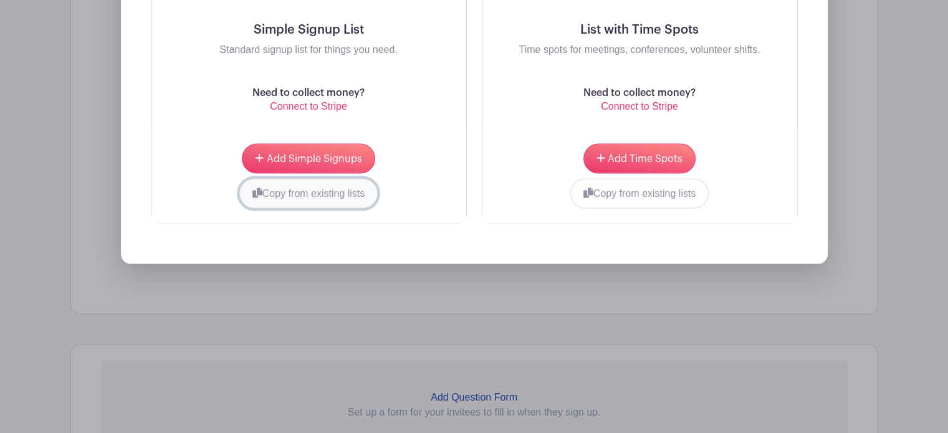
click at [354, 192] on button "Copy from existing lists" at bounding box center [308, 194] width 139 height 30
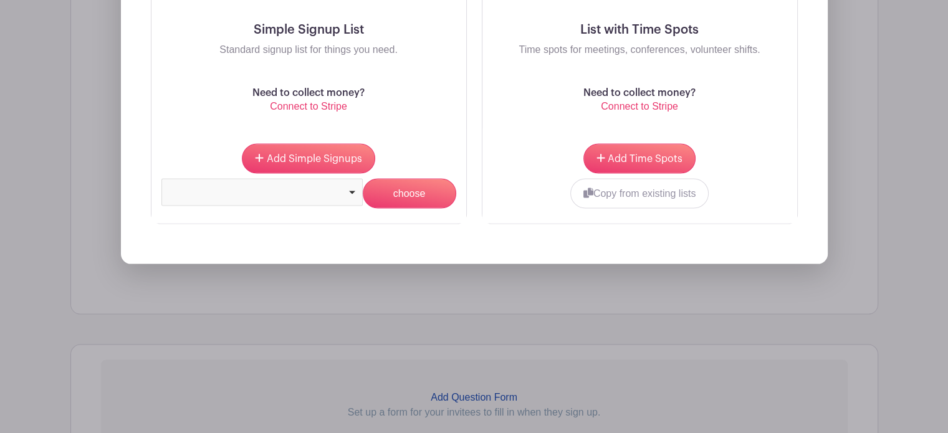
click at [353, 189] on div at bounding box center [261, 191] width 191 height 5
click at [409, 188] on input "choose" at bounding box center [409, 194] width 93 height 30
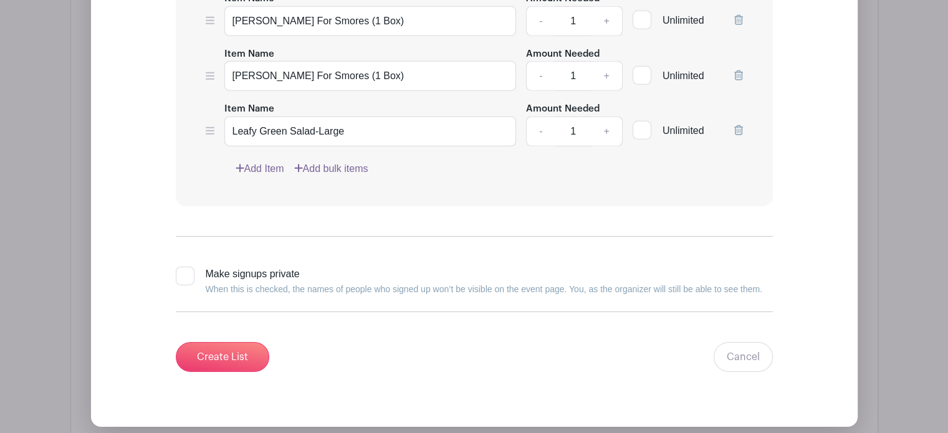
scroll to position [3953, 0]
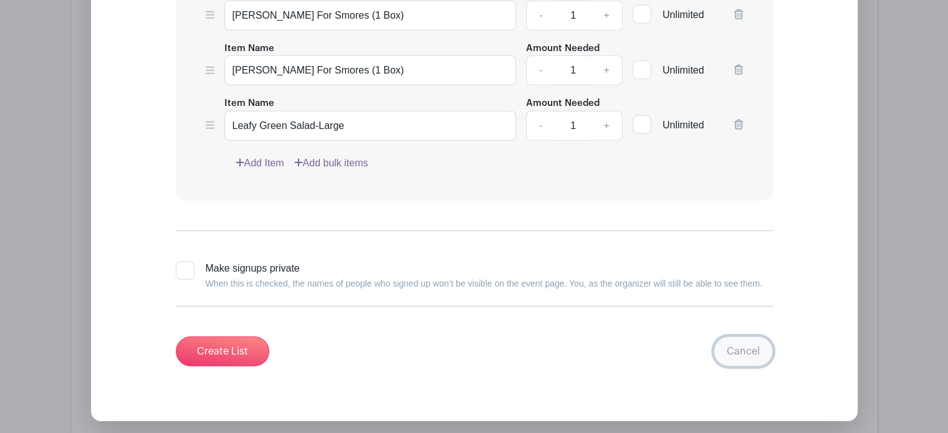
click at [750, 337] on link "Cancel" at bounding box center [743, 352] width 59 height 30
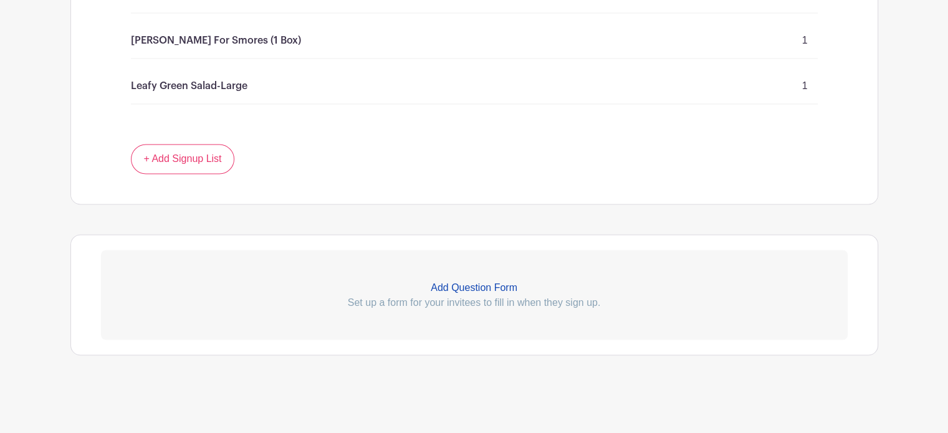
scroll to position [2117, 0]
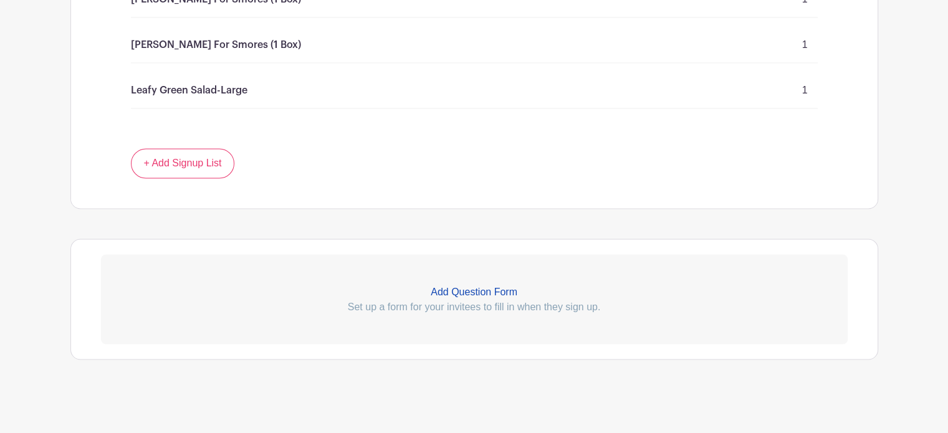
click at [488, 289] on p "Add Question Form" at bounding box center [474, 291] width 747 height 15
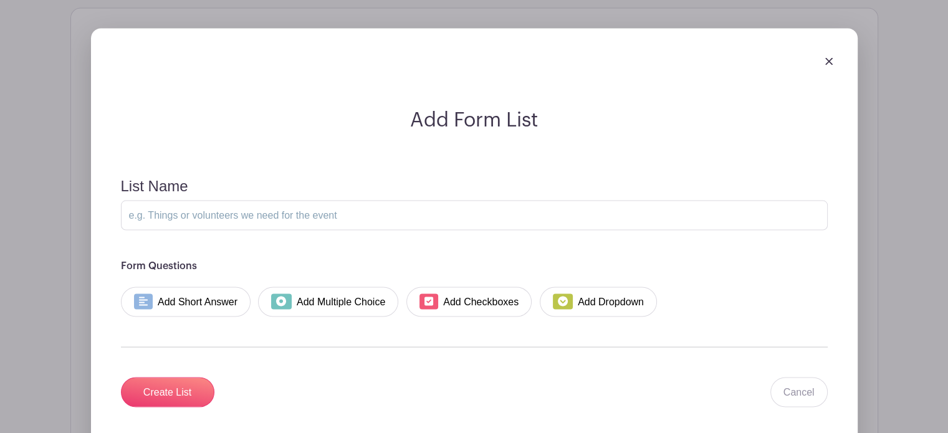
scroll to position [2352, 0]
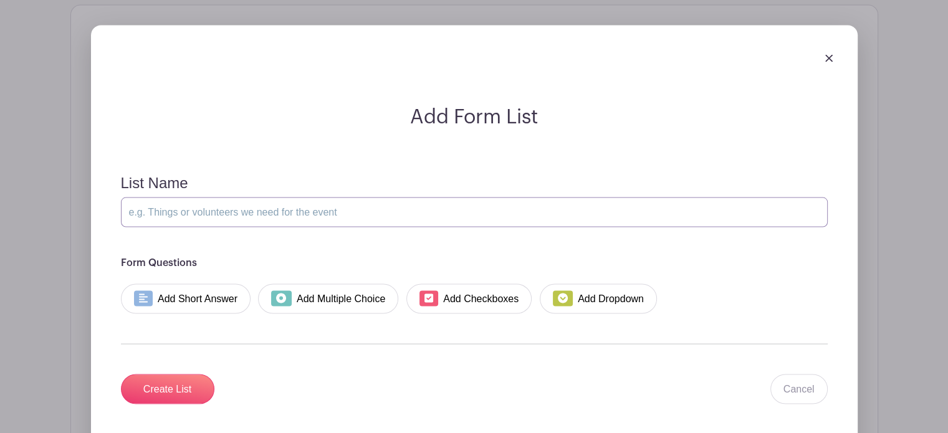
click at [319, 208] on input "List Name" at bounding box center [474, 212] width 707 height 30
type input "Number Of People Coming To Our Gathering"
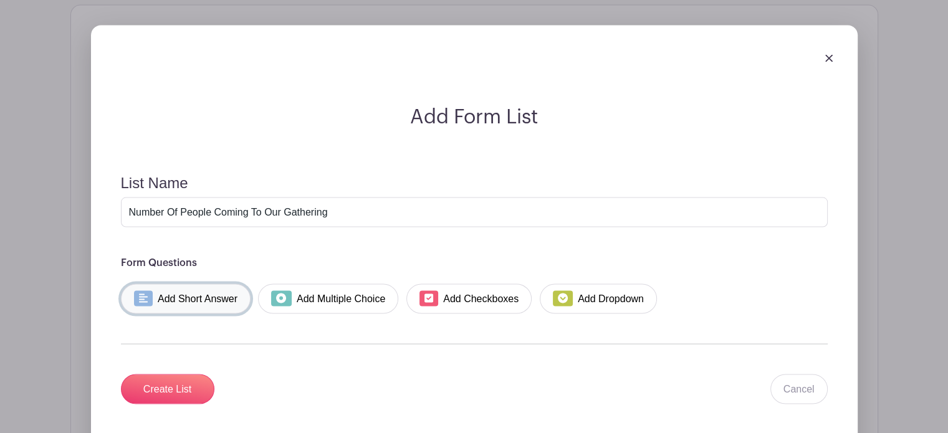
click at [205, 297] on link "Add Short Answer" at bounding box center [186, 299] width 130 height 30
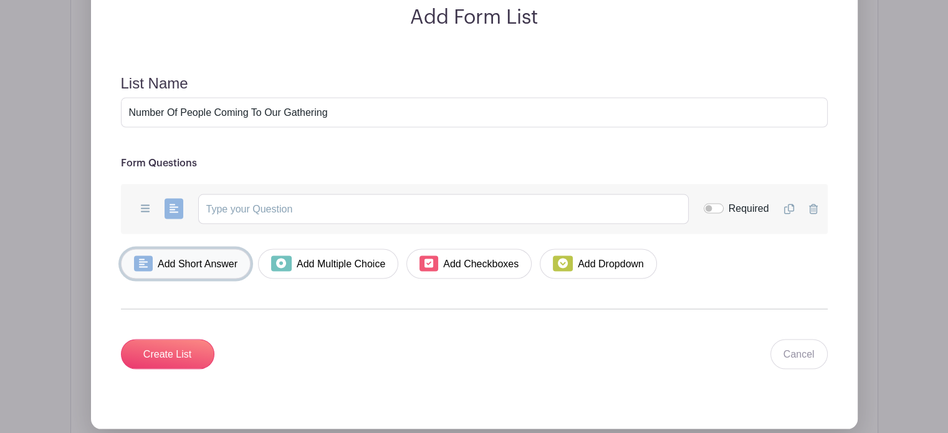
scroll to position [2252, 0]
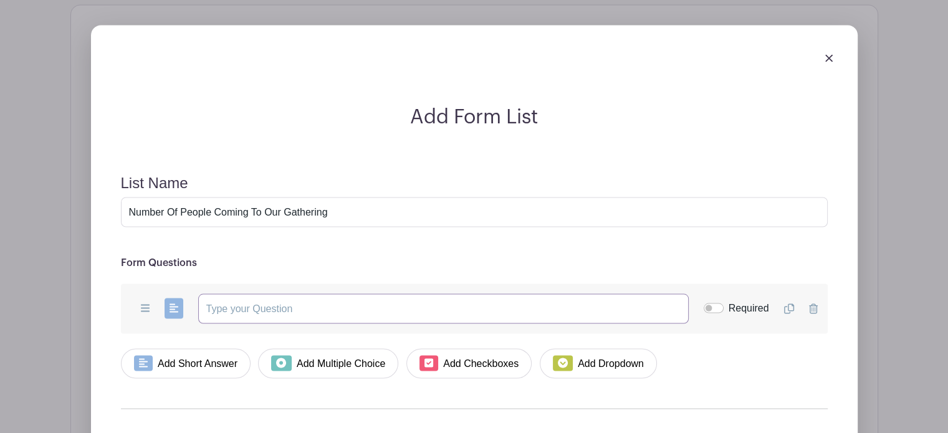
click at [234, 307] on input "text" at bounding box center [443, 309] width 491 height 30
type input "How many will be coming with you in your family or group?"
click at [721, 304] on input "Required" at bounding box center [714, 308] width 20 height 10
checkbox input "true"
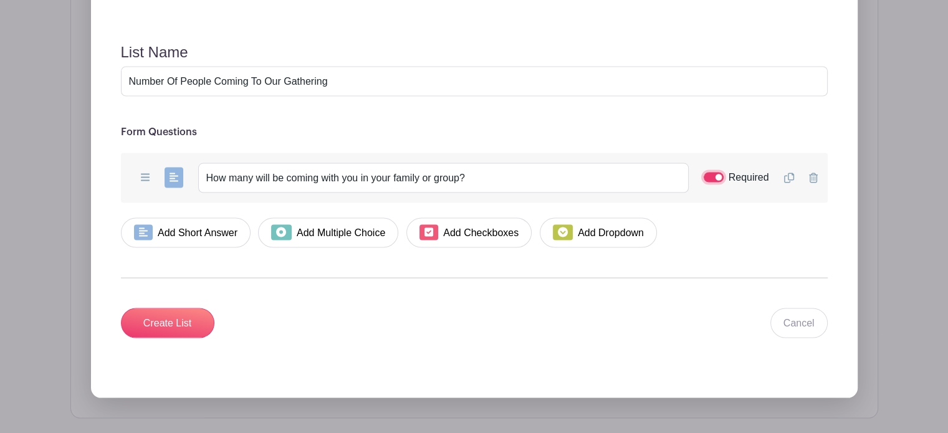
scroll to position [2431, 0]
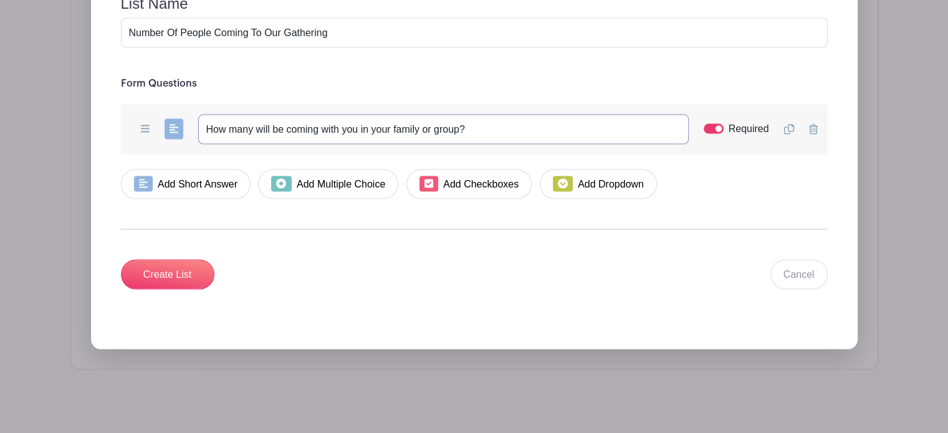
click at [356, 125] on input "How many will be coming with you in your family or group?" at bounding box center [443, 130] width 491 height 30
click at [255, 127] on input "How many will be in your family or group?" at bounding box center [443, 130] width 491 height 30
type input "How many people will be in your family or group?"
click at [163, 271] on input "Create List" at bounding box center [167, 275] width 93 height 30
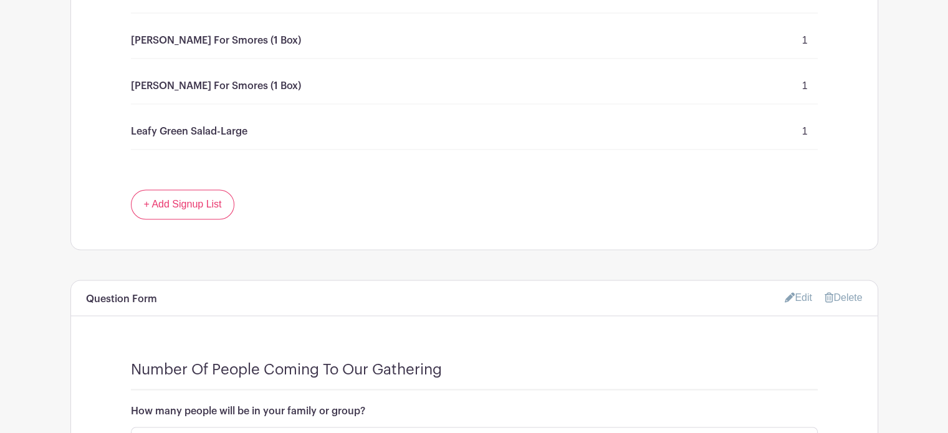
scroll to position [1989, 0]
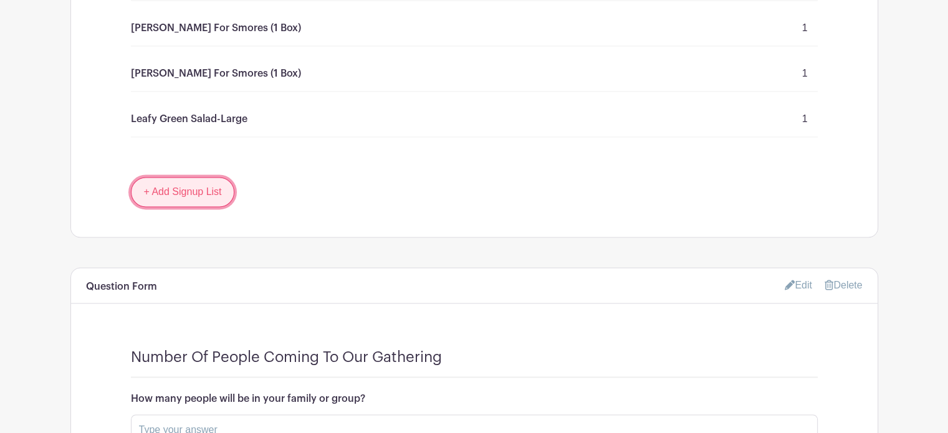
click at [179, 191] on link "+ Add Signup List" at bounding box center [183, 192] width 104 height 30
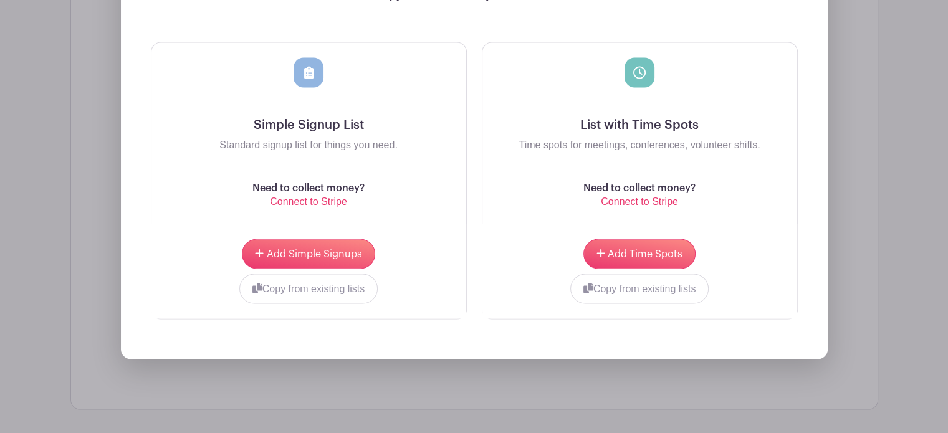
scroll to position [2291, 0]
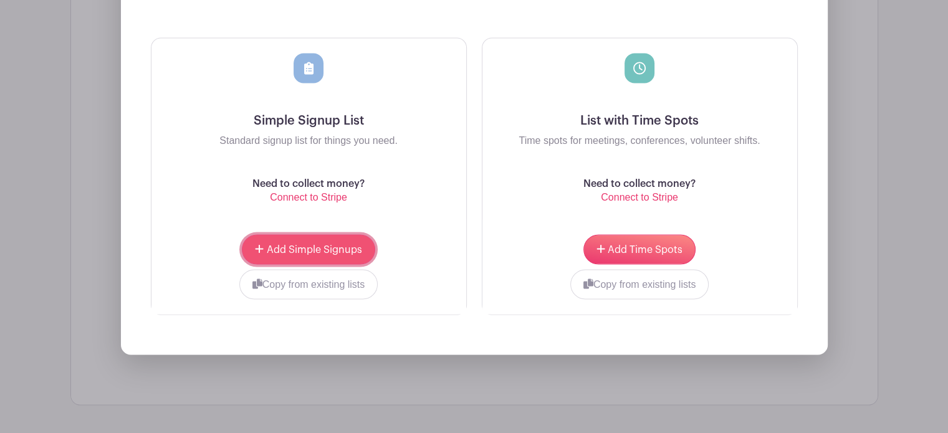
click at [337, 246] on span "Add Simple Signups" at bounding box center [314, 249] width 95 height 10
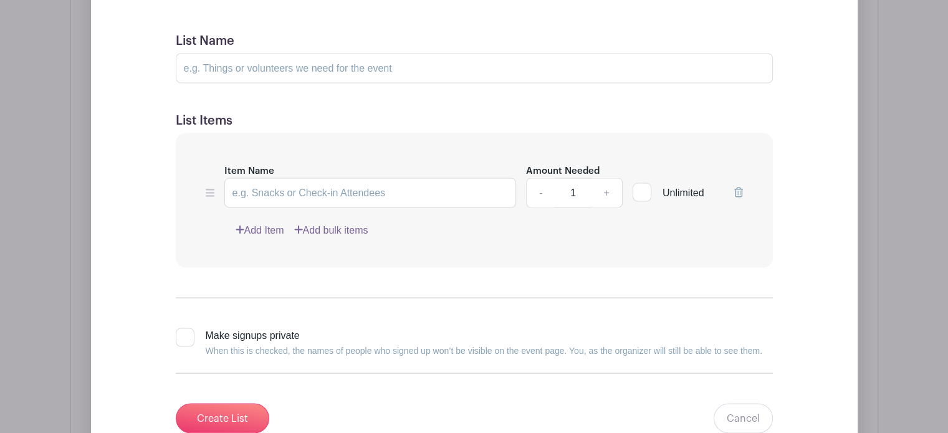
scroll to position [2399, 0]
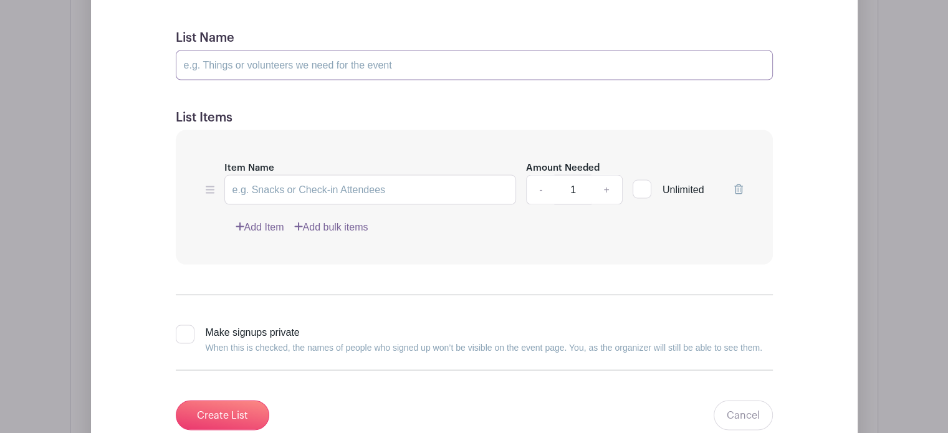
click at [400, 60] on input "List Name" at bounding box center [474, 65] width 597 height 30
type input "Non-Food Items"
click at [330, 221] on link "Add bulk items" at bounding box center [331, 227] width 74 height 15
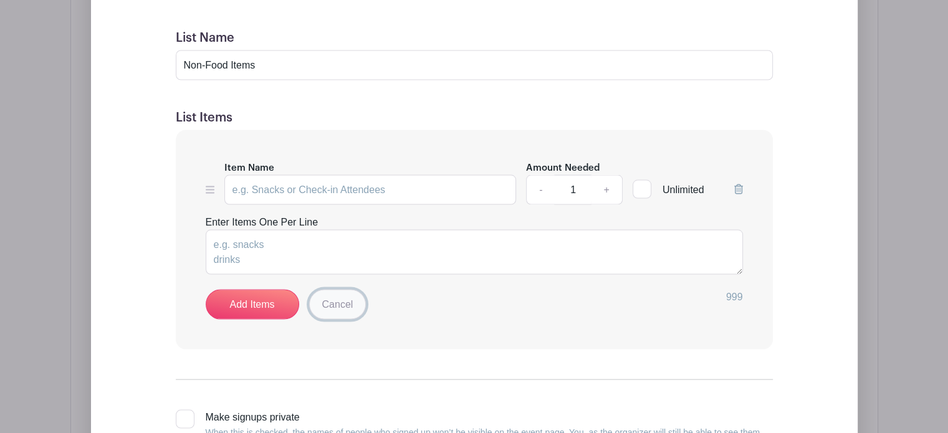
click at [342, 302] on link "Cancel" at bounding box center [337, 305] width 57 height 30
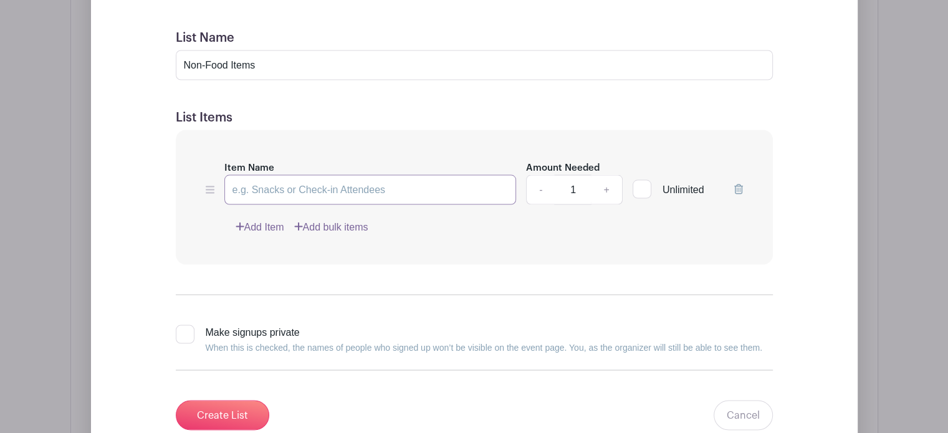
click at [317, 187] on input "Item Name" at bounding box center [370, 190] width 292 height 30
paste input "Coffee Pot"
type input "Coffee Pot"
click at [269, 224] on link "Add Item" at bounding box center [260, 227] width 49 height 15
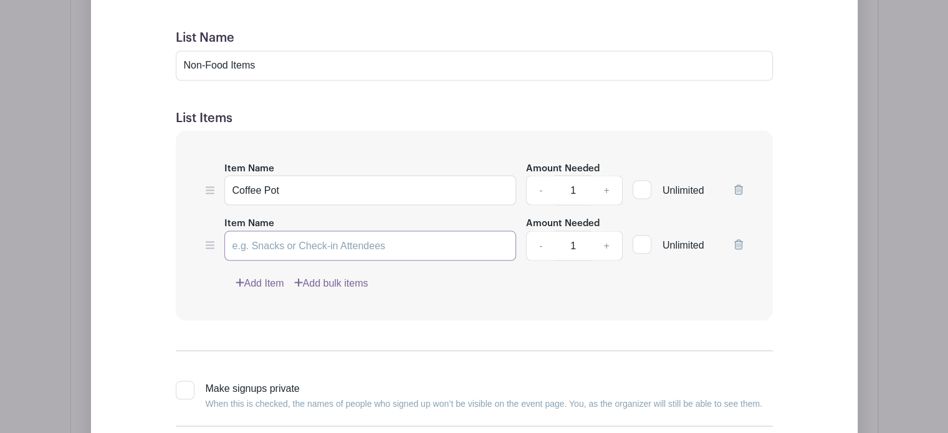
click at [332, 249] on input "Item Name" at bounding box center [370, 246] width 292 height 30
paste input "Coffee Cups (30)"
type input "Coffee Cups (30)"
click at [276, 278] on link "Add Item" at bounding box center [260, 282] width 49 height 15
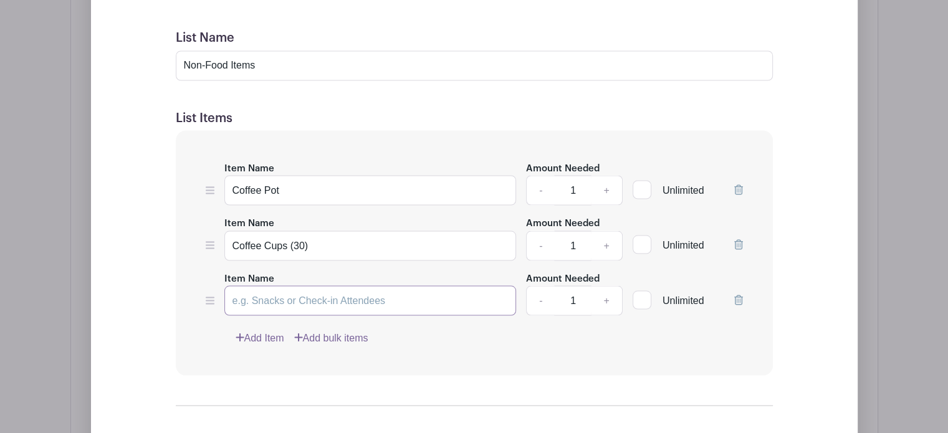
click at [319, 291] on input "Item Name" at bounding box center [370, 300] width 292 height 30
paste input "Regular Cups (80)"
type input "Regular Cups (80)"
click at [279, 333] on link "Add Item" at bounding box center [260, 337] width 49 height 15
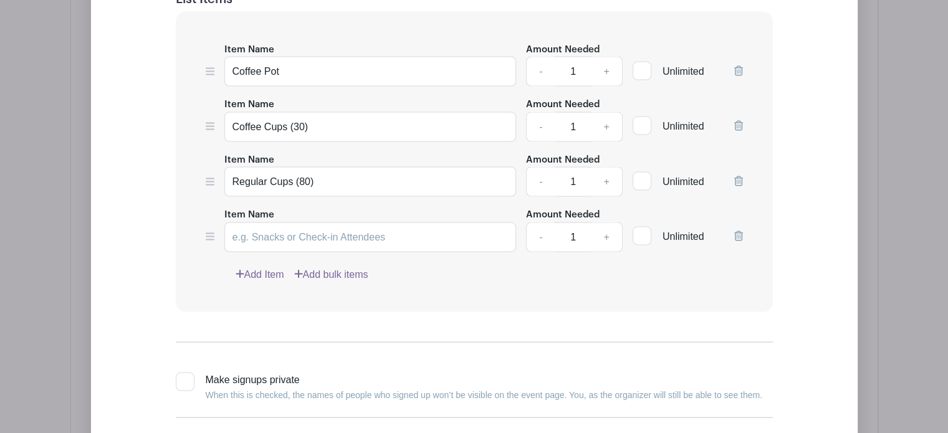
scroll to position [2422, 0]
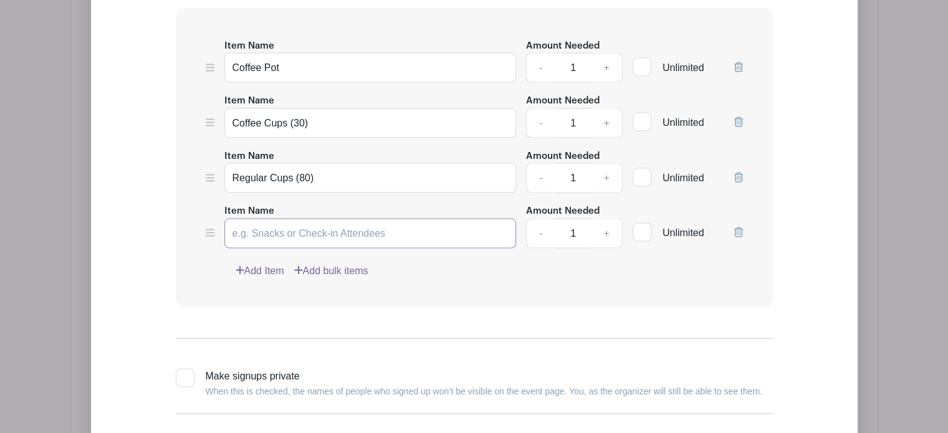
click at [292, 227] on input "Item Name" at bounding box center [370, 234] width 292 height 30
paste input "Paper Plates, Heavy Duty (40)"
type input "Paper Plates, Heavy Duty (40)"
click at [268, 264] on link "Add Item" at bounding box center [260, 271] width 49 height 15
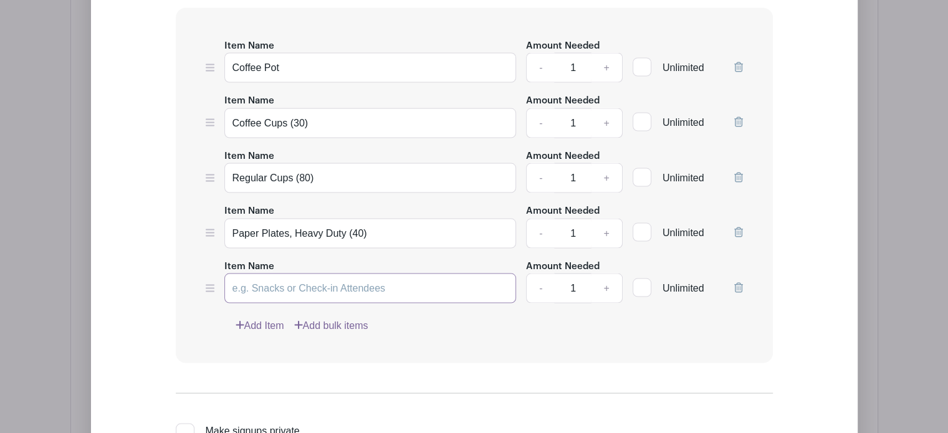
click at [268, 286] on input "Item Name" at bounding box center [370, 289] width 292 height 30
paste input "Paper Plates, Heavy Duty (40)"
type input "Paper Plates, Heavy Duty (40)"
click at [259, 321] on link "Add Item" at bounding box center [260, 326] width 49 height 15
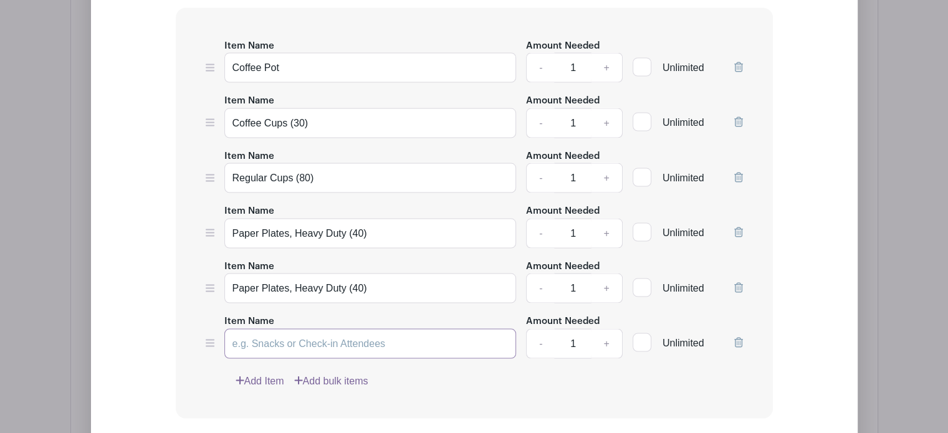
click at [283, 335] on input "Item Name" at bounding box center [370, 344] width 292 height 30
paste input "Napkins (100)"
type input "Napkins (100)"
click at [272, 375] on link "Add Item" at bounding box center [260, 381] width 49 height 15
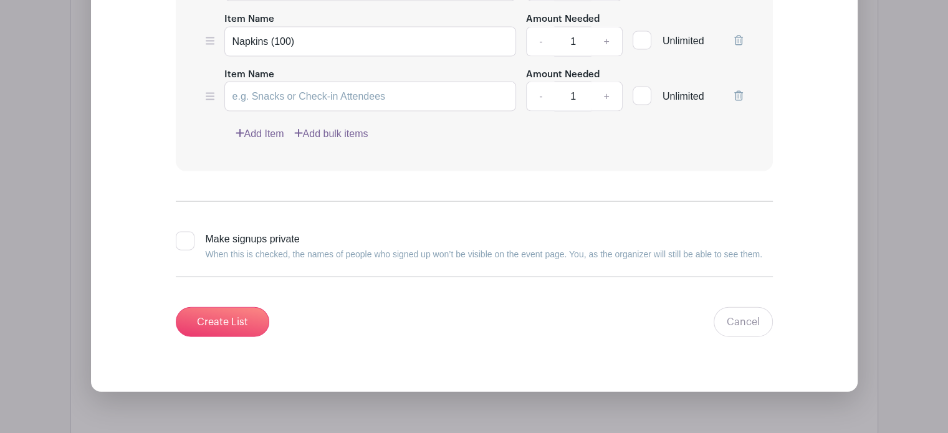
scroll to position [2728, 0]
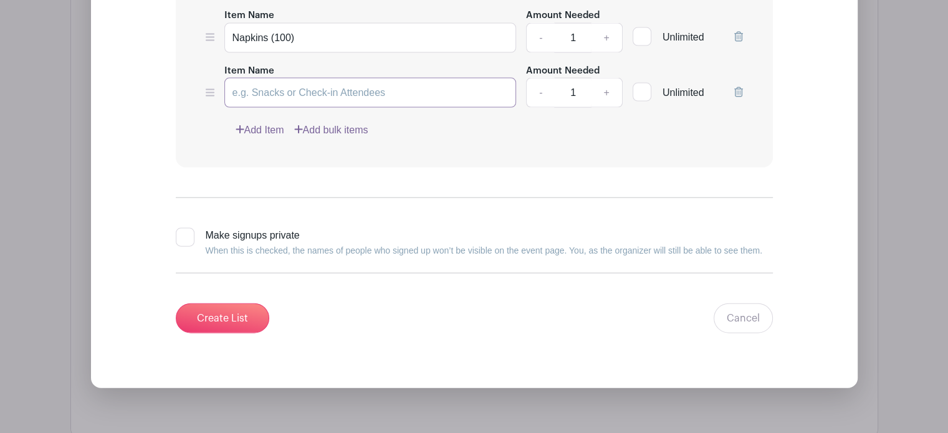
click at [277, 82] on input "Item Name" at bounding box center [370, 93] width 292 height 30
paste input "Plasticware-Forks, Knives and Spoons (70 sets)"
type input "Plasticware-Forks, Knives and Spoons (70 sets)"
click at [265, 127] on link "Add Item" at bounding box center [260, 130] width 49 height 15
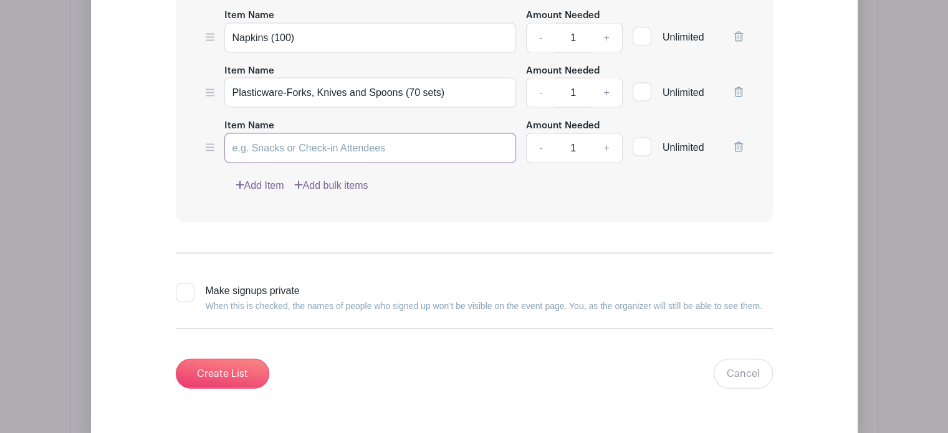
click at [254, 134] on input "Item Name" at bounding box center [370, 148] width 292 height 30
paste input "Anti-bacterial Sanitizer (4 containers With Pumps)"
type input "Anti-bacterial Sanitizer (4 containers With Pumps)"
click at [264, 178] on link "Add Item" at bounding box center [260, 185] width 49 height 15
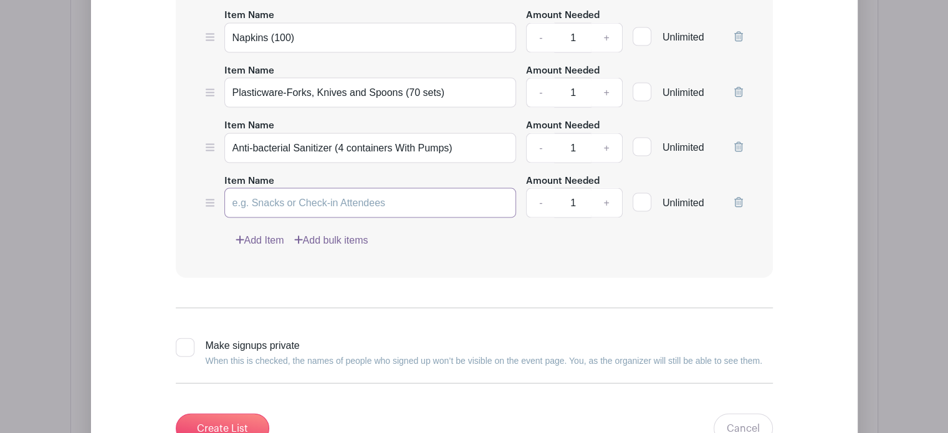
click at [256, 196] on input "Item Name" at bounding box center [370, 203] width 292 height 30
paste input "Anti-bacterial Hand Wipes (2 Containers)"
type input "Anti-bacterial Hand Wipes (2 Containers)"
click at [264, 233] on link "Add Item" at bounding box center [260, 240] width 49 height 15
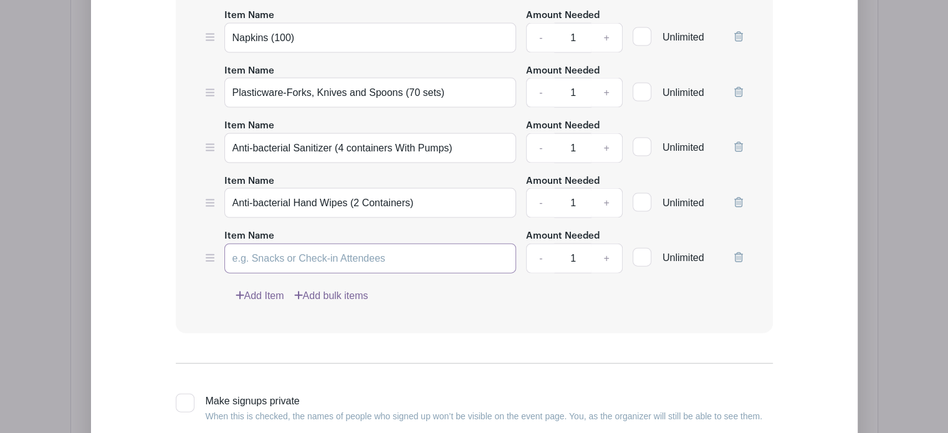
click at [263, 254] on input "Item Name" at bounding box center [370, 259] width 292 height 30
paste input "Plastic Tablecloths-To Fit a Picnic Table, 6' length x 29" wide (15)"
type input "Plastic Tablecloths-To Fit a Picnic Table, 6' length x 29" wide (15)"
click at [275, 292] on link "Add Item" at bounding box center [260, 296] width 49 height 15
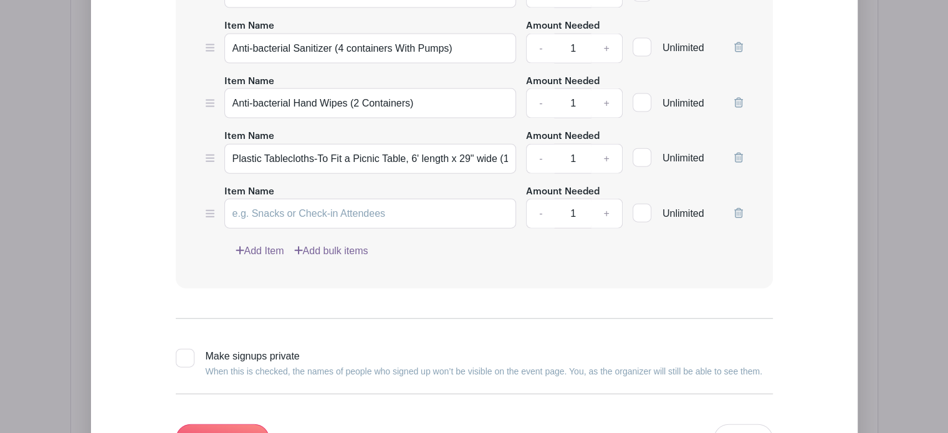
scroll to position [2728, 0]
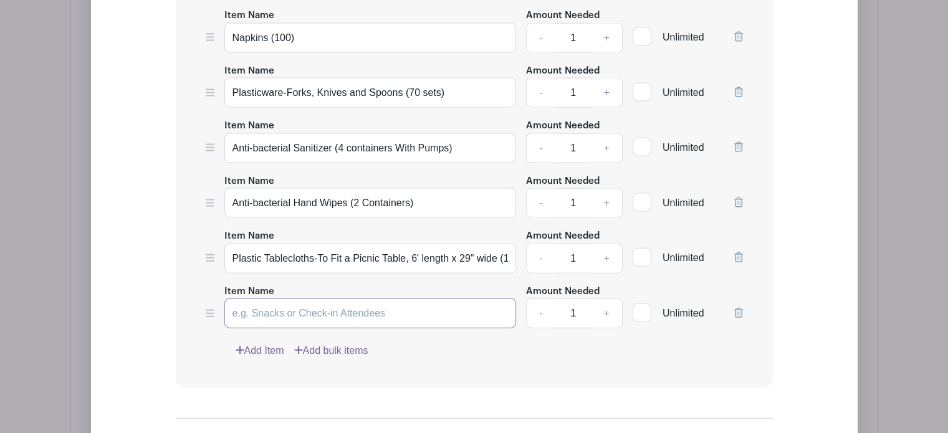
click at [256, 304] on input "Item Name" at bounding box center [370, 314] width 292 height 30
paste input "Dessert Plates, Small (50)"
type input "Dessert Plates, Small (50)"
click at [263, 343] on link "Add Item" at bounding box center [260, 350] width 49 height 15
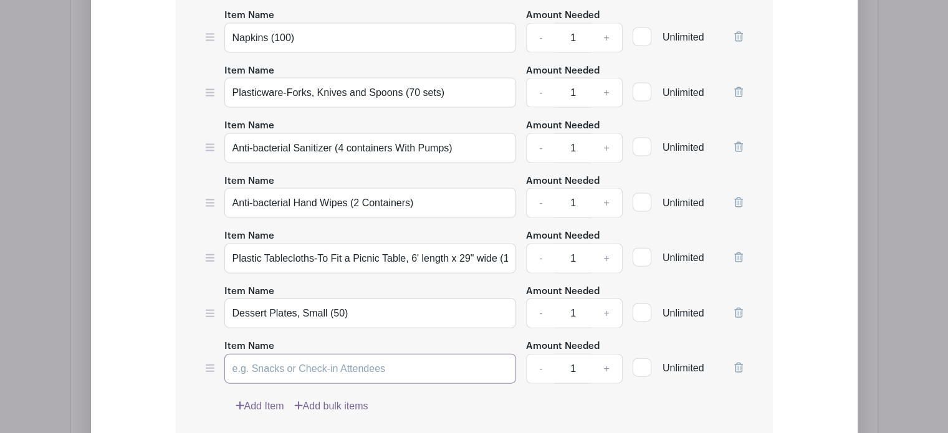
click at [263, 358] on input "Item Name" at bounding box center [370, 369] width 292 height 30
paste input "Power Strips (4 Individual Strips)"
type input "Power Strips (4 Individual Strips)"
click at [267, 399] on link "Add Item" at bounding box center [260, 406] width 49 height 15
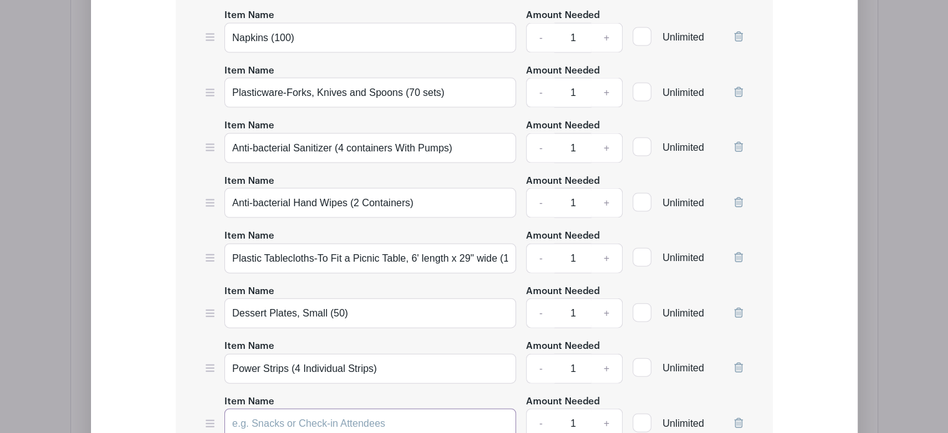
click at [269, 411] on input "Item Name" at bounding box center [370, 424] width 292 height 30
paste input "Electrical Cords-10' Or Longer (2)"
type input "Electrical Cords-10' Or Longer (2)"
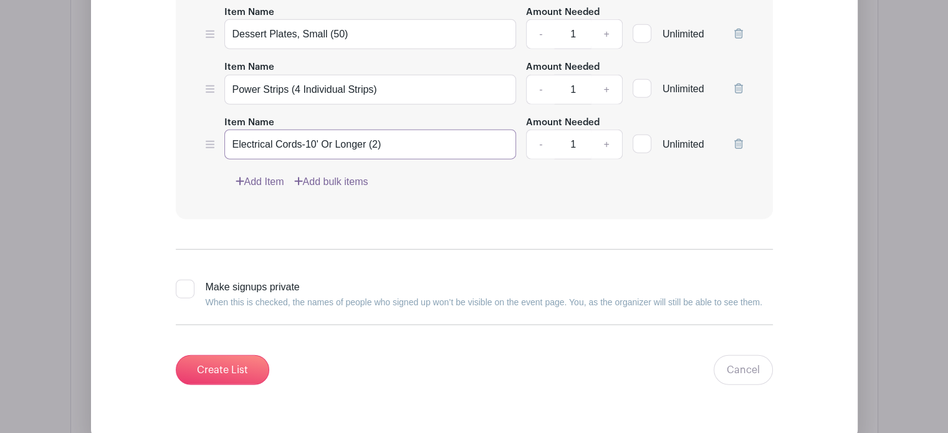
scroll to position [3054, 0]
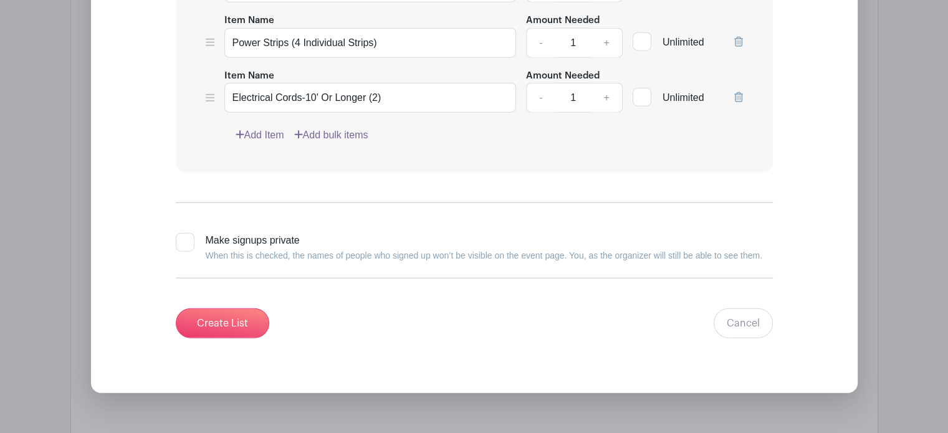
click at [254, 128] on link "Add Item" at bounding box center [260, 135] width 49 height 15
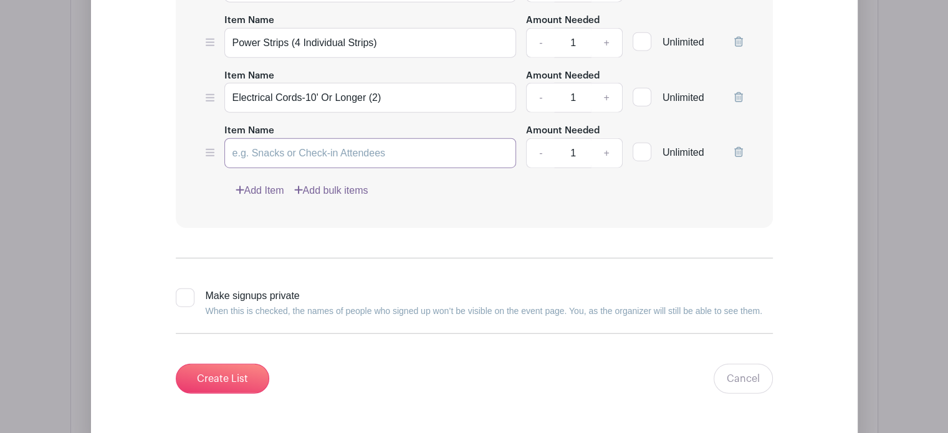
click at [263, 146] on input "Item Name" at bounding box center [370, 153] width 292 height 30
paste input "Electrical Cords-10' Or Longer (2)"
type input "Electrical Cords-10' Or Longer (2)"
click at [257, 183] on link "Add Item" at bounding box center [260, 190] width 49 height 15
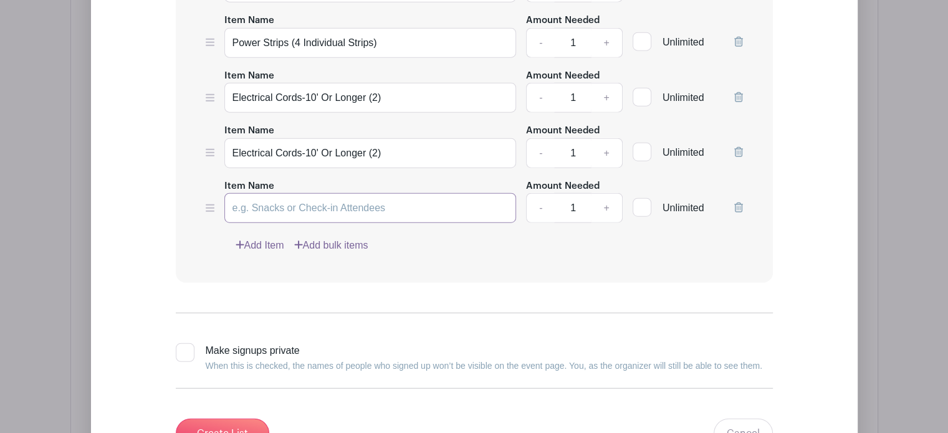
click at [266, 201] on input "Item Name" at bounding box center [370, 208] width 292 height 30
paste input "40 Gallon Trash Bags (10 bags)"
type input "40 Gallon Trash Bags (10 bags)"
click at [266, 238] on link "Add Item" at bounding box center [260, 245] width 49 height 15
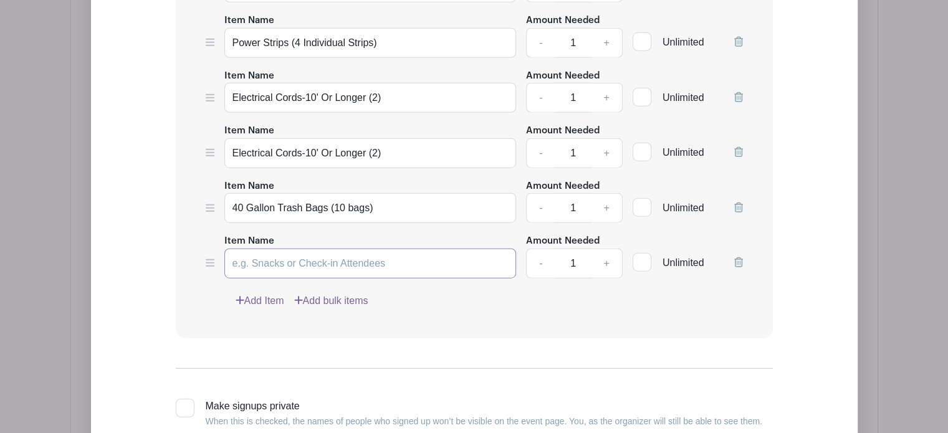
click at [267, 254] on input "Item Name" at bounding box center [370, 264] width 292 height 30
paste input "Various Games For Big Kids & Little Kids"
type input "Various Games For Big Kids & Little Kids"
click at [266, 294] on link "Add Item" at bounding box center [260, 301] width 49 height 15
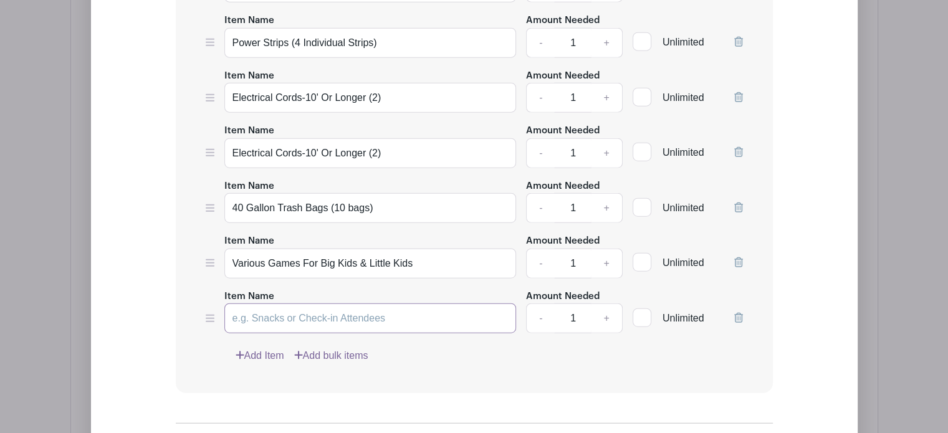
click at [272, 306] on input "Item Name" at bounding box center [370, 319] width 292 height 30
paste input "Various Games For Big Kids & Little Kids"
type input "Various Games For Big Kids & Little Kids"
click at [270, 348] on link "Add Item" at bounding box center [260, 355] width 49 height 15
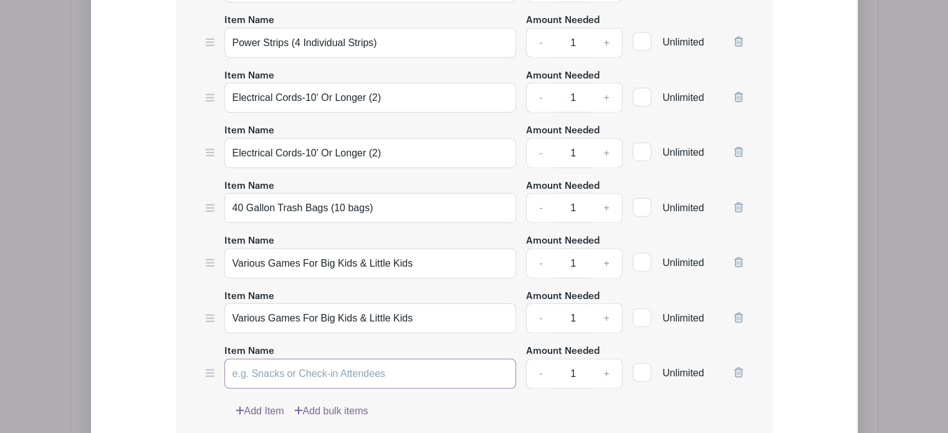
click at [282, 361] on input "Item Name" at bounding box center [370, 374] width 292 height 30
paste input "Euchre Deck Of Cards (Two Decks)"
type input "Euchre Deck Of Cards (Two Decks)"
click at [267, 404] on link "Add Item" at bounding box center [260, 411] width 49 height 15
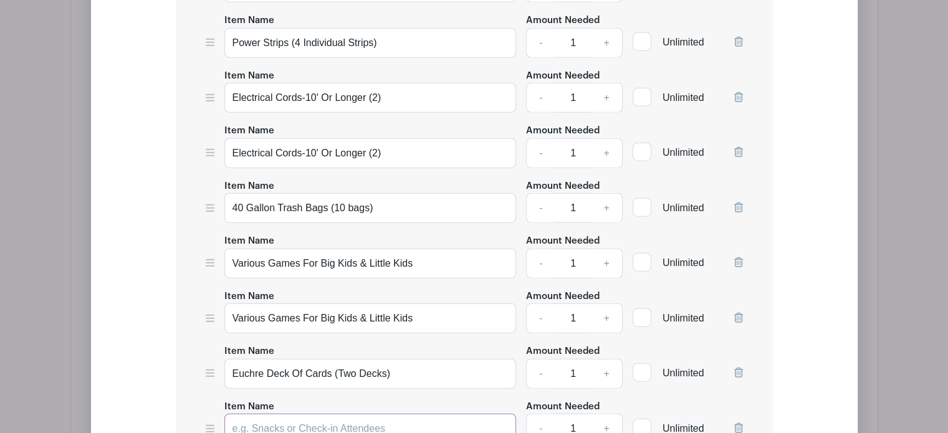
click at [272, 423] on input "Item Name" at bounding box center [370, 429] width 292 height 30
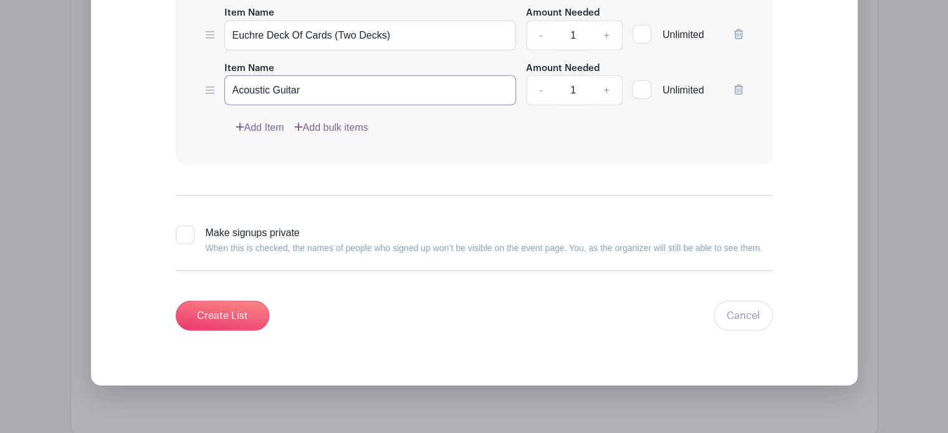
scroll to position [3397, 0]
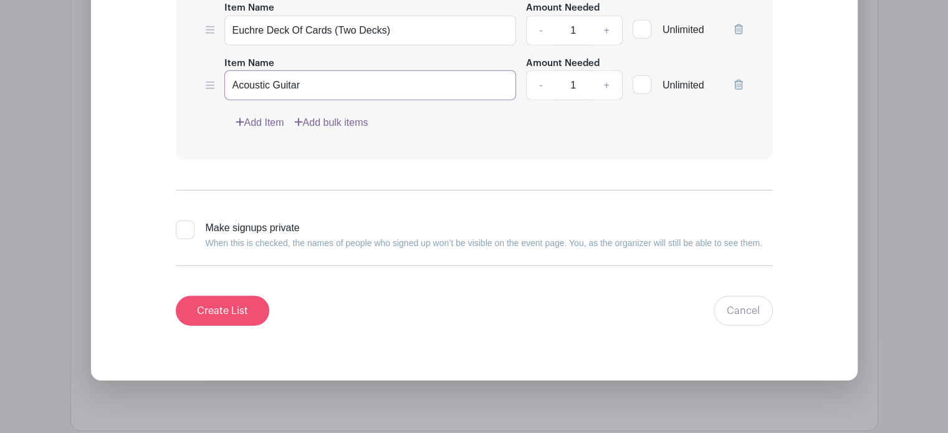
type input "Acoustic Guitar"
click at [192, 296] on input "Create List" at bounding box center [222, 311] width 93 height 30
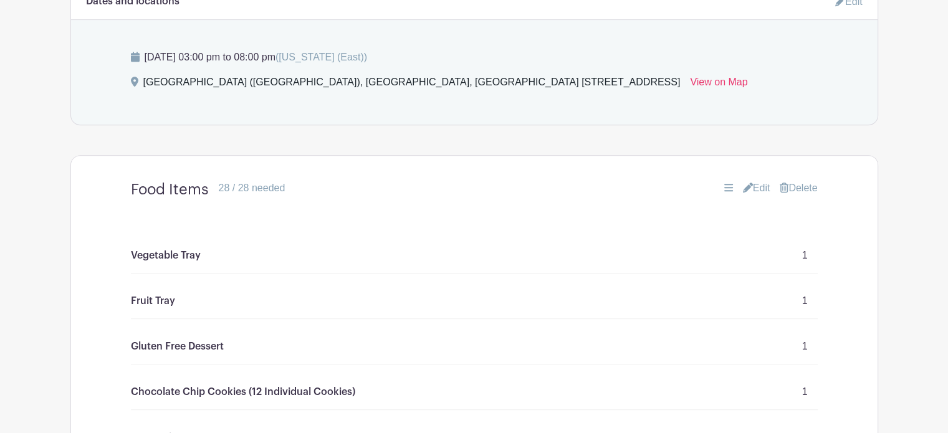
scroll to position [628, 0]
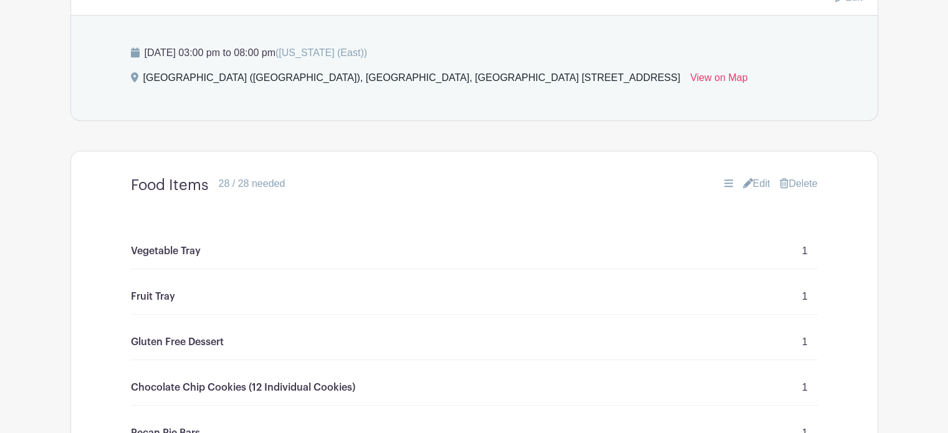
click at [755, 178] on link "Edit" at bounding box center [756, 183] width 27 height 15
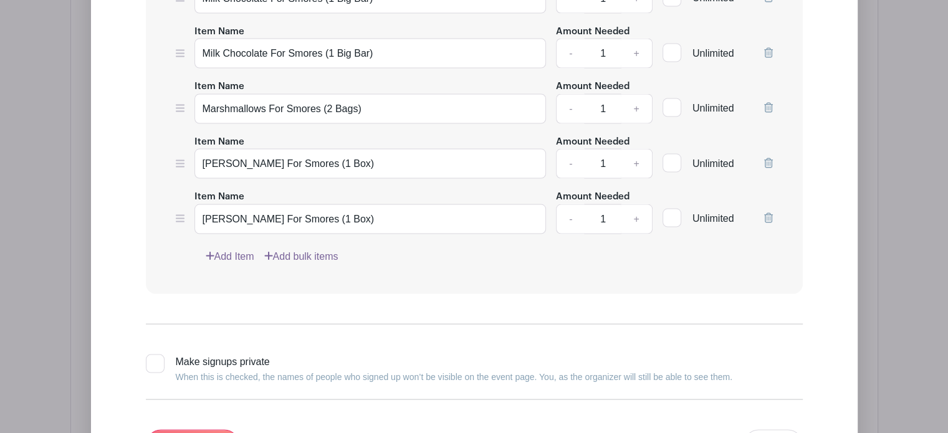
scroll to position [2600, 0]
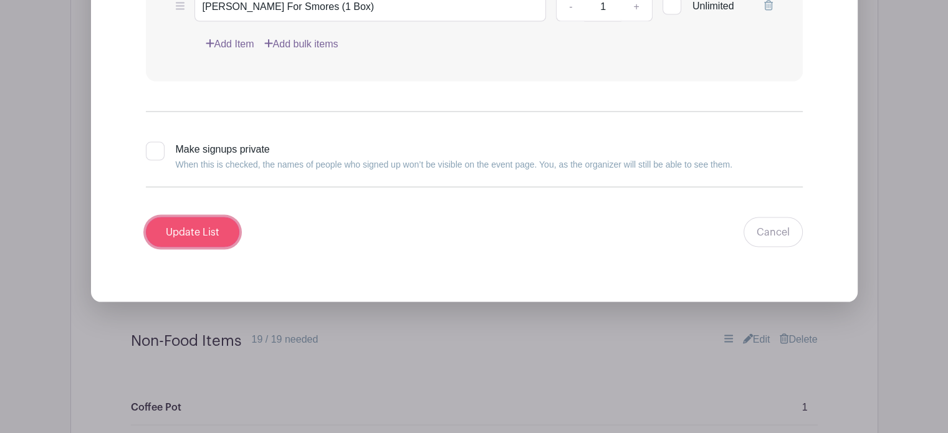
click at [197, 219] on input "Update List" at bounding box center [192, 233] width 93 height 30
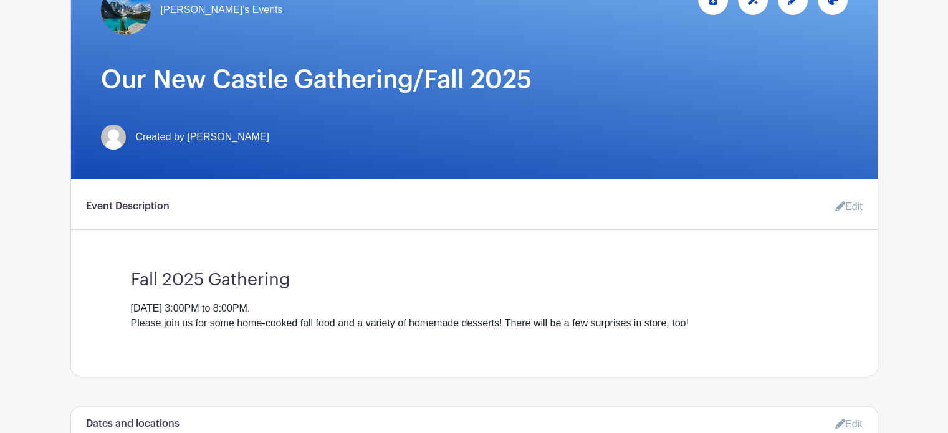
scroll to position [0, 0]
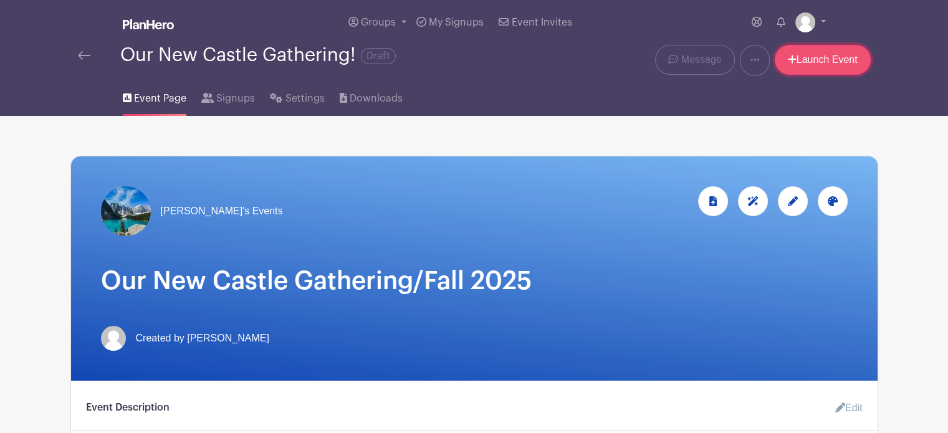
click at [824, 58] on link "Launch Event" at bounding box center [823, 60] width 96 height 30
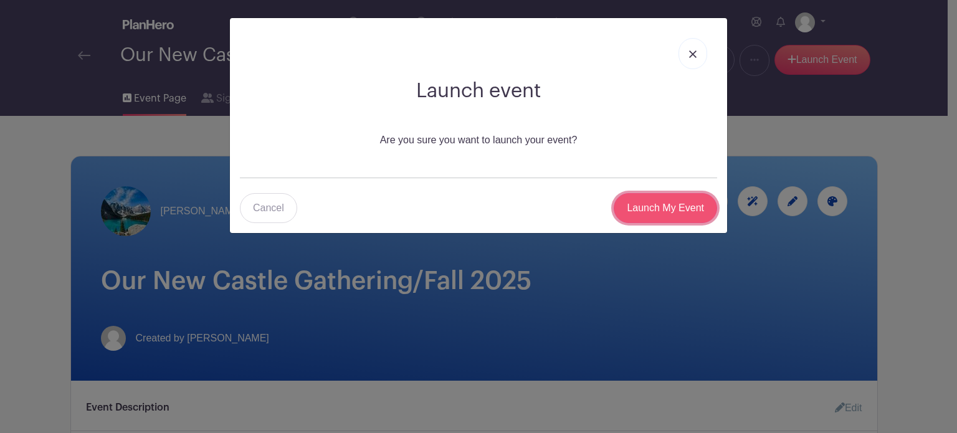
click at [672, 211] on input "Launch My Event" at bounding box center [665, 208] width 103 height 30
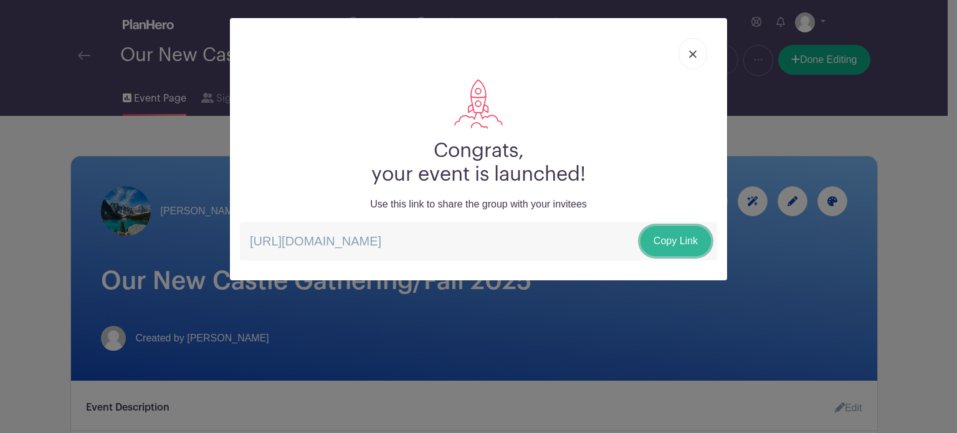
click at [679, 239] on link "Copy Link" at bounding box center [676, 241] width 70 height 30
click at [694, 52] on img at bounding box center [692, 53] width 7 height 7
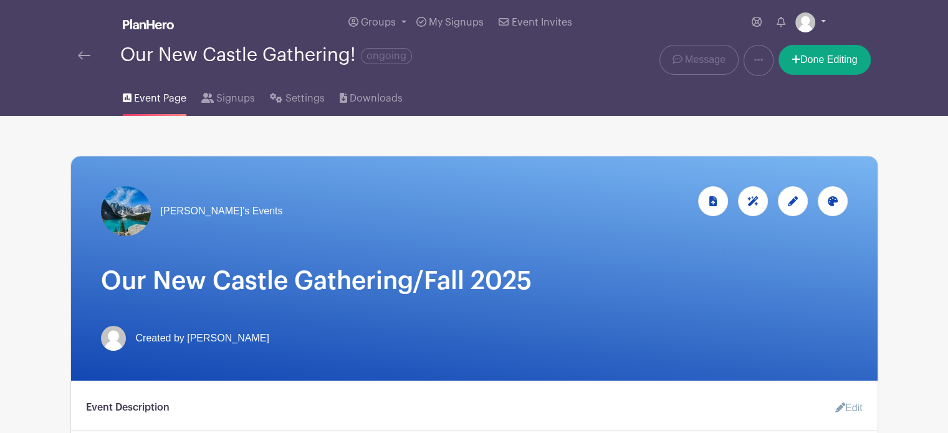
click at [820, 19] on link at bounding box center [810, 22] width 31 height 20
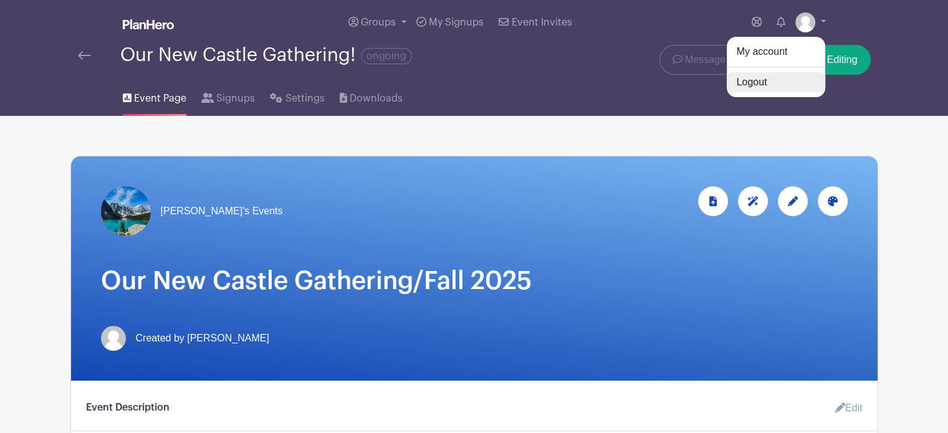
click at [757, 86] on link "Logout" at bounding box center [776, 82] width 98 height 20
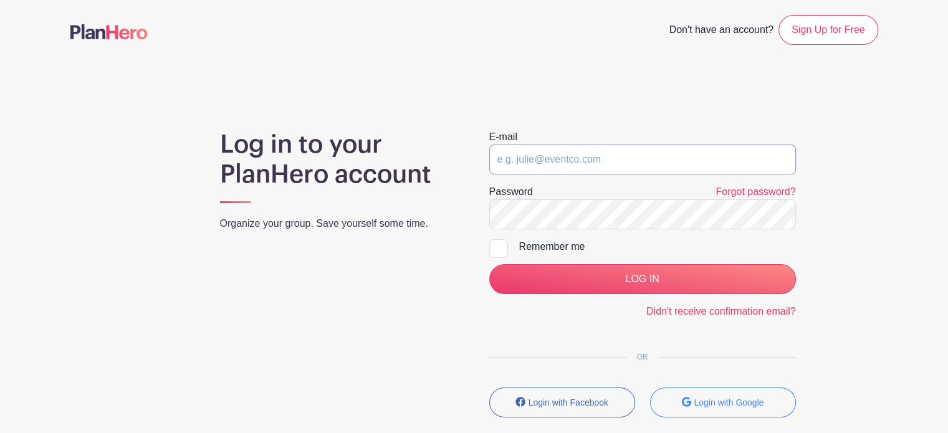
type input "[EMAIL_ADDRESS][DOMAIN_NAME]"
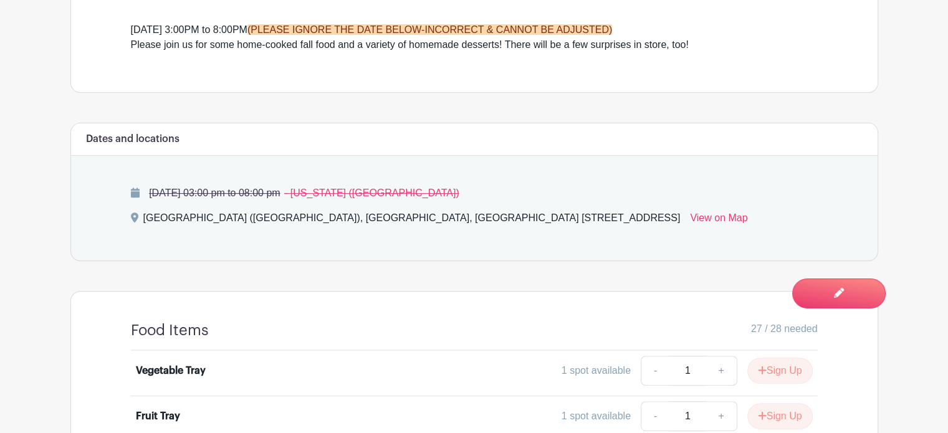
scroll to position [366, 0]
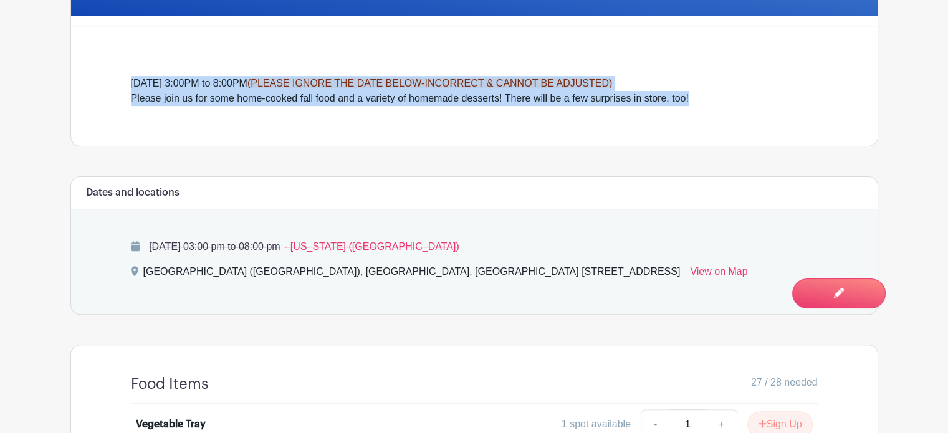
drag, startPoint x: 696, startPoint y: 97, endPoint x: 128, endPoint y: 85, distance: 567.9
click at [128, 85] on div "[DATE] 3:00PM to 8:00PM (PLEASE IGNORE THE DATE BELOW-INCORRECT & CANNOT BE ADJ…" at bounding box center [474, 91] width 747 height 110
copy div "[DATE] 3:00PM to 8:00PM (PLEASE IGNORE THE DATE BELOW-INCORRECT & CANNOT BE ADJ…"
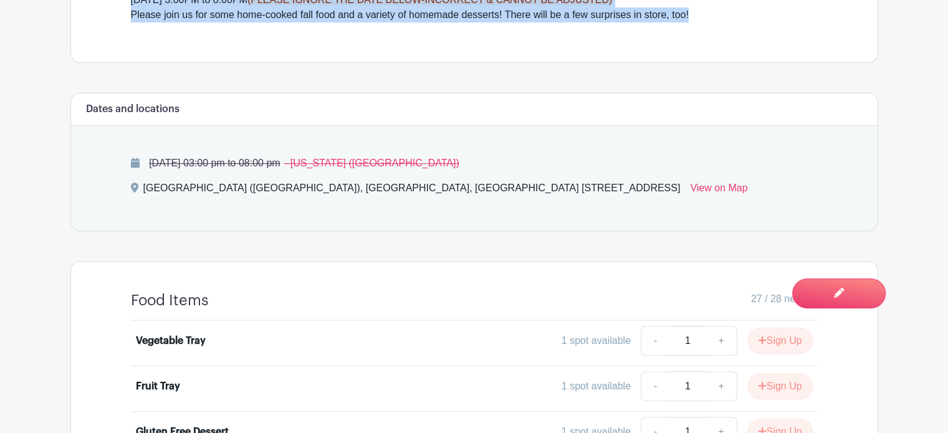
scroll to position [471, 0]
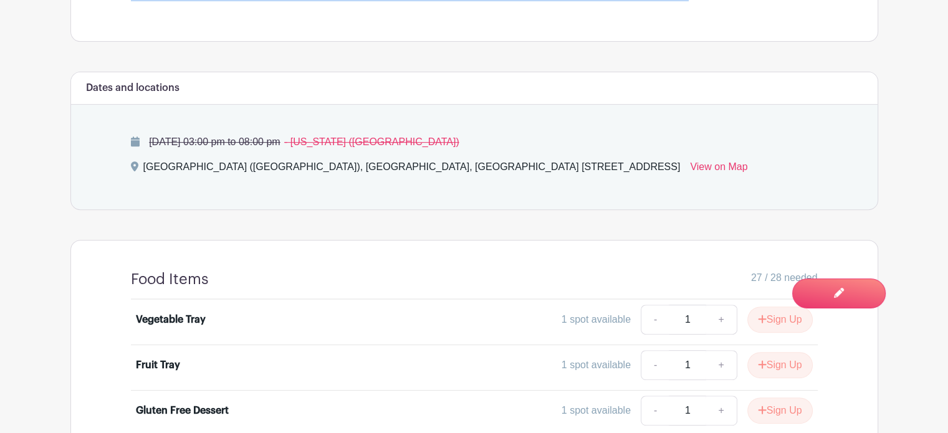
drag, startPoint x: 573, startPoint y: 166, endPoint x: 145, endPoint y: 161, distance: 428.8
click at [145, 161] on div "[GEOGRAPHIC_DATA] ([GEOGRAPHIC_DATA]), [GEOGRAPHIC_DATA], [GEOGRAPHIC_DATA] [ST…" at bounding box center [474, 170] width 687 height 20
copy div "[GEOGRAPHIC_DATA] ([GEOGRAPHIC_DATA]), [GEOGRAPHIC_DATA], [GEOGRAPHIC_DATA] [ST…"
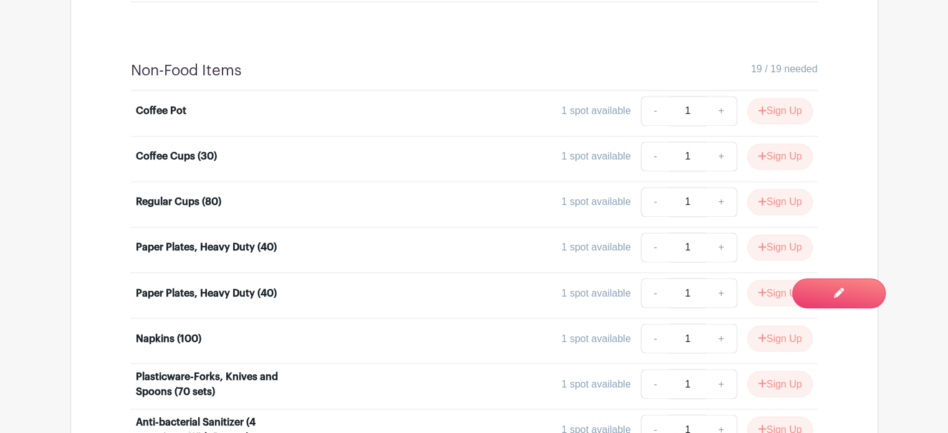
scroll to position [2084, 0]
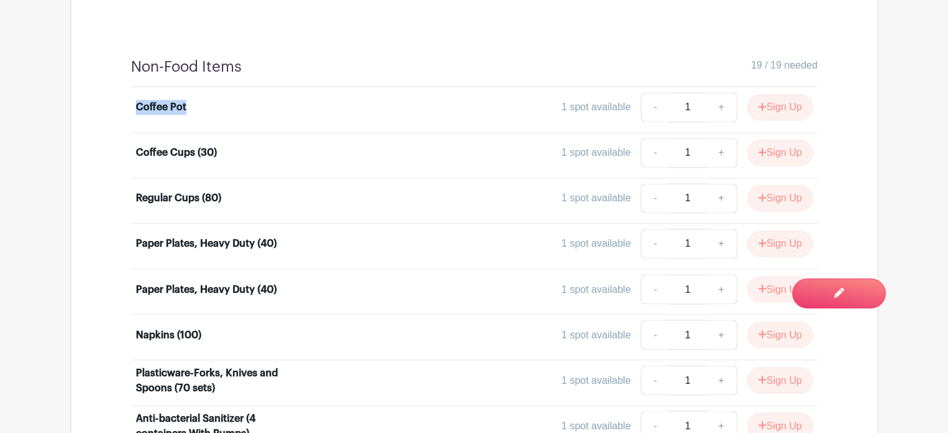
drag, startPoint x: 191, startPoint y: 99, endPoint x: 135, endPoint y: 100, distance: 55.5
click at [136, 100] on div "Coffee Pot" at bounding box center [221, 107] width 170 height 15
copy div "Coffee Pot"
click at [242, 155] on div "Coffee Cups (30) 1 spot available - 1 + Sign Up" at bounding box center [474, 155] width 677 height 35
drag, startPoint x: 219, startPoint y: 140, endPoint x: 137, endPoint y: 139, distance: 82.9
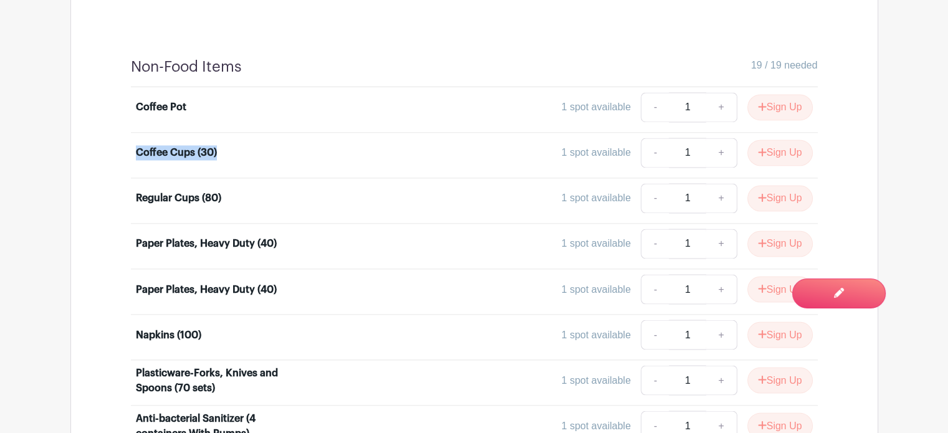
click at [137, 145] on div "Coffee Cups (30)" at bounding box center [221, 152] width 170 height 15
copy div "Coffee Cups (30)"
click at [274, 191] on div "Regular Cups (80)" at bounding box center [221, 198] width 170 height 15
drag, startPoint x: 227, startPoint y: 185, endPoint x: 124, endPoint y: 184, distance: 102.8
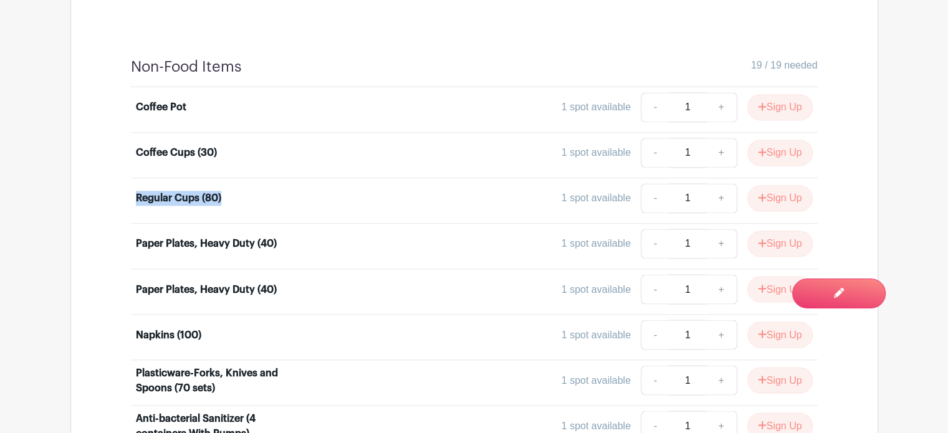
copy div "Regular Cups (80)"
click at [305, 229] on div "1 spot available - 1 + Sign Up" at bounding box center [559, 244] width 508 height 30
drag, startPoint x: 289, startPoint y: 234, endPoint x: 130, endPoint y: 226, distance: 159.1
click at [131, 226] on li "Paper Plates, Heavy Duty (40) 1 spot available - 1 + Sign Up" at bounding box center [474, 247] width 687 height 46
copy div "Paper Plates, Heavy Duty (40)"
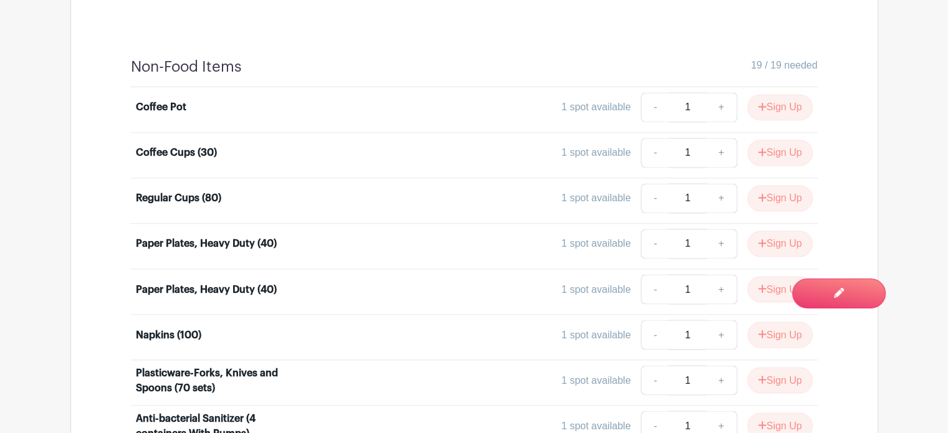
click at [340, 274] on div "1 spot available - 1 + Sign Up" at bounding box center [559, 289] width 508 height 30
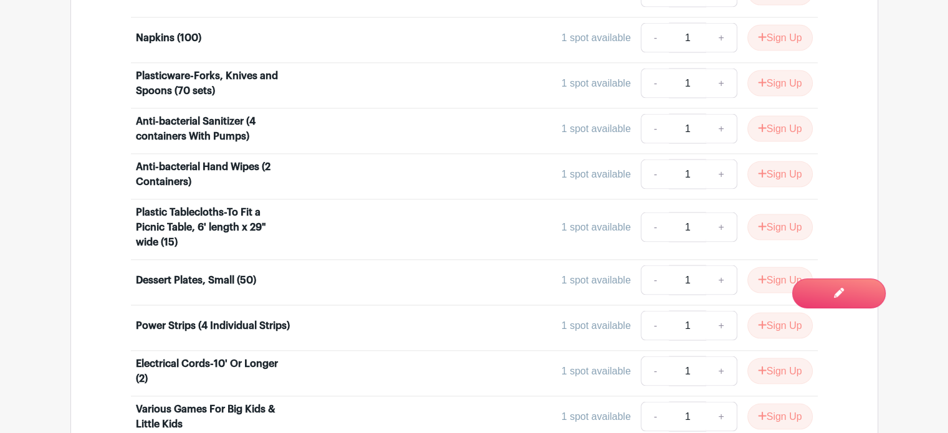
scroll to position [2385, 0]
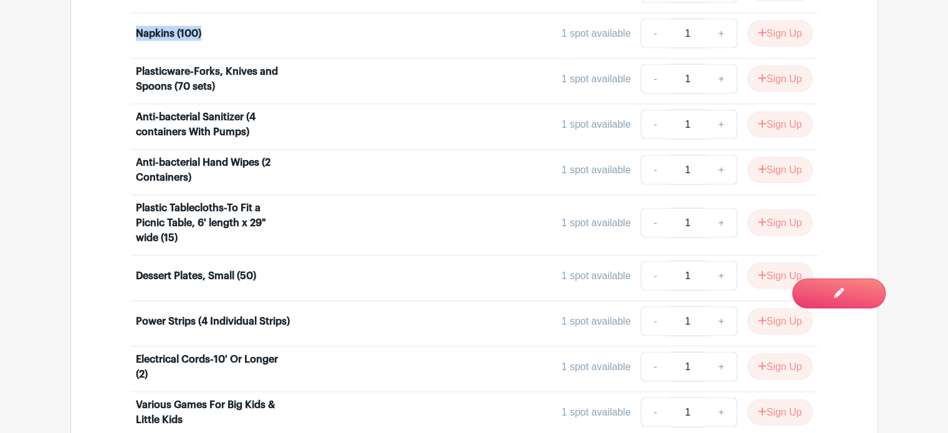
drag, startPoint x: 208, startPoint y: 24, endPoint x: 127, endPoint y: 16, distance: 81.4
click at [127, 16] on div "Coffee Pot 1 spot available - 1 + Sign Up Coffee Cups (30) 1 spot available - 1…" at bounding box center [474, 225] width 747 height 879
copy div "Napkins (100)"
click at [284, 77] on div "Plasticware-Forks, Knives and Spoons (70 sets)" at bounding box center [213, 79] width 155 height 30
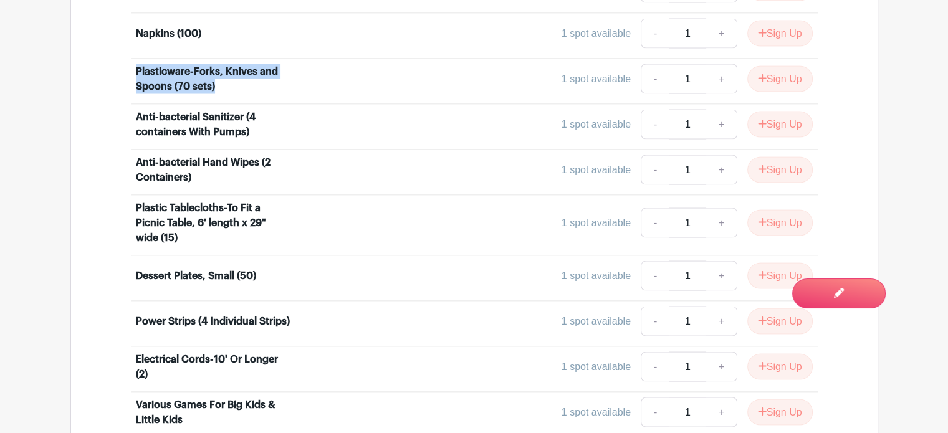
drag, startPoint x: 216, startPoint y: 73, endPoint x: 133, endPoint y: 57, distance: 85.1
click at [133, 59] on li "Plasticware-Forks, Knives and Spoons (70 sets) 1 spot available - 1 + Sign Up" at bounding box center [474, 82] width 687 height 46
copy div "Plasticware-Forks, Knives and Spoons (70 sets)"
click at [287, 110] on div "Anti-bacterial Sanitizer (4 containers With Pumps)" at bounding box center [213, 125] width 155 height 30
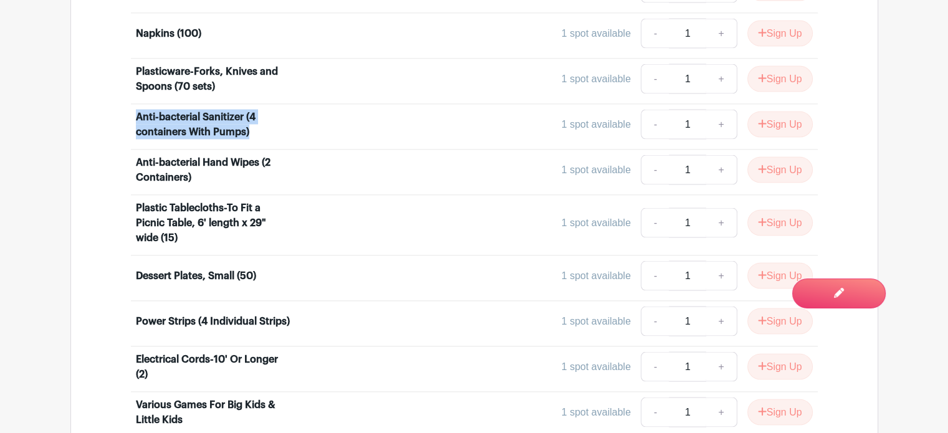
drag, startPoint x: 253, startPoint y: 117, endPoint x: 132, endPoint y: 99, distance: 122.3
click at [132, 105] on li "Anti-bacterial Sanitizer (4 containers With Pumps) 1 spot available - 1 + Sign …" at bounding box center [474, 128] width 687 height 46
copy div "Anti-bacterial Sanitizer (4 containers With Pumps)"
click at [342, 75] on div "1 spot available - 1 + Sign Up" at bounding box center [559, 79] width 508 height 30
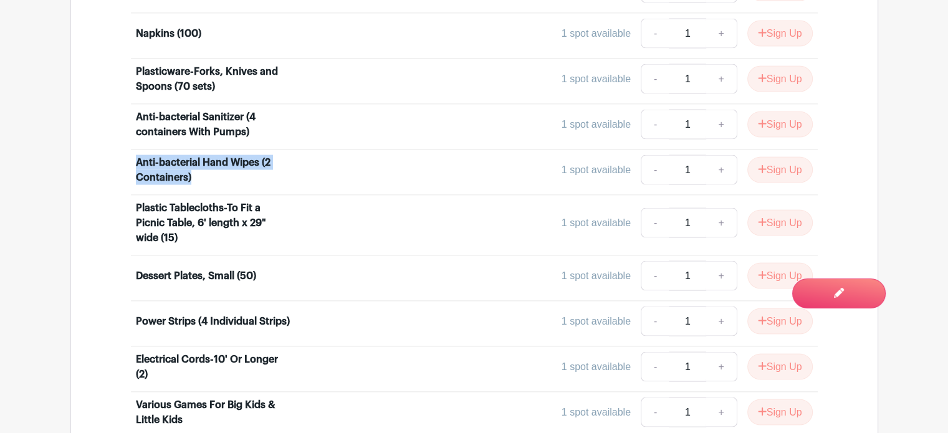
drag, startPoint x: 205, startPoint y: 165, endPoint x: 126, endPoint y: 146, distance: 81.2
click at [126, 146] on div "Coffee Pot 1 spot available - 1 + Sign Up Coffee Cups (30) 1 spot available - 1…" at bounding box center [474, 225] width 747 height 879
copy div "Anti-bacterial Hand Wipes (2 Containers)"
click at [287, 226] on div "Plastic Tablecloths-To Fit a Picnic Table, 6' length x 29" wide (15)" at bounding box center [213, 223] width 155 height 45
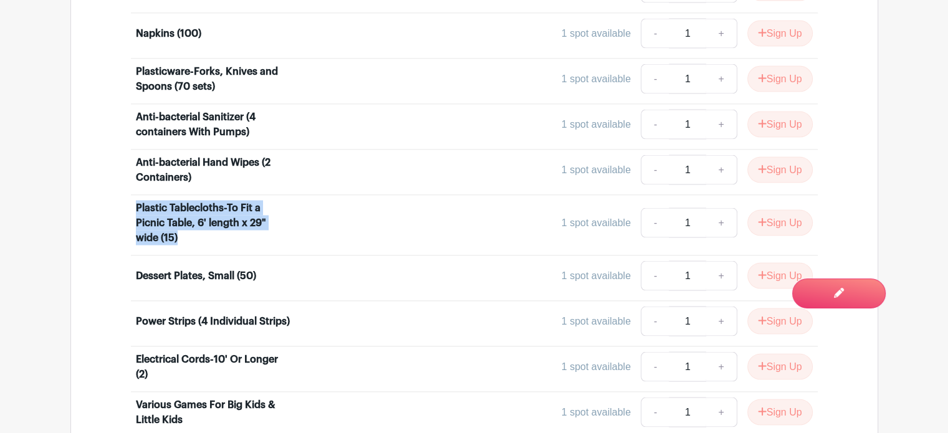
drag, startPoint x: 183, startPoint y: 227, endPoint x: 135, endPoint y: 191, distance: 59.7
click at [136, 201] on div "Plastic Tablecloths-To Fit a Picnic Table, 6' length x 29" wide (15)" at bounding box center [213, 223] width 155 height 45
click at [300, 269] on div "Dessert Plates, Small (50)" at bounding box center [221, 276] width 170 height 15
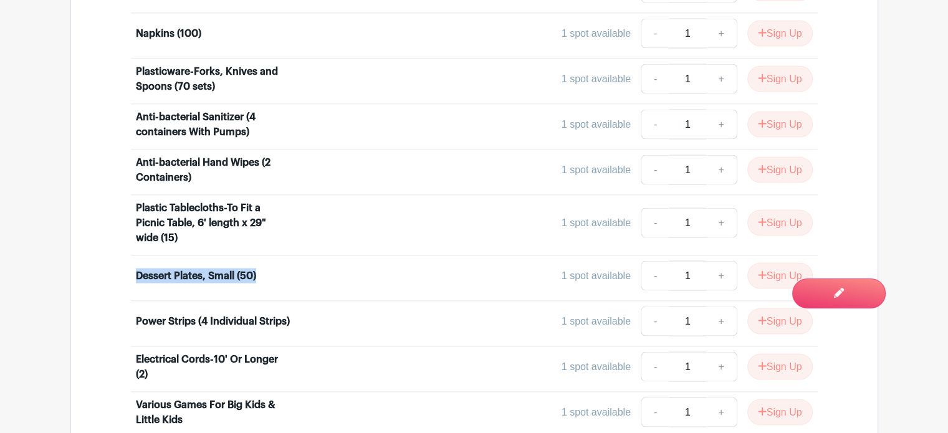
drag, startPoint x: 267, startPoint y: 266, endPoint x: 132, endPoint y: 255, distance: 136.3
click at [132, 256] on li "Dessert Plates, Small (50) 1 spot available - 1 + Sign Up" at bounding box center [474, 279] width 687 height 46
click at [305, 208] on div "1 spot available - 1 + Sign Up" at bounding box center [559, 223] width 508 height 30
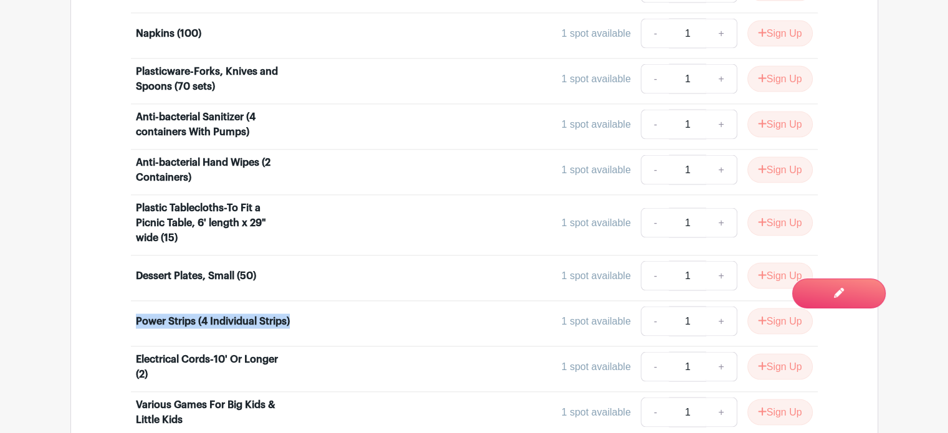
drag, startPoint x: 175, startPoint y: 318, endPoint x: 132, endPoint y: 301, distance: 46.2
click at [132, 302] on li "Power Strips (4 Individual Strips) 1 spot available - 1 + Sign Up" at bounding box center [474, 325] width 687 height 46
click at [178, 373] on div "Electrical Cords-10' Or Longer (2) 1 spot available - 1 + Sign Up" at bounding box center [474, 369] width 677 height 35
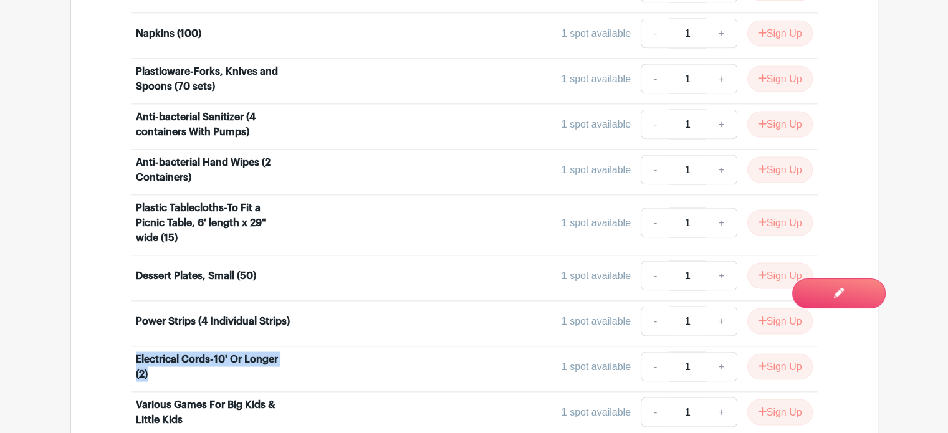
drag, startPoint x: 155, startPoint y: 366, endPoint x: 118, endPoint y: 349, distance: 41.0
click at [118, 349] on div "Coffee Pot 1 spot available - 1 + Sign Up Coffee Cups (30) 1 spot available - 1…" at bounding box center [474, 225] width 747 height 879
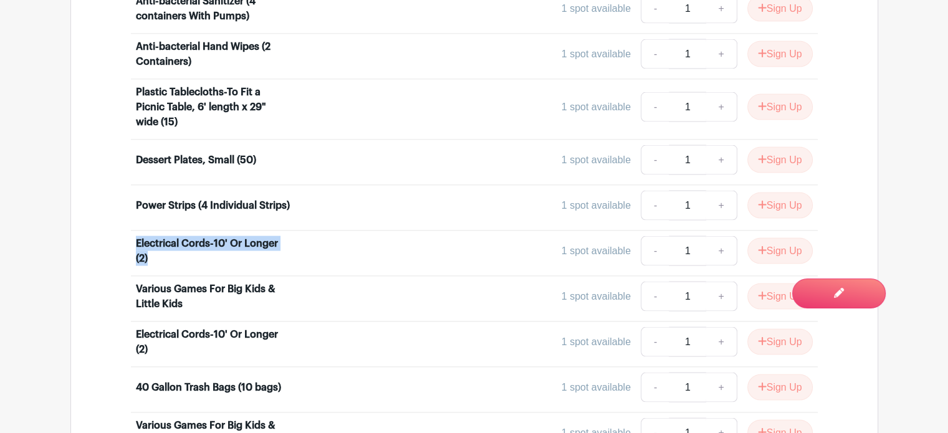
scroll to position [2555, 0]
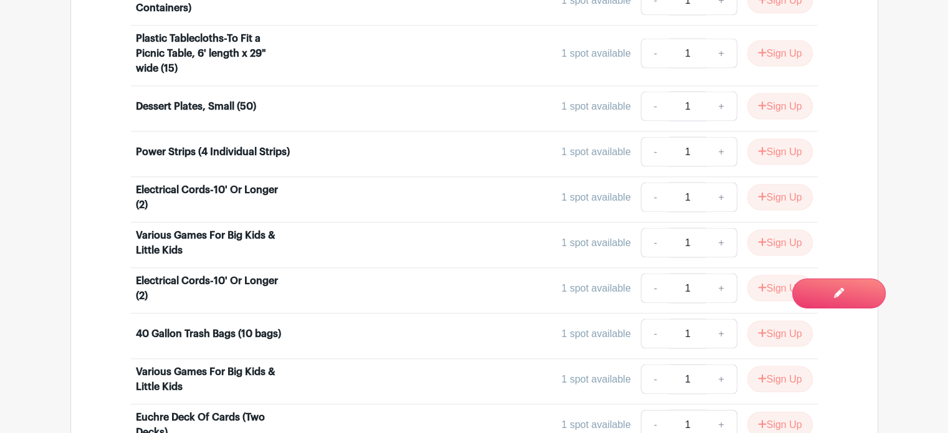
click at [414, 322] on div "1 spot available - 1 + Sign Up" at bounding box center [559, 334] width 508 height 30
drag, startPoint x: 151, startPoint y: 280, endPoint x: 135, endPoint y: 265, distance: 22.1
click at [136, 274] on div "Electrical Cords-10' Or Longer (2)" at bounding box center [213, 289] width 155 height 30
click at [310, 274] on div "1 spot available - 1 + Sign Up" at bounding box center [559, 289] width 508 height 30
drag, startPoint x: 286, startPoint y: 320, endPoint x: 133, endPoint y: 315, distance: 153.4
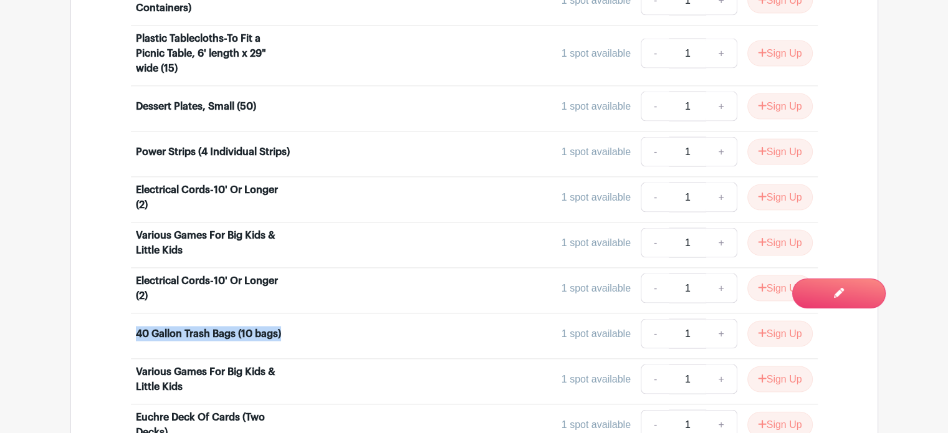
click at [133, 315] on li "40 Gallon Trash Bags (10 bags) 1 spot available - 1 + Sign Up" at bounding box center [474, 337] width 687 height 46
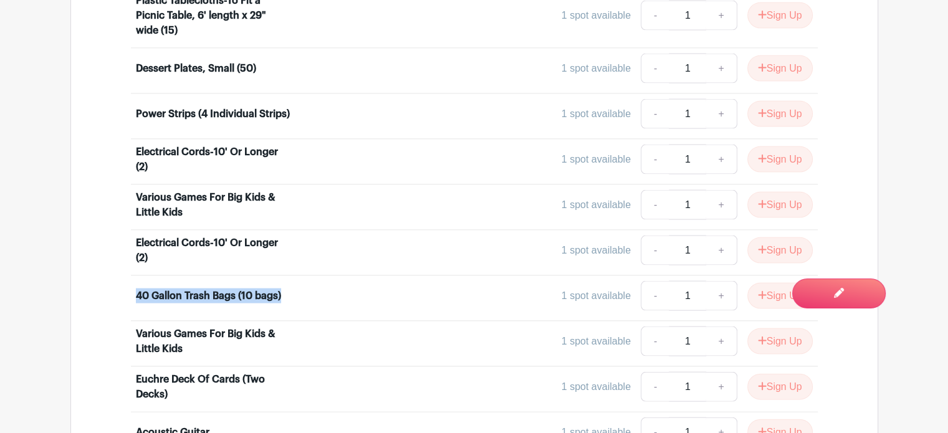
scroll to position [2589, 0]
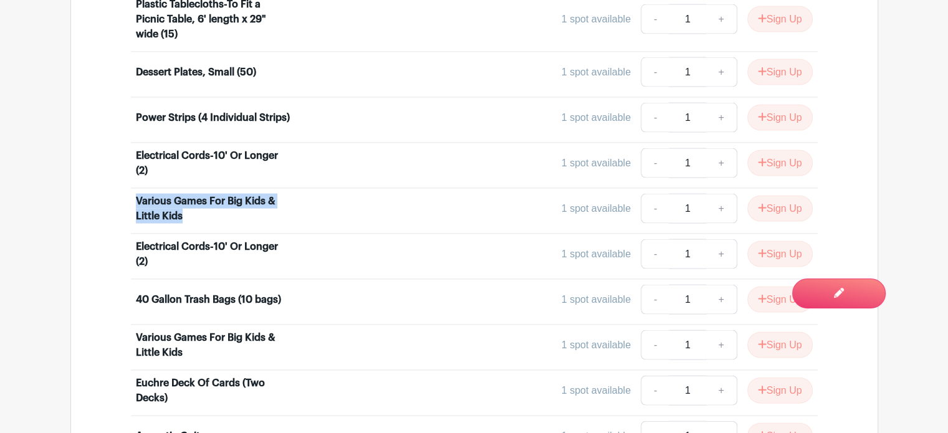
drag, startPoint x: 187, startPoint y: 198, endPoint x: 134, endPoint y: 183, distance: 55.1
click at [134, 189] on li "Various Games For Big Kids & Little Kids 1 spot available - 1 + Sign Up" at bounding box center [474, 212] width 687 height 46
click at [280, 110] on div "Power Strips (4 Individual Strips)" at bounding box center [213, 117] width 154 height 15
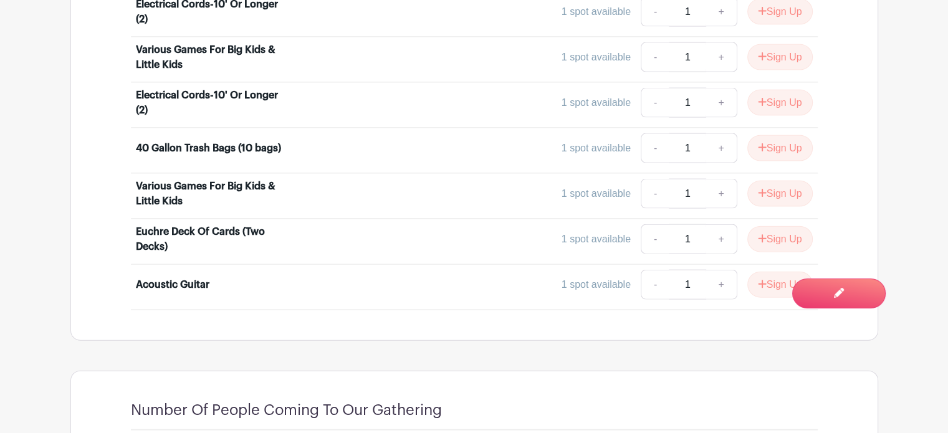
scroll to position [2761, 0]
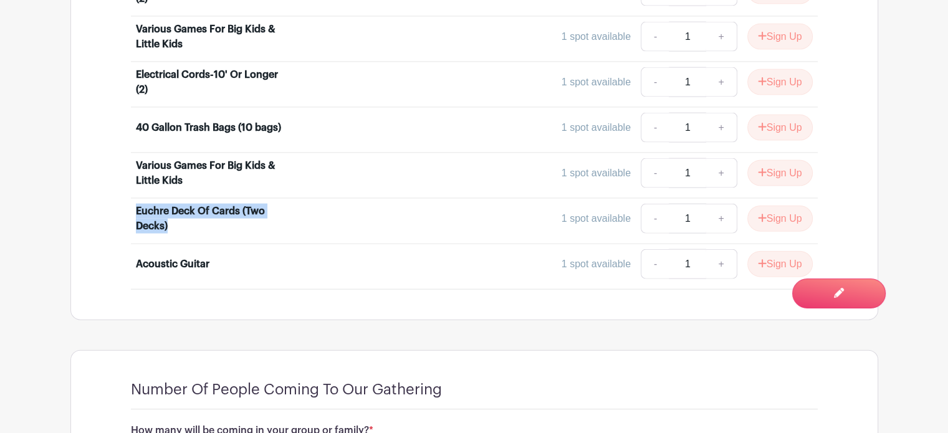
drag, startPoint x: 175, startPoint y: 213, endPoint x: 133, endPoint y: 196, distance: 45.0
click at [133, 199] on li "Euchre Deck Of Cards (Two Decks) 1 spot available - 1 + Sign Up" at bounding box center [474, 222] width 687 height 46
click at [320, 210] on div "1 spot available - 1 + Sign Up" at bounding box center [559, 219] width 508 height 30
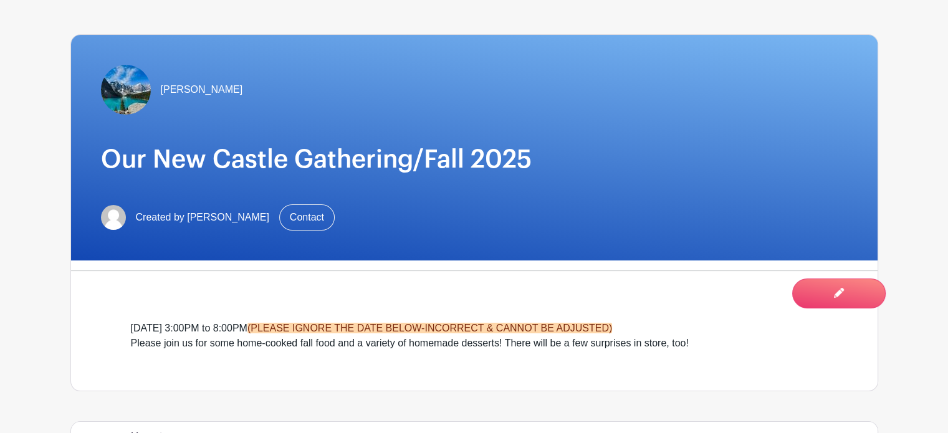
scroll to position [0, 0]
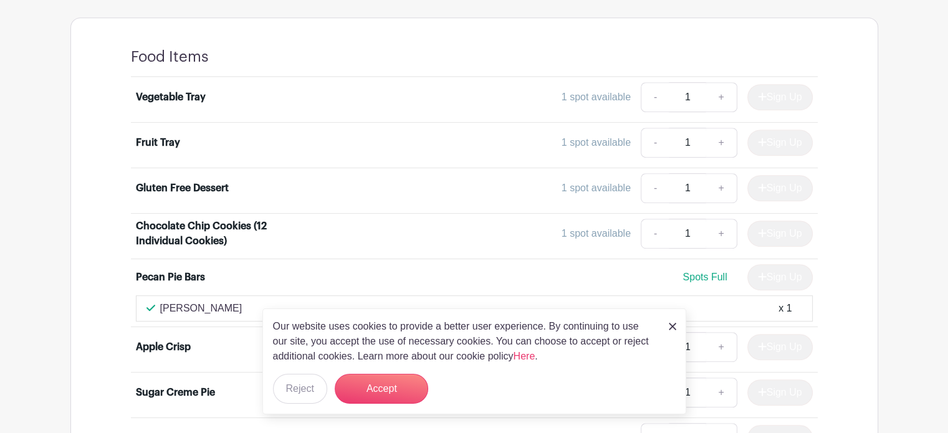
scroll to position [641, 0]
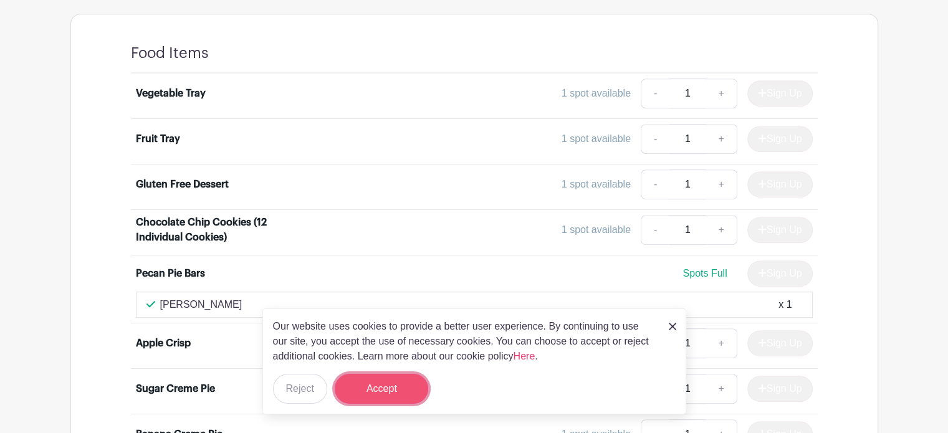
click at [390, 393] on button "Accept" at bounding box center [381, 389] width 93 height 30
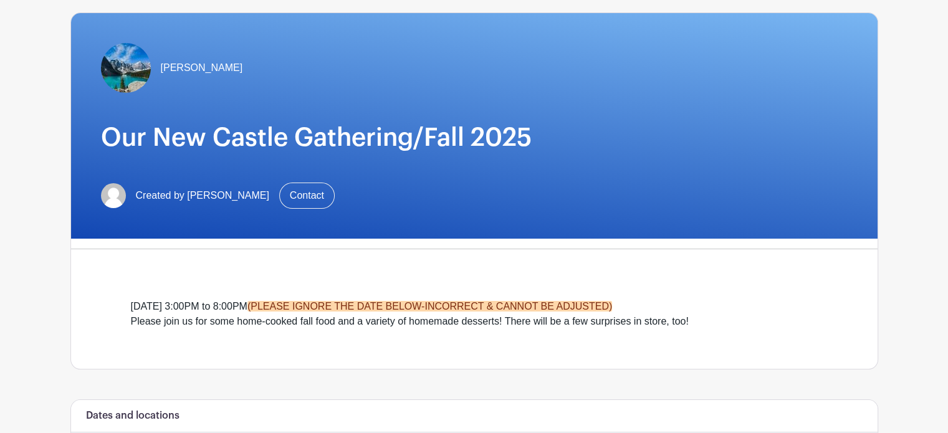
scroll to position [0, 0]
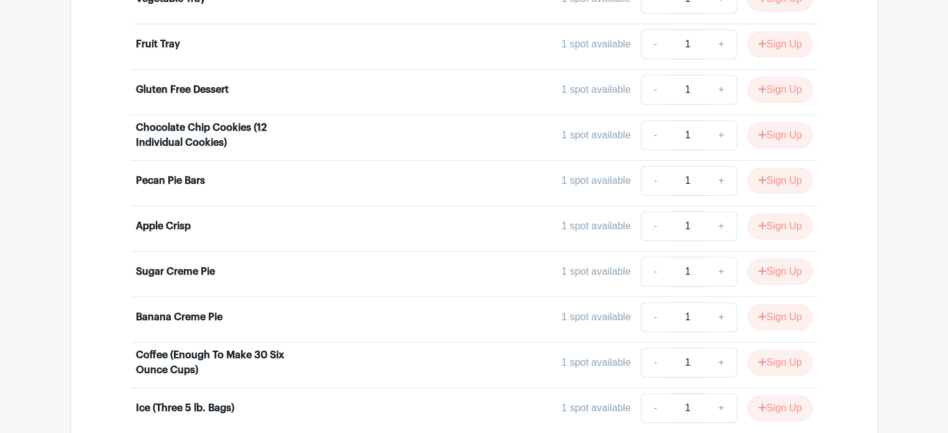
scroll to position [784, 0]
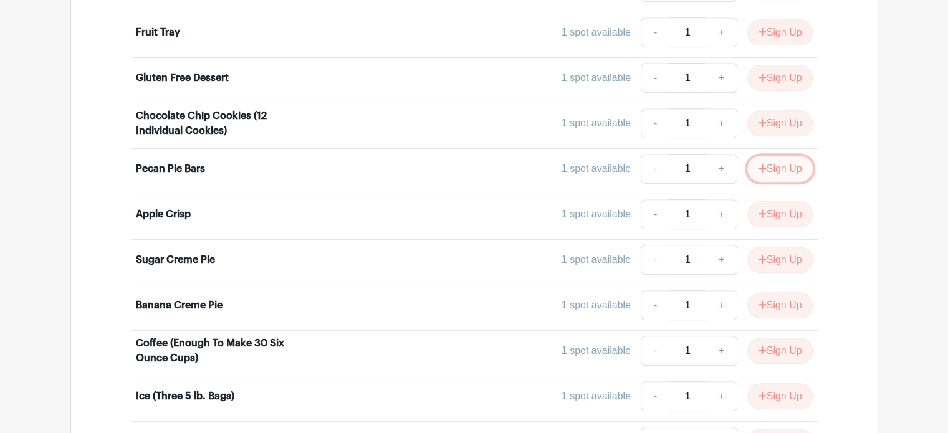
click at [775, 163] on button "Sign Up" at bounding box center [779, 169] width 65 height 26
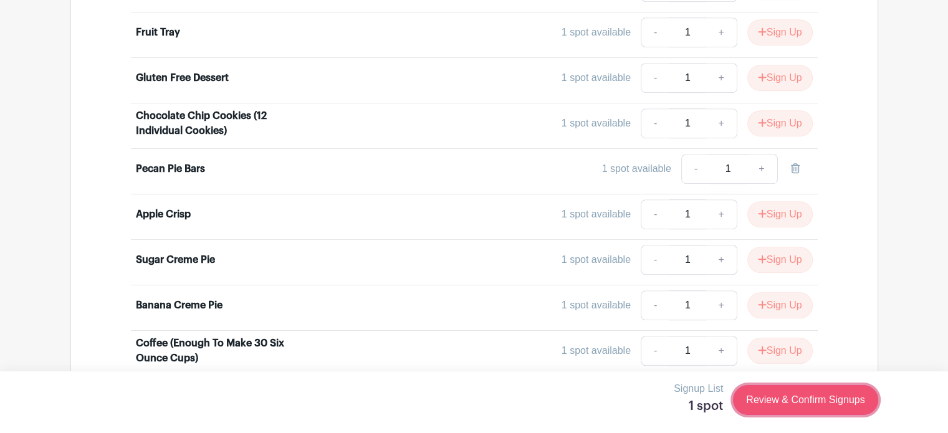
click at [787, 401] on link "Review & Confirm Signups" at bounding box center [805, 400] width 145 height 30
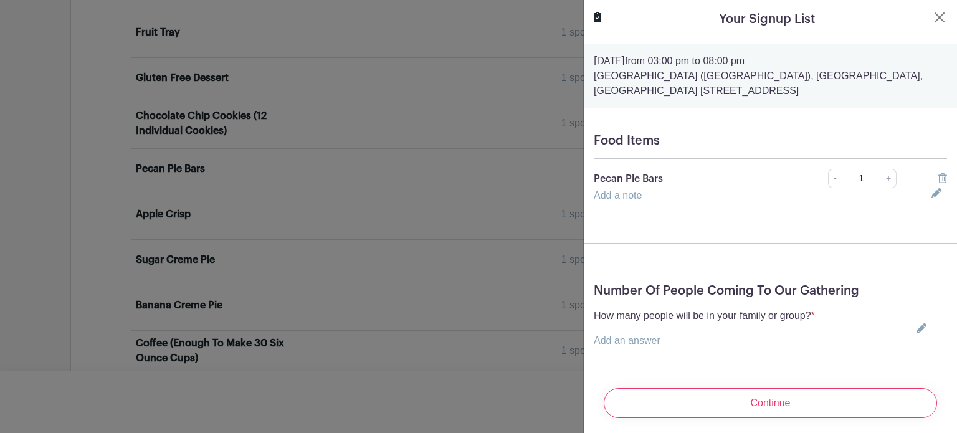
click at [917, 332] on icon at bounding box center [922, 328] width 10 height 10
click at [716, 347] on input "text" at bounding box center [704, 348] width 221 height 30
type input "2"
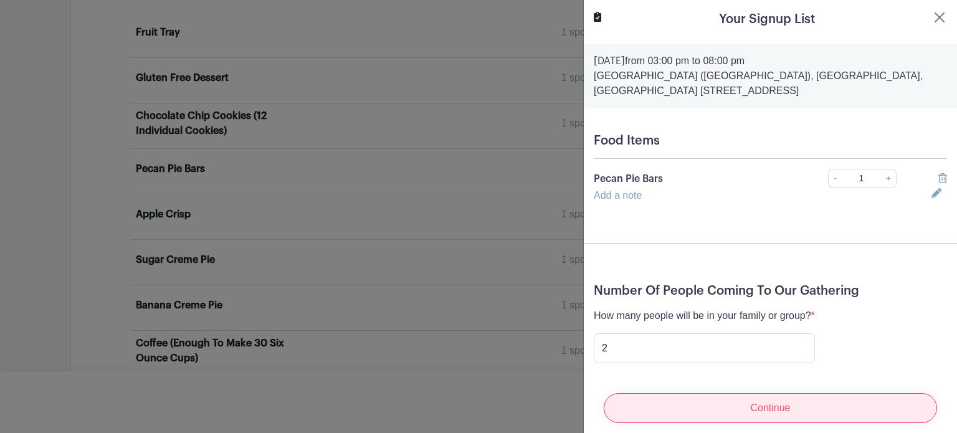
click at [693, 401] on input "Continue" at bounding box center [770, 408] width 333 height 30
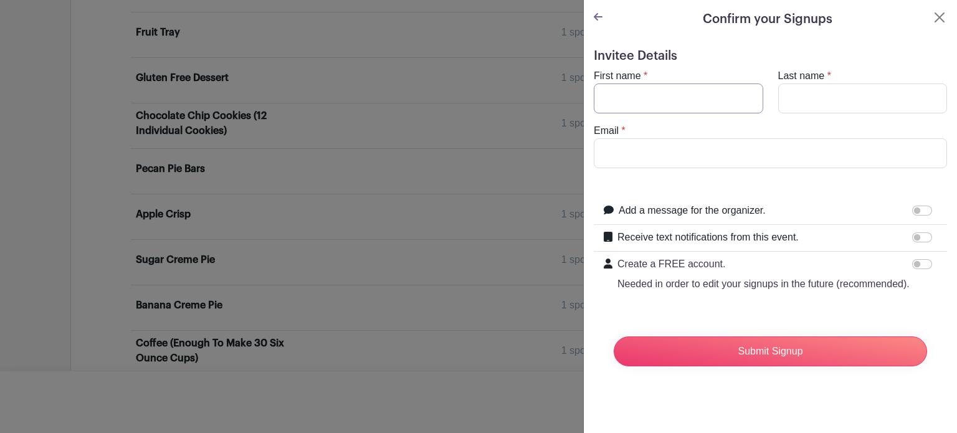
click at [648, 102] on input "First name" at bounding box center [679, 99] width 170 height 30
type input "[PERSON_NAME]"
type input "[EMAIL_ADDRESS][DOMAIN_NAME]"
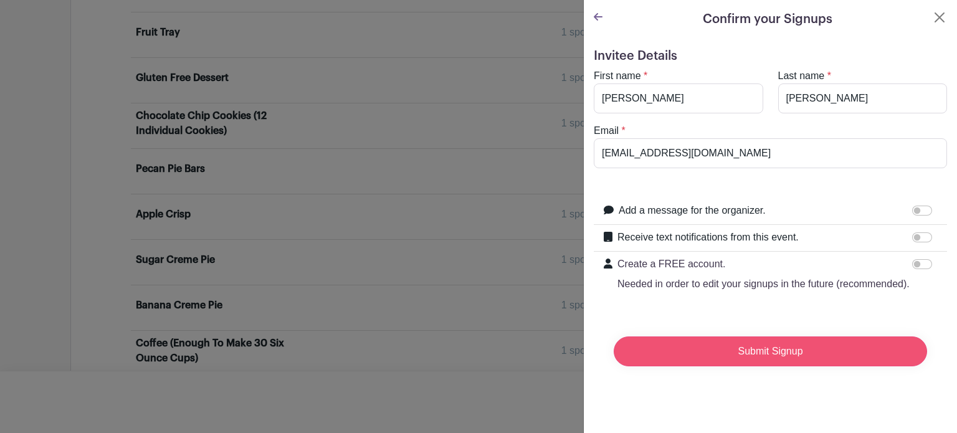
click at [734, 363] on input "Submit Signup" at bounding box center [771, 352] width 314 height 30
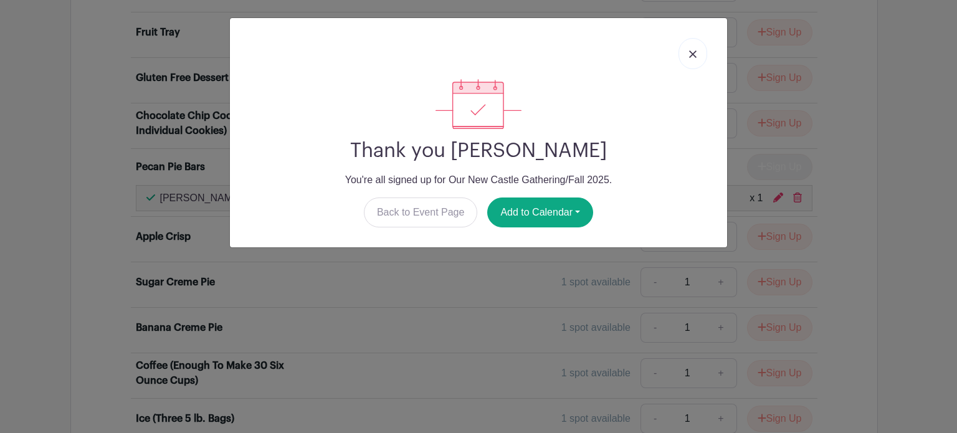
click at [691, 52] on img at bounding box center [692, 53] width 7 height 7
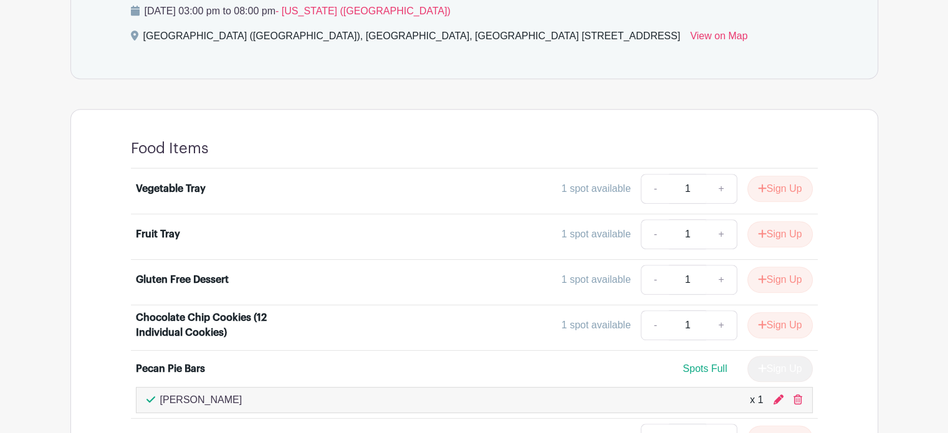
scroll to position [0, 0]
